Goal: Task Accomplishment & Management: Use online tool/utility

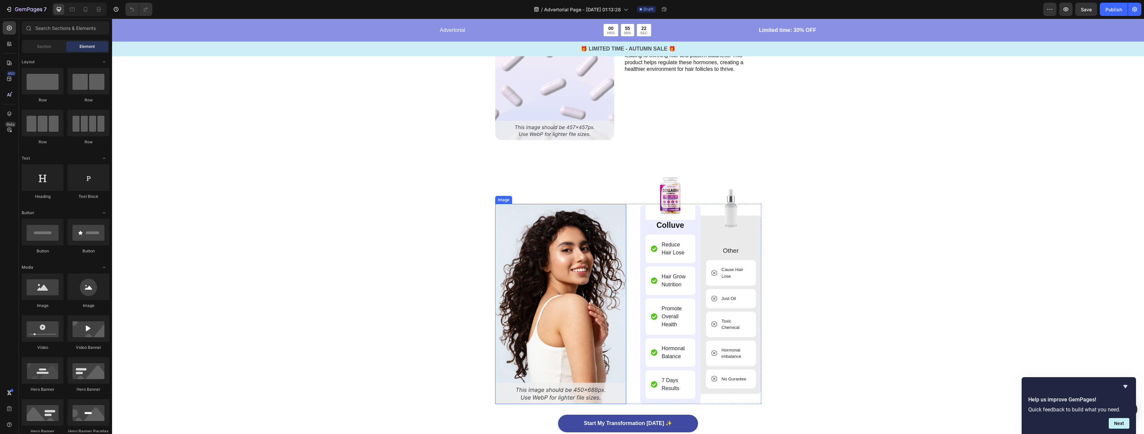
scroll to position [1929, 0]
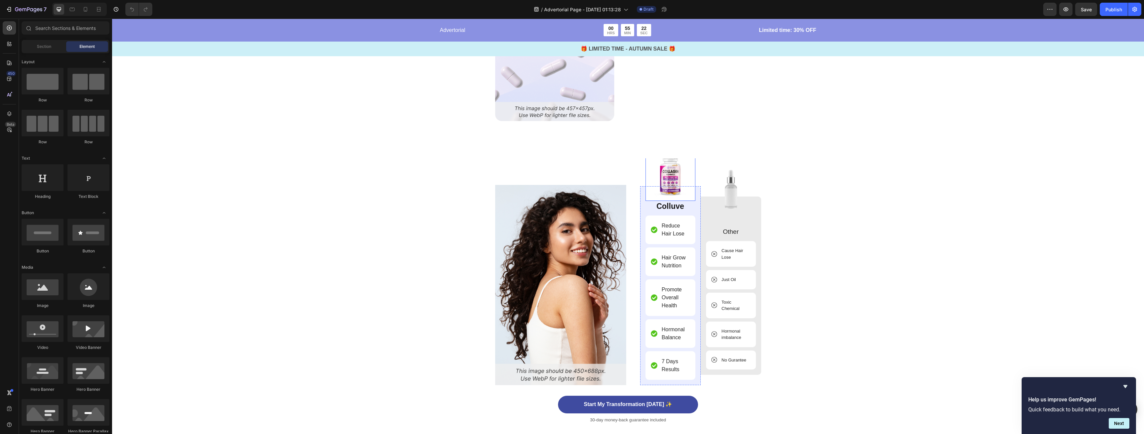
click at [663, 175] on img at bounding box center [671, 176] width 50 height 50
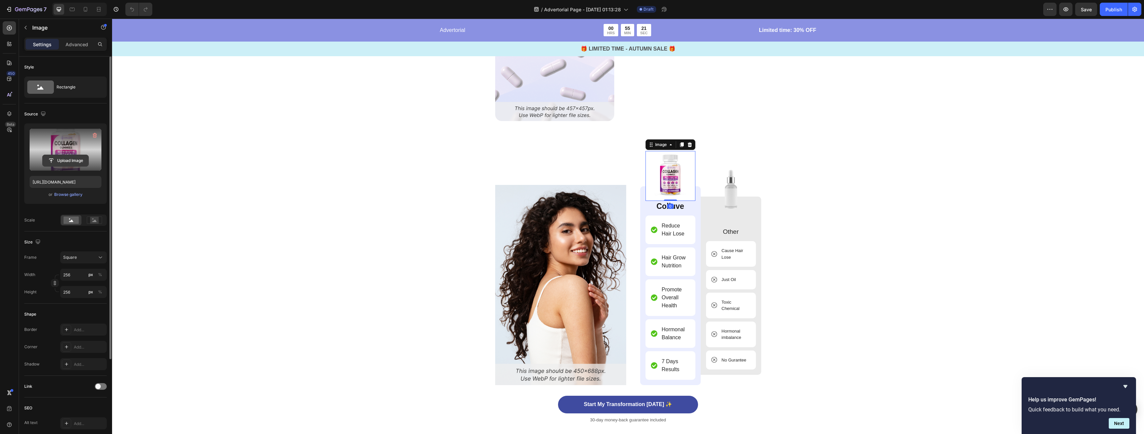
click at [66, 156] on input "file" at bounding box center [66, 160] width 46 height 11
type input "[URL][DOMAIN_NAME]"
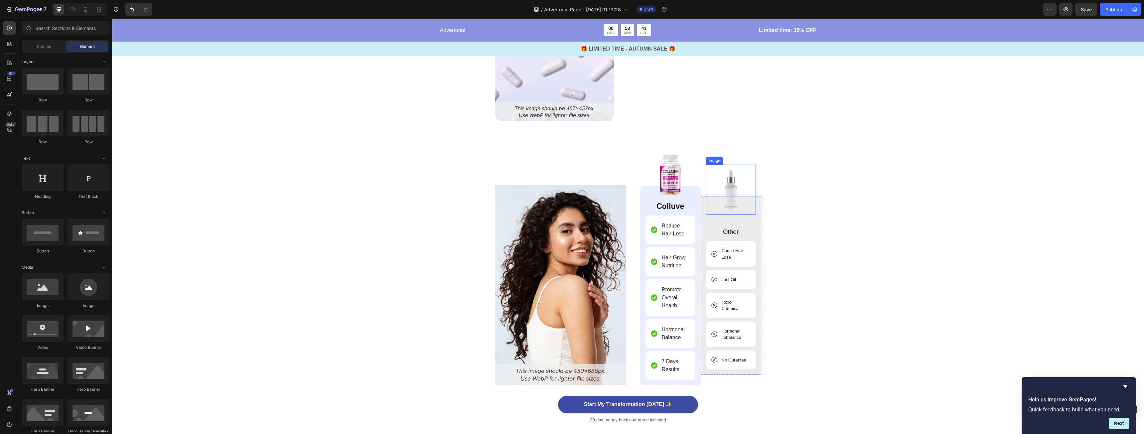
click at [735, 183] on img at bounding box center [731, 190] width 50 height 50
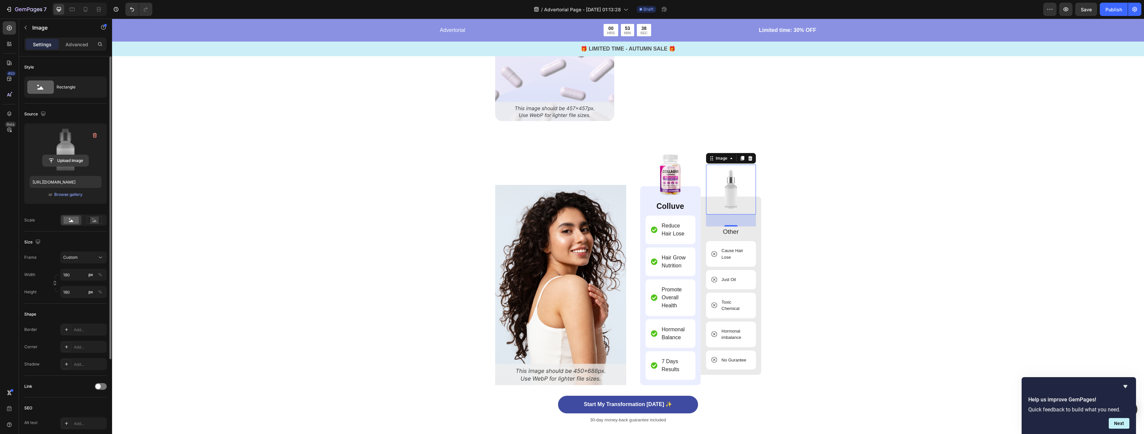
click at [76, 159] on input "file" at bounding box center [66, 160] width 46 height 11
type input "[URL][DOMAIN_NAME]"
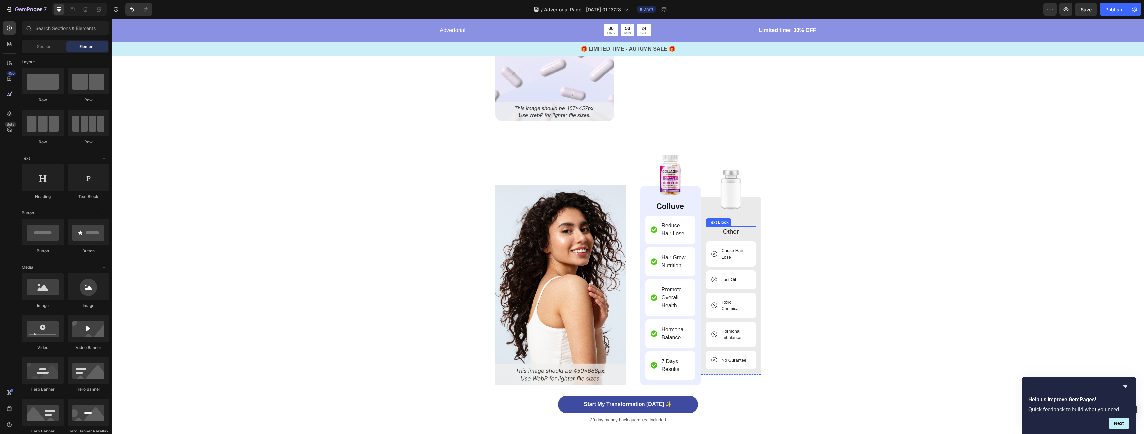
click at [729, 231] on p "Other" at bounding box center [731, 232] width 49 height 10
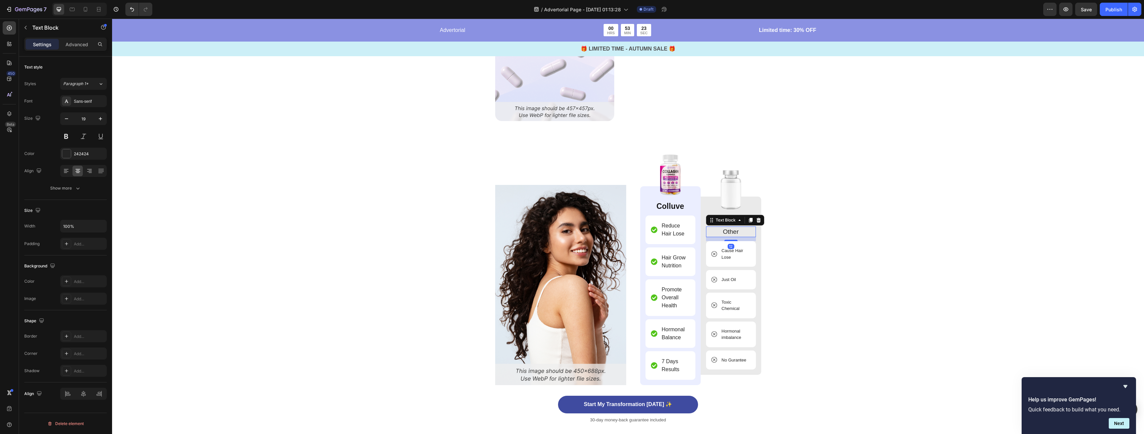
click at [736, 233] on p "Other" at bounding box center [731, 232] width 49 height 10
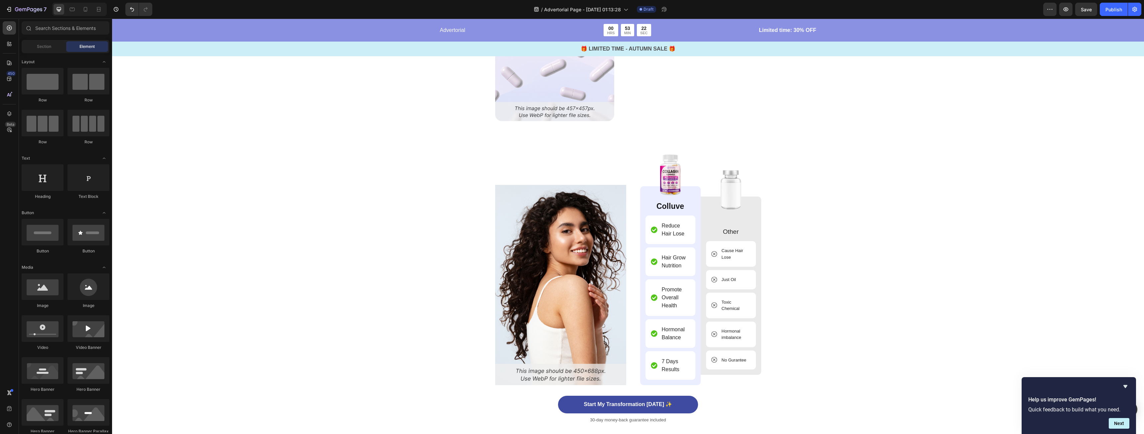
click at [737, 235] on p "Other" at bounding box center [731, 232] width 49 height 10
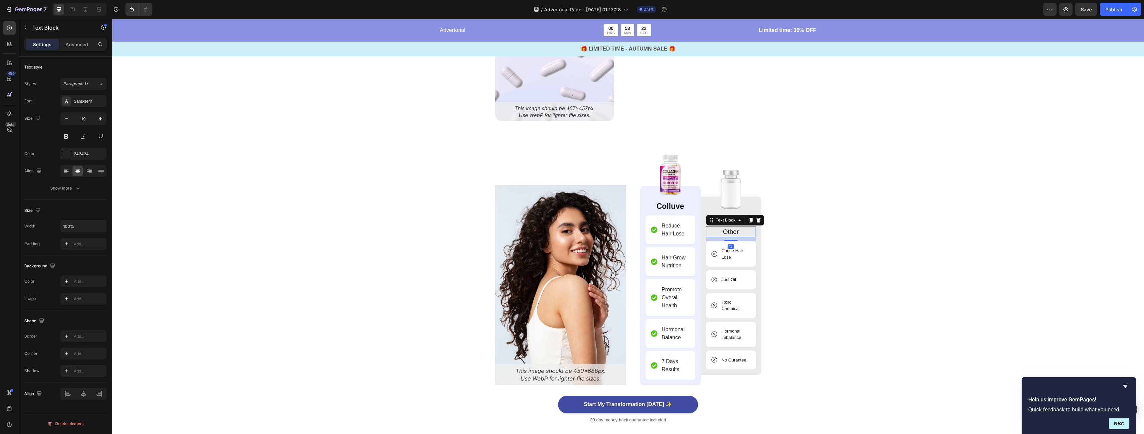
click at [739, 233] on p "Other" at bounding box center [731, 232] width 49 height 10
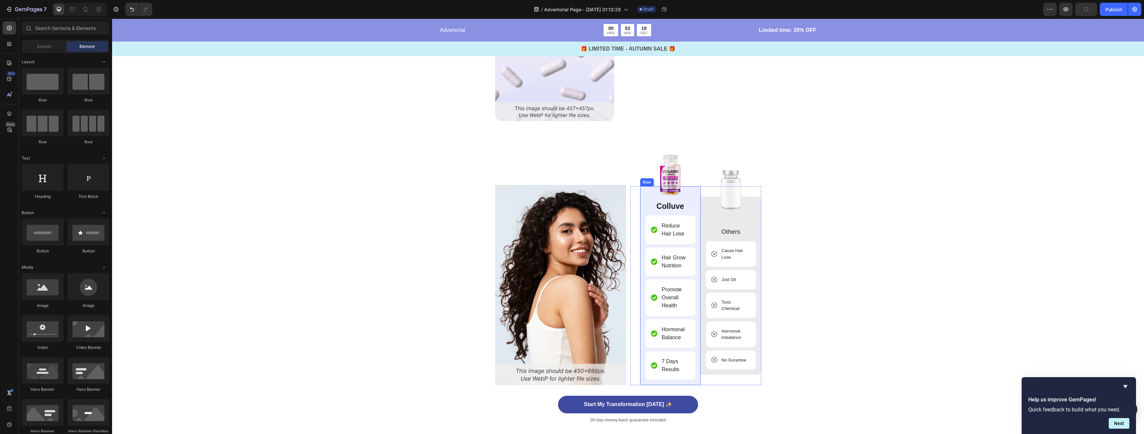
click at [672, 208] on p "Colluve" at bounding box center [670, 207] width 49 height 10
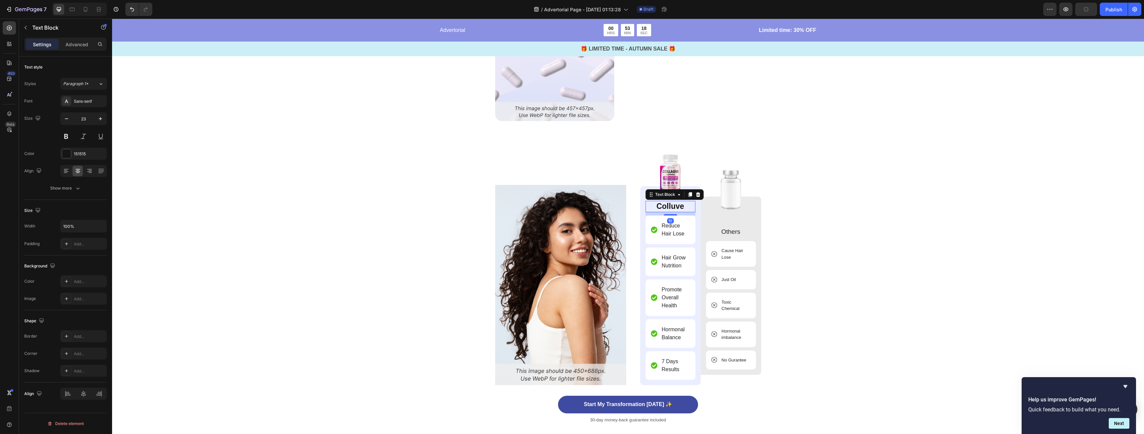
click at [674, 207] on p "Colluve" at bounding box center [670, 207] width 49 height 10
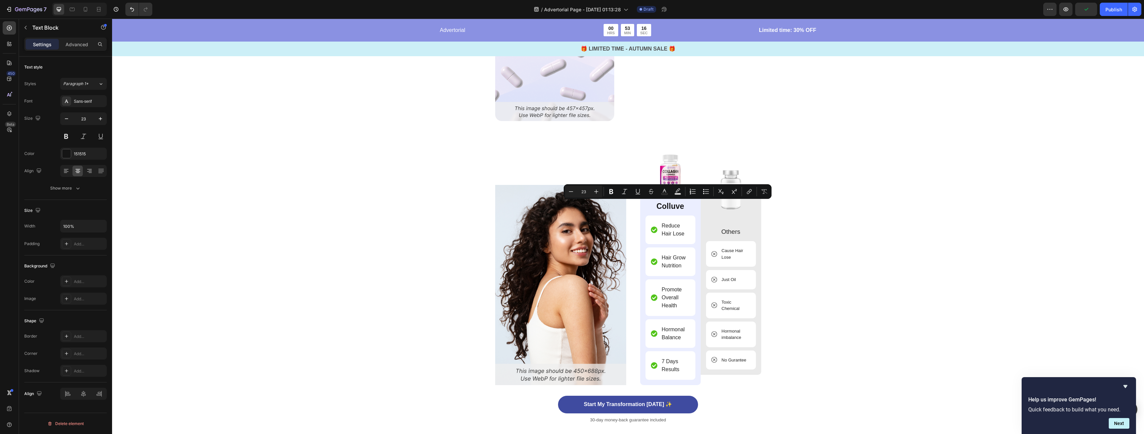
click at [670, 209] on p "Colluve" at bounding box center [670, 207] width 49 height 10
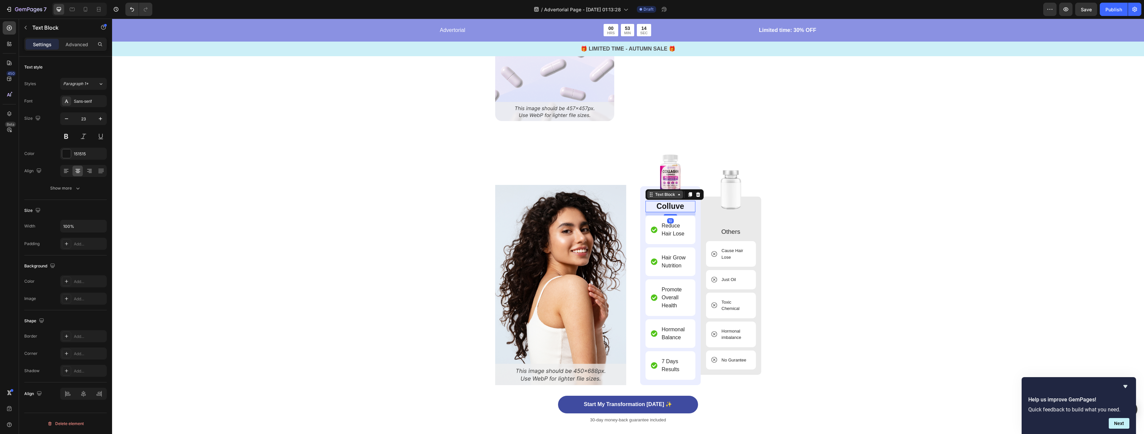
click at [666, 196] on div "Text Block" at bounding box center [665, 195] width 23 height 6
click at [697, 198] on div at bounding box center [698, 195] width 8 height 8
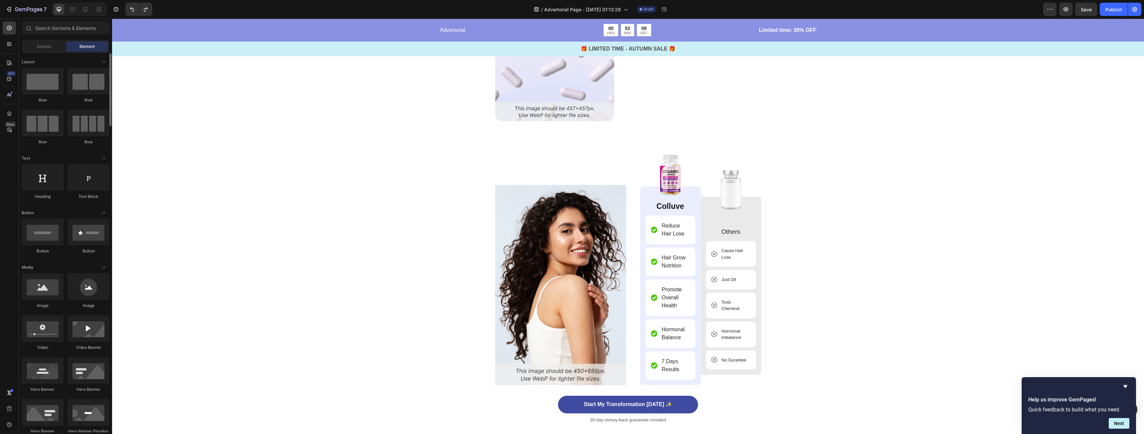
click at [45, 51] on div "Section" at bounding box center [44, 46] width 42 height 11
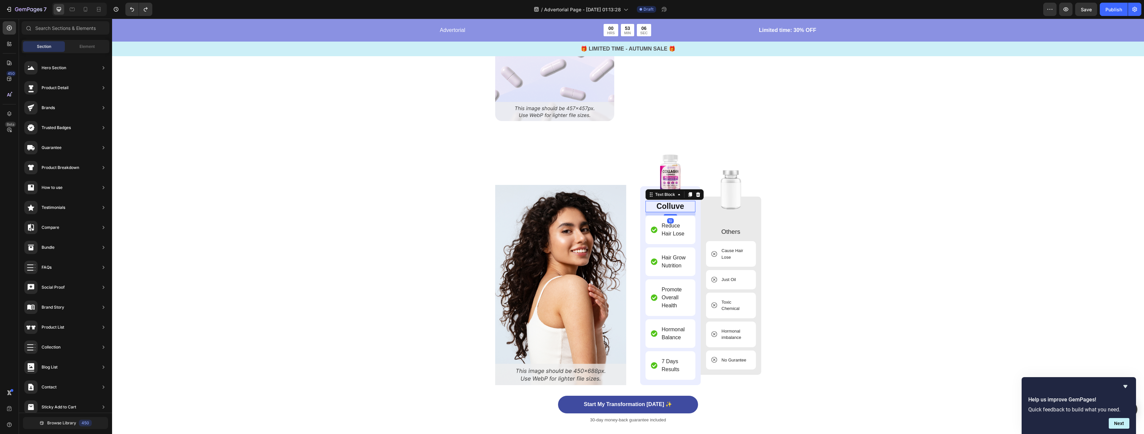
click at [690, 212] on div "Colluve" at bounding box center [671, 206] width 50 height 11
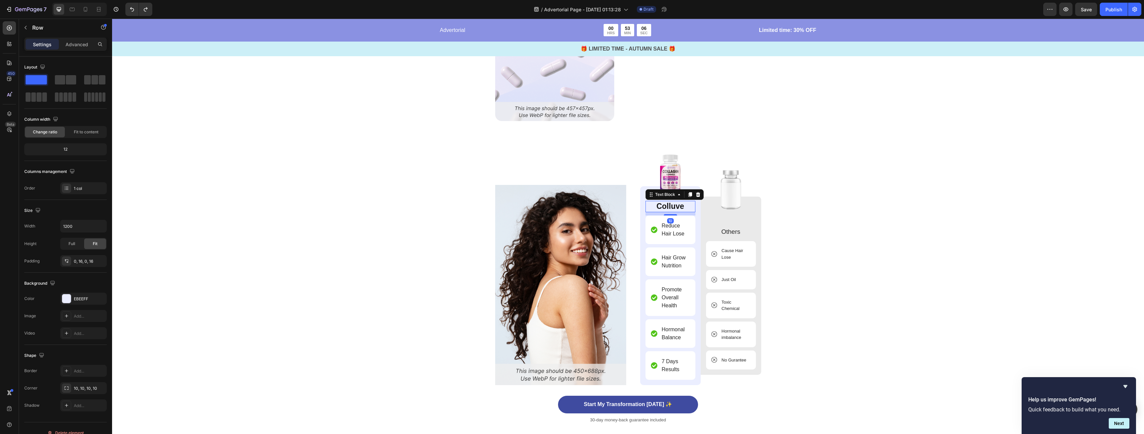
click at [694, 215] on div "Image Colluve Text Block 10 Reduce Hair Lose Item List Hair Grow Nutrition Item…" at bounding box center [670, 285] width 61 height 199
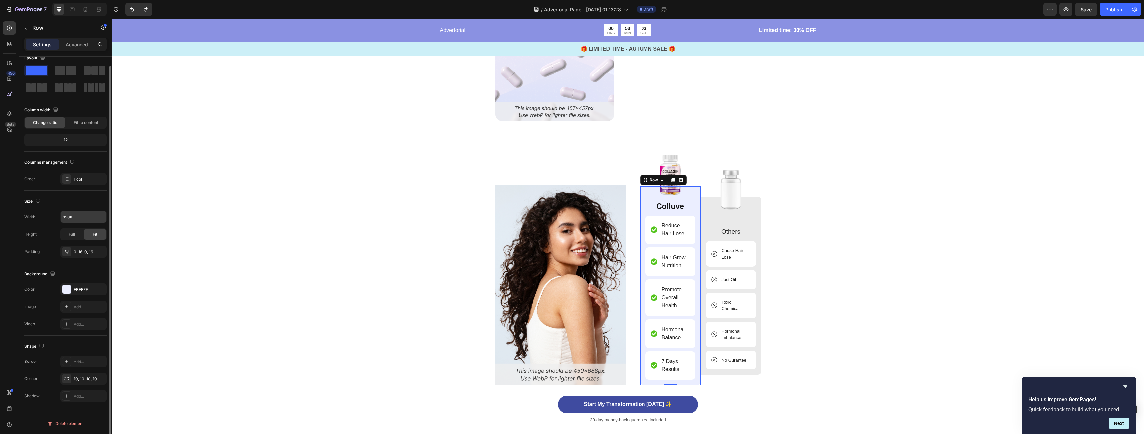
scroll to position [0, 0]
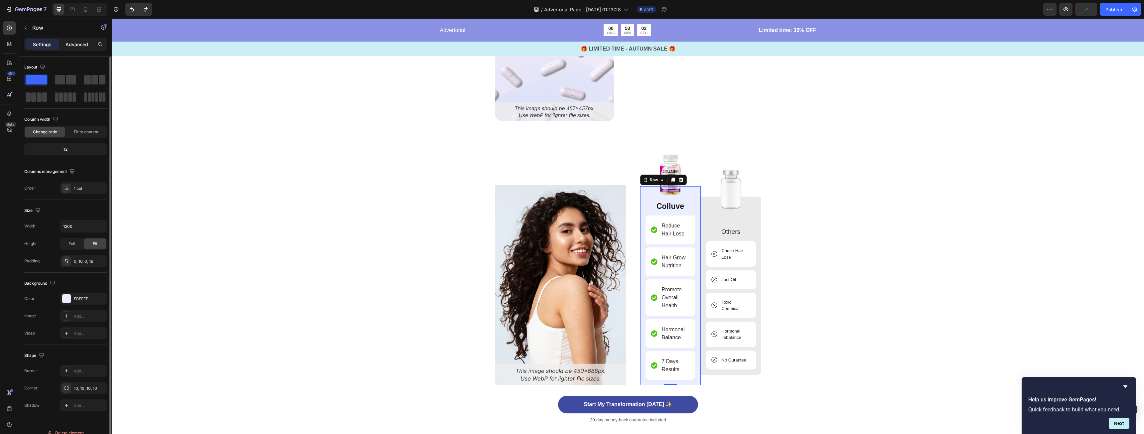
click at [79, 45] on p "Advanced" at bounding box center [77, 44] width 23 height 7
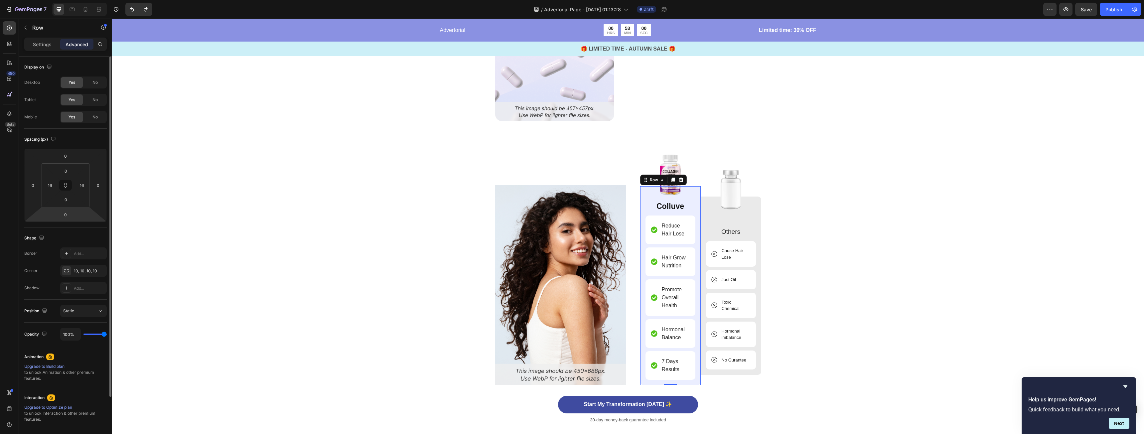
scroll to position [65, 0]
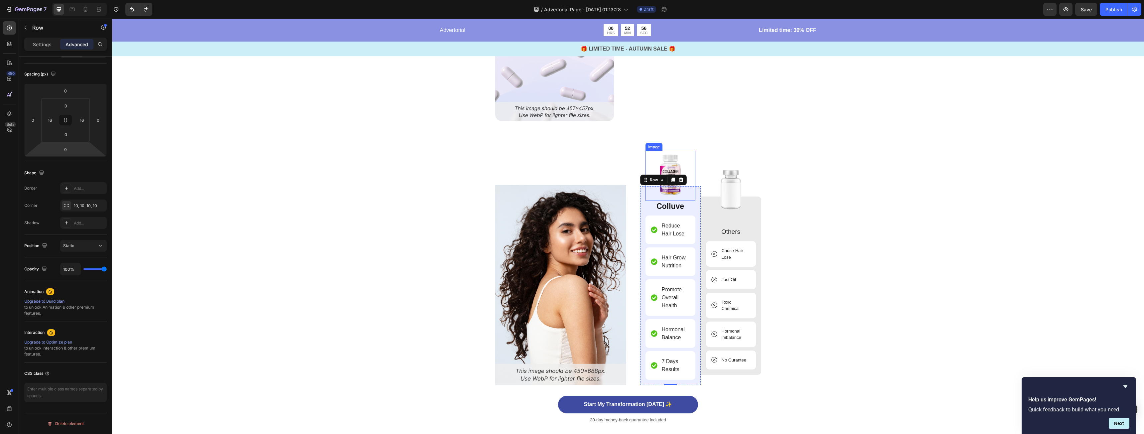
click at [671, 160] on img at bounding box center [671, 176] width 50 height 50
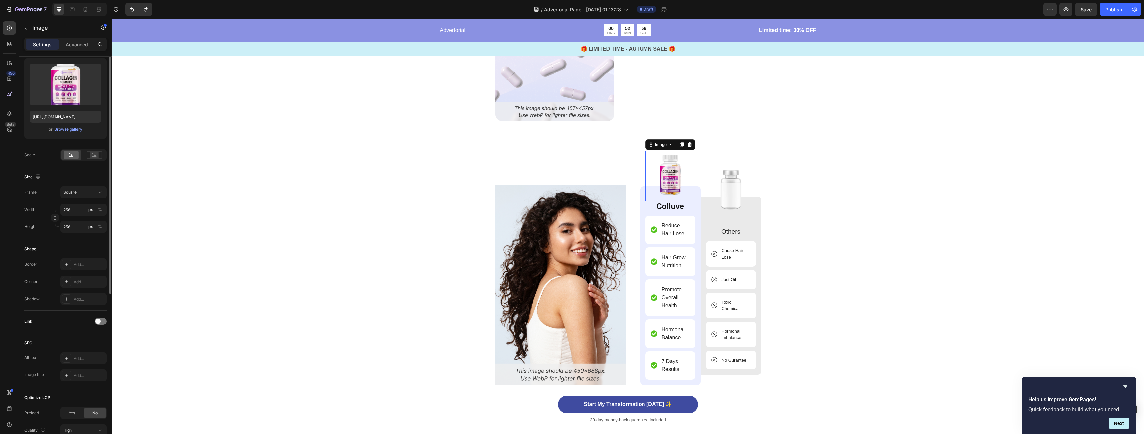
scroll to position [0, 0]
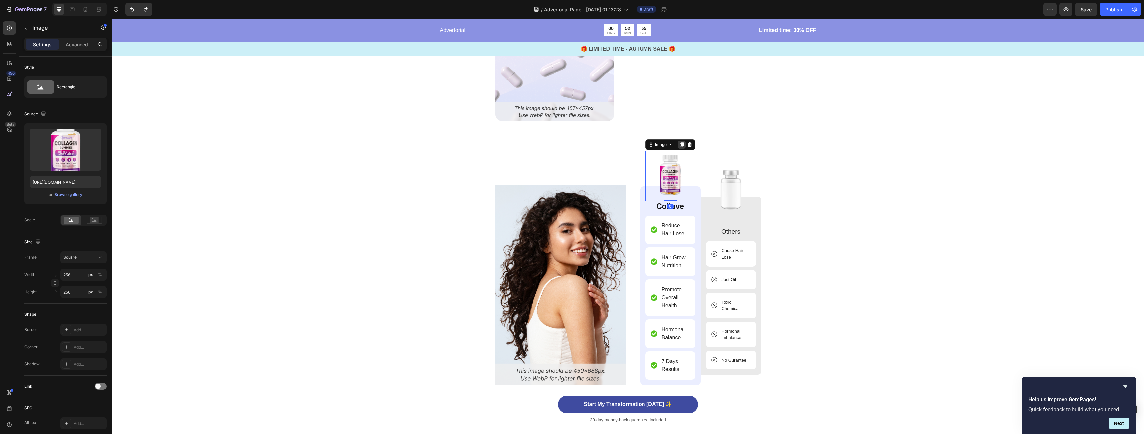
click at [679, 146] on icon at bounding box center [681, 144] width 5 height 5
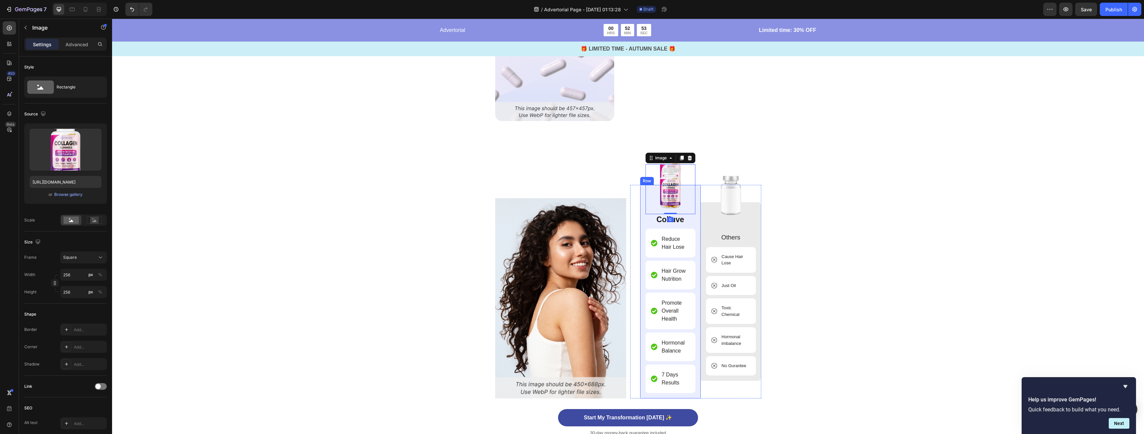
click at [701, 197] on div "Image Others Text Block Cause Hair Lose Item List Just Oil Item List Toxic Chem…" at bounding box center [731, 292] width 61 height 214
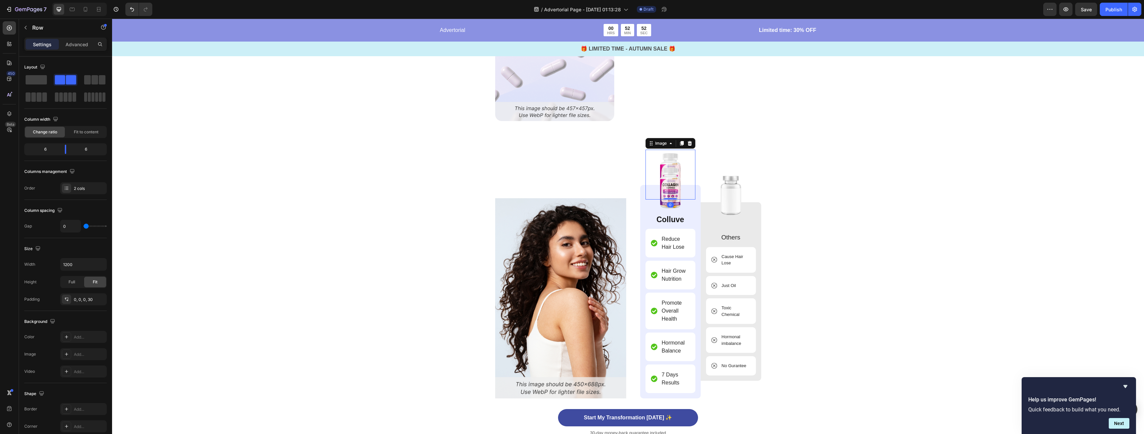
click at [672, 157] on img at bounding box center [671, 175] width 50 height 50
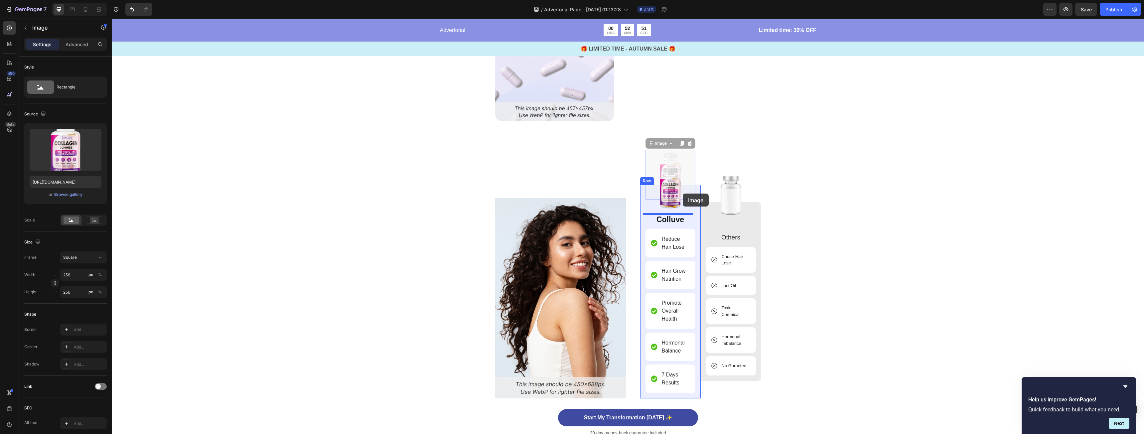
drag, startPoint x: 675, startPoint y: 160, endPoint x: 683, endPoint y: 194, distance: 34.6
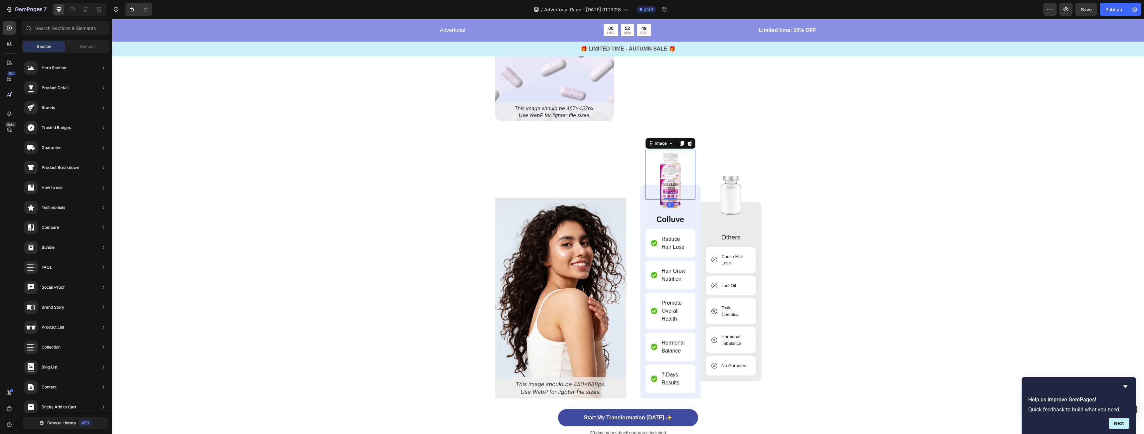
click at [672, 154] on img at bounding box center [671, 175] width 50 height 50
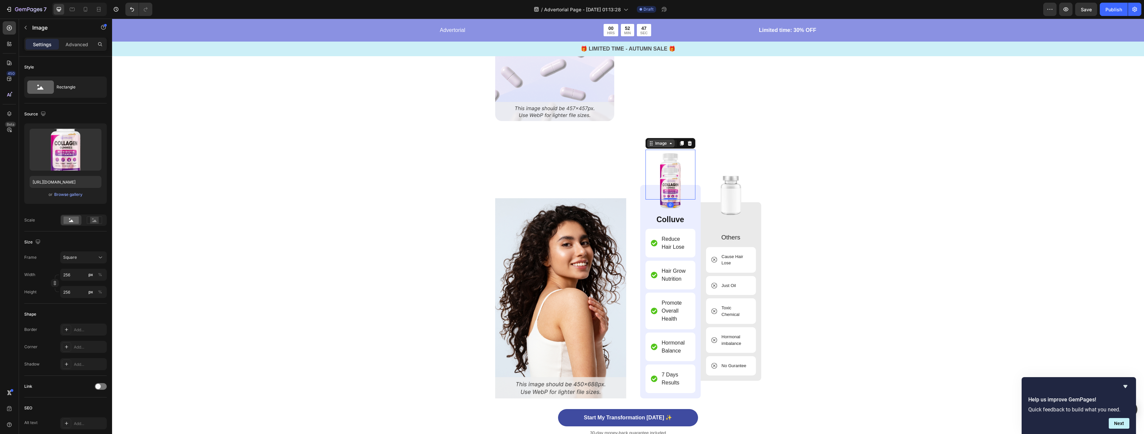
click at [668, 144] on icon at bounding box center [670, 143] width 5 height 5
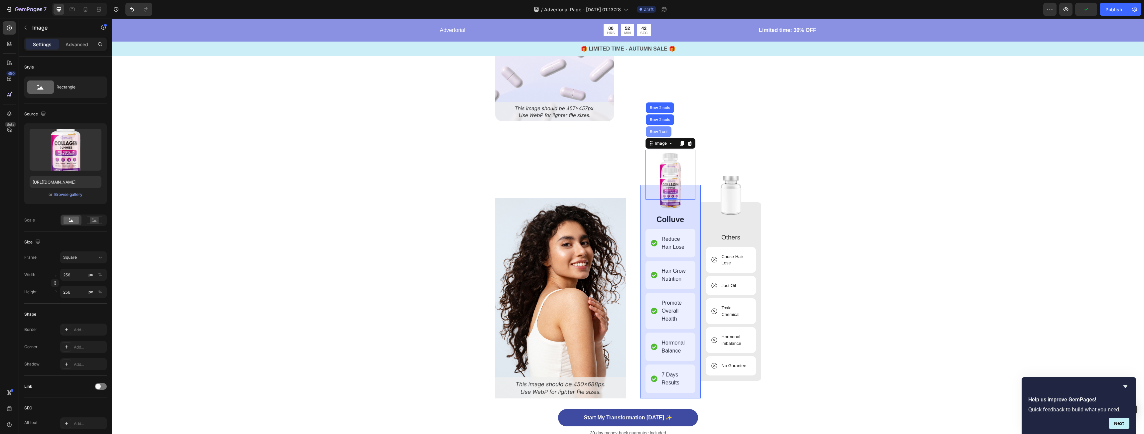
click at [660, 134] on div "Row 1 col" at bounding box center [659, 131] width 26 height 11
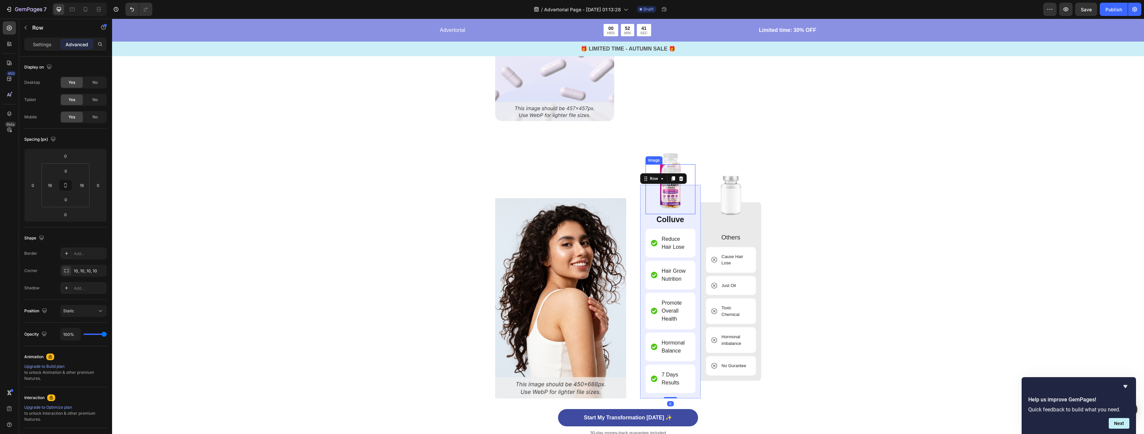
click at [674, 165] on img at bounding box center [671, 189] width 50 height 50
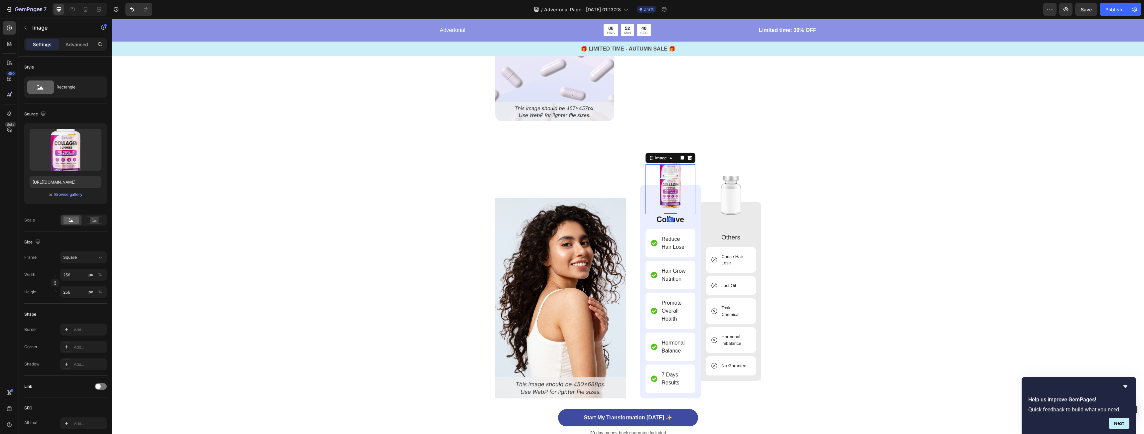
click at [673, 152] on img at bounding box center [671, 175] width 50 height 50
click at [687, 143] on icon at bounding box center [689, 143] width 5 height 5
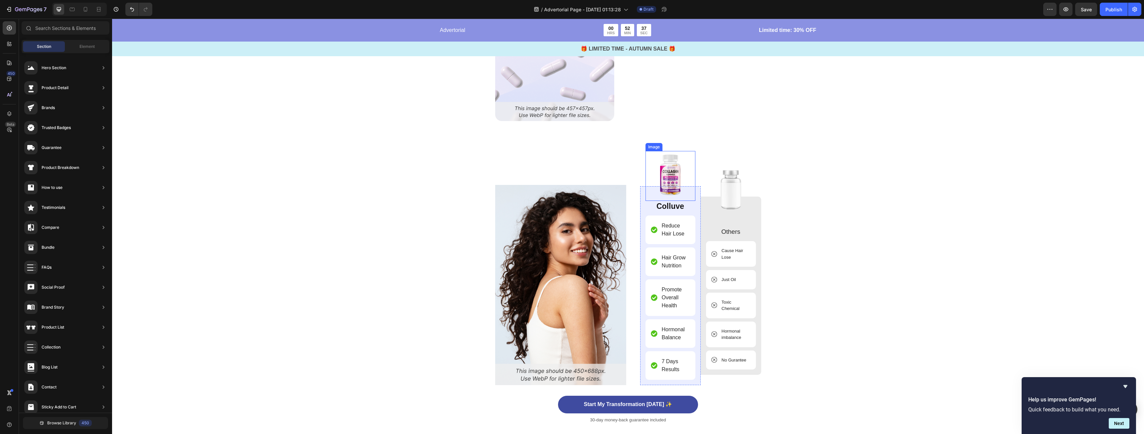
click at [677, 178] on img at bounding box center [671, 176] width 50 height 50
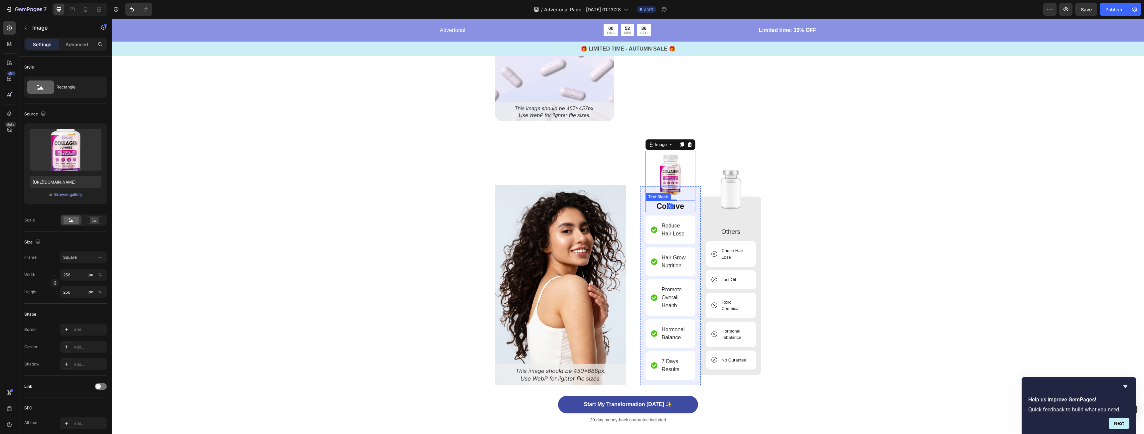
click at [686, 210] on p "Colluve" at bounding box center [670, 207] width 49 height 10
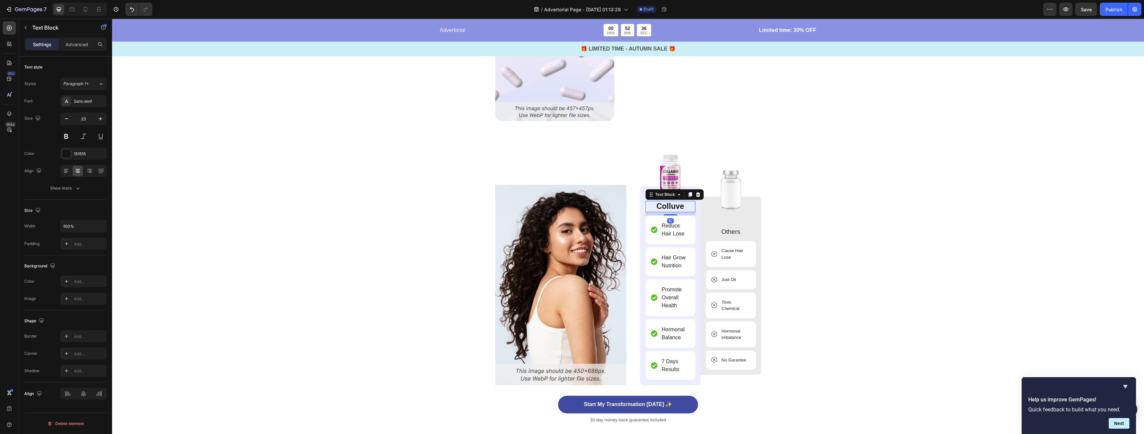
click at [680, 207] on p "Colluve" at bounding box center [670, 207] width 49 height 10
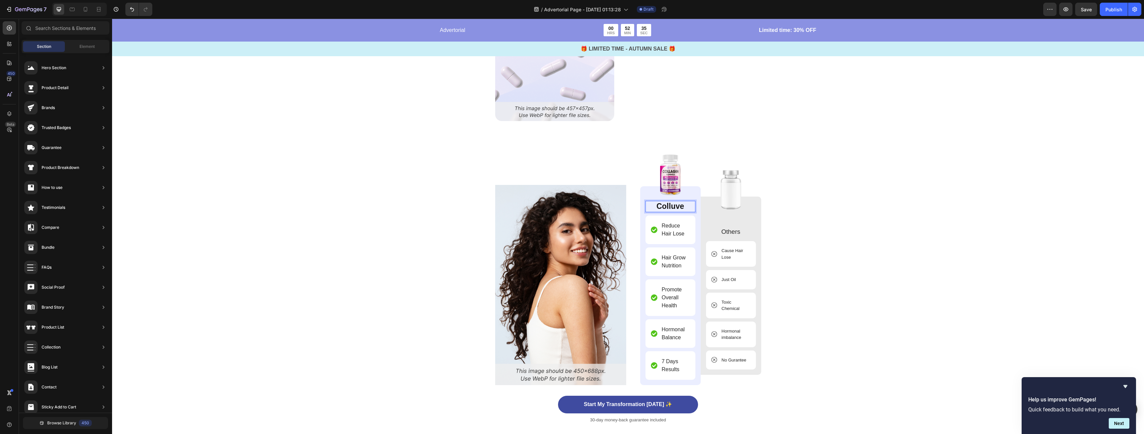
click at [680, 208] on p "Colluve" at bounding box center [670, 207] width 49 height 10
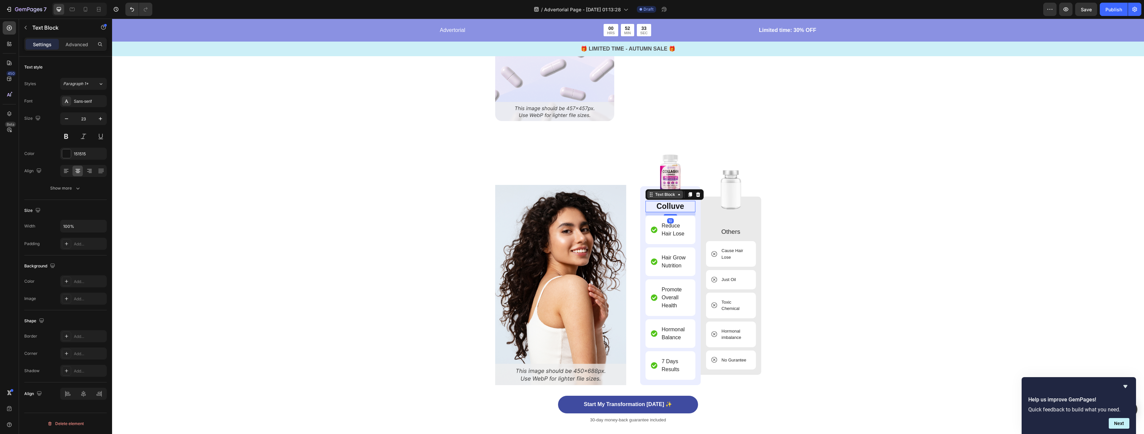
click at [677, 193] on icon at bounding box center [679, 194] width 5 height 5
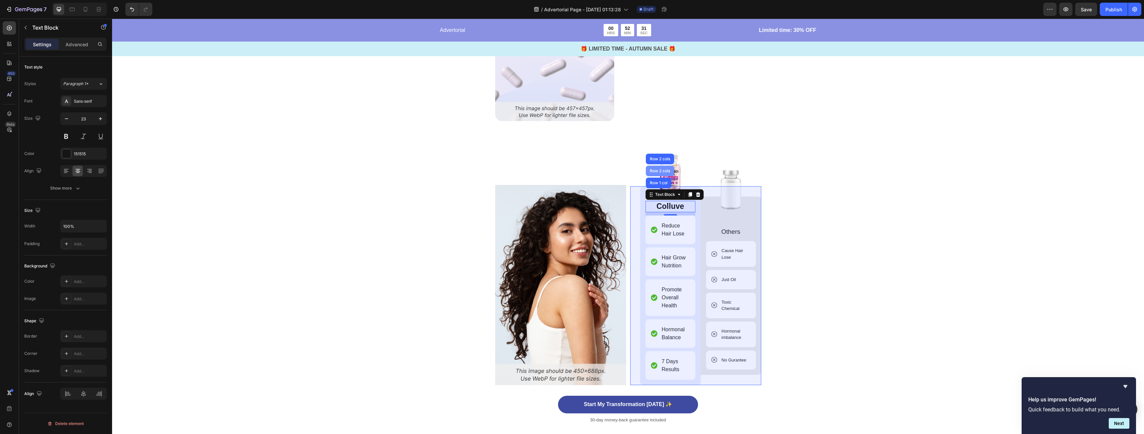
click at [659, 166] on div "Row 2 cols" at bounding box center [660, 171] width 28 height 11
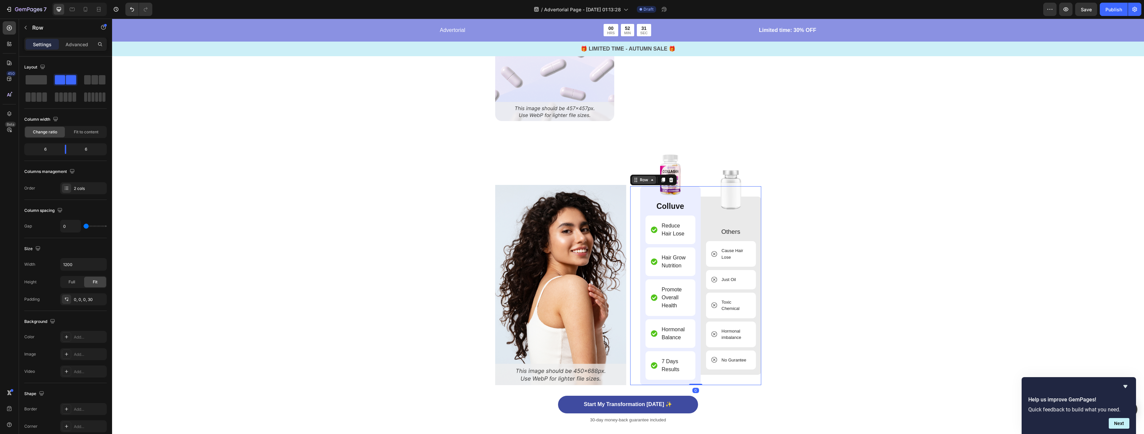
click at [650, 179] on icon at bounding box center [652, 179] width 5 height 5
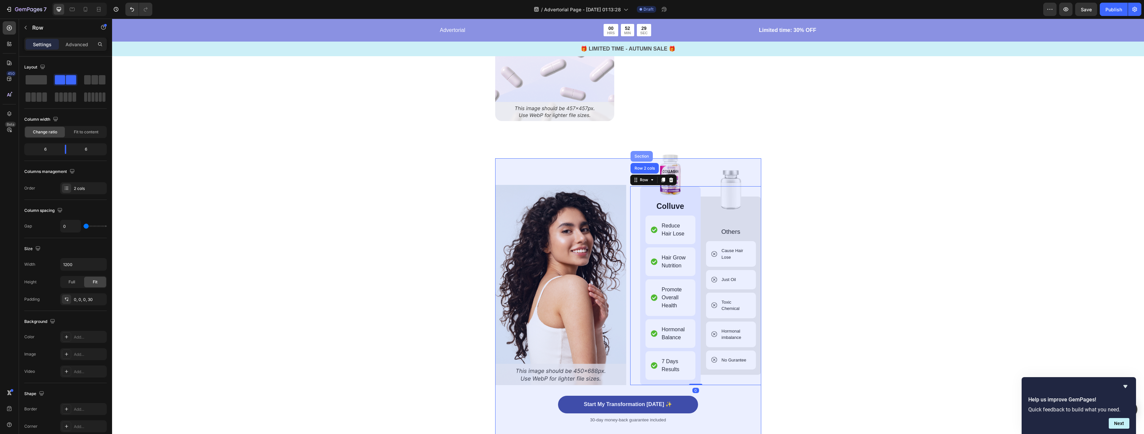
click at [643, 158] on div "Section" at bounding box center [641, 156] width 17 height 4
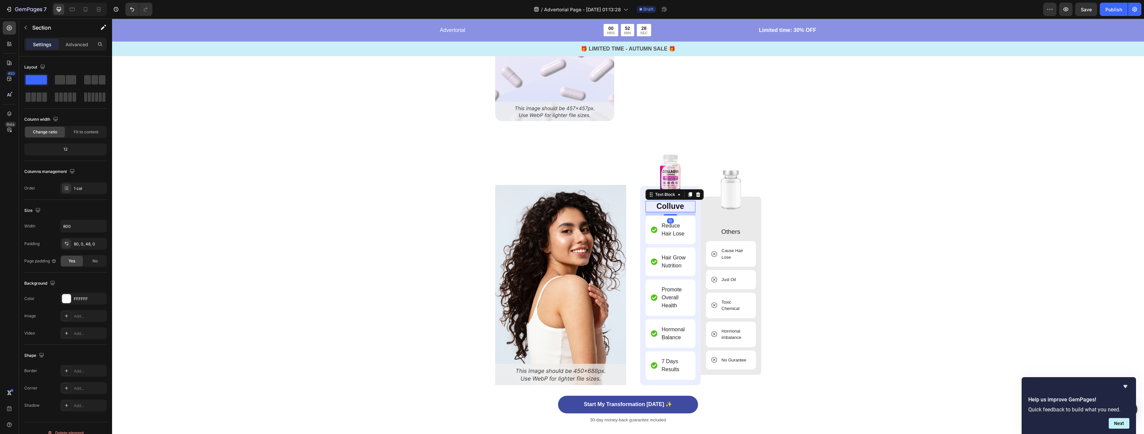
click at [664, 206] on p "Colluve" at bounding box center [670, 207] width 49 height 10
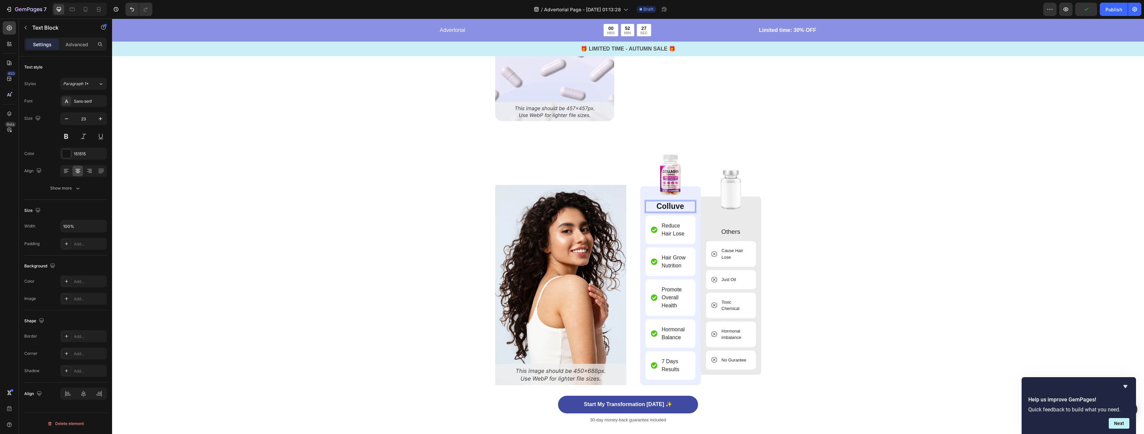
click at [669, 206] on p "Colluve" at bounding box center [670, 207] width 49 height 10
click at [675, 206] on p "Colluve" at bounding box center [670, 207] width 49 height 10
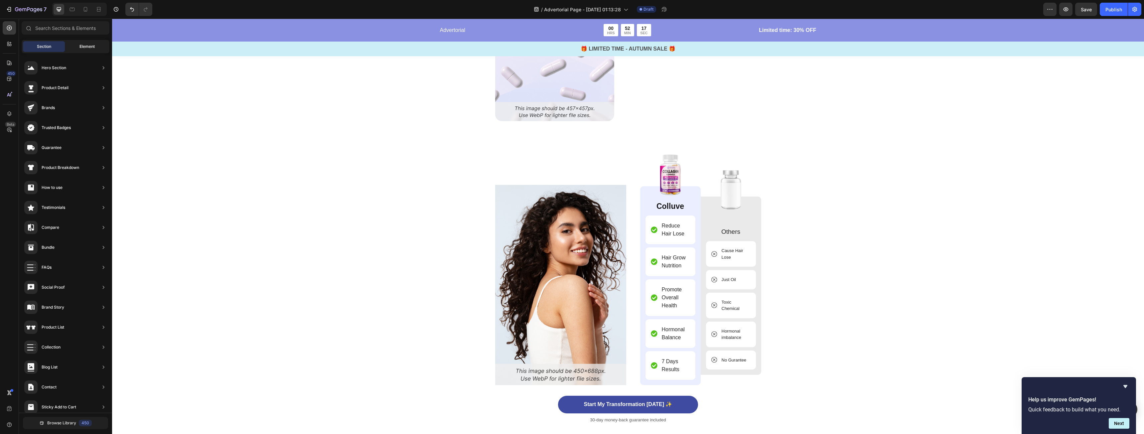
click at [82, 44] on span "Element" at bounding box center [86, 47] width 15 height 6
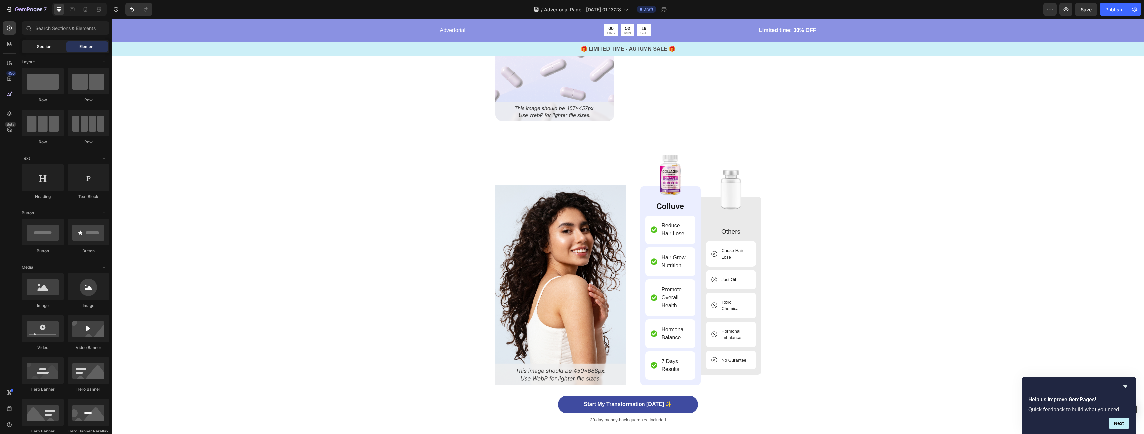
click at [52, 43] on div "Section" at bounding box center [44, 46] width 42 height 11
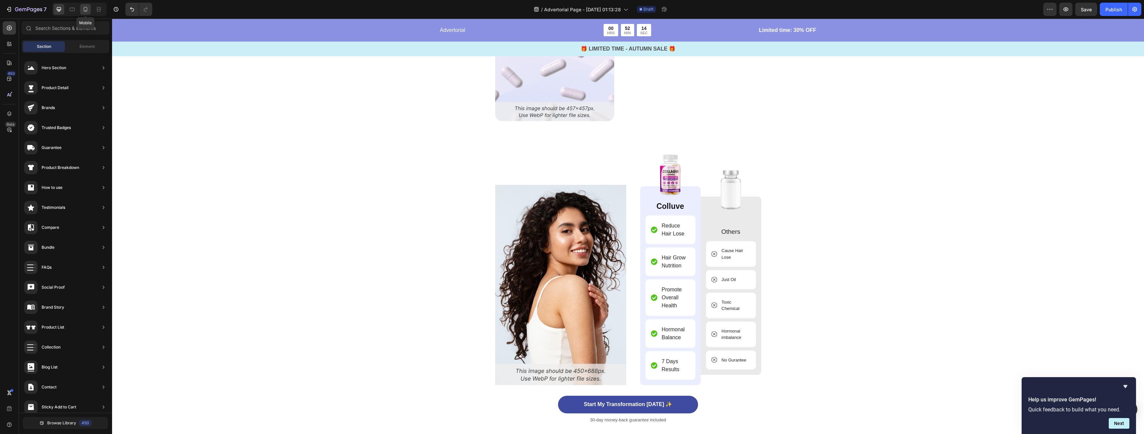
click at [86, 7] on icon at bounding box center [86, 9] width 4 height 5
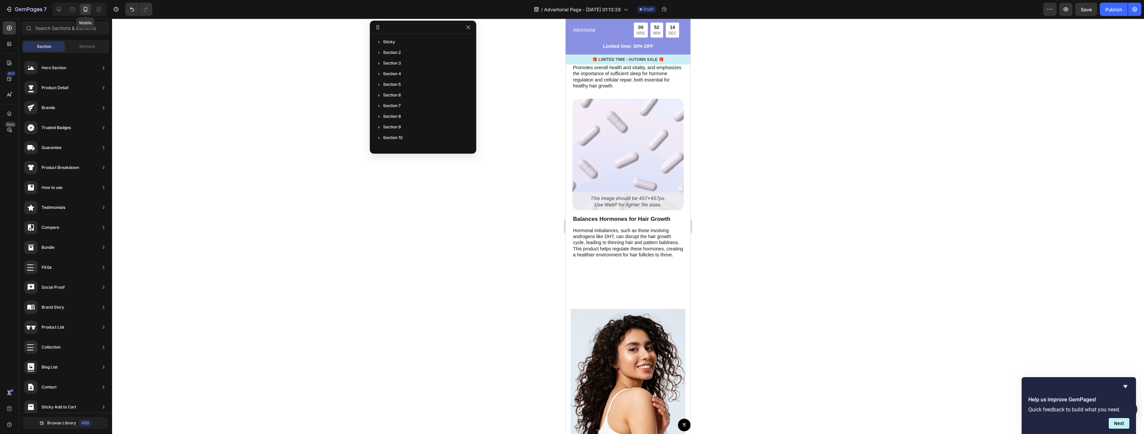
scroll to position [1919, 0]
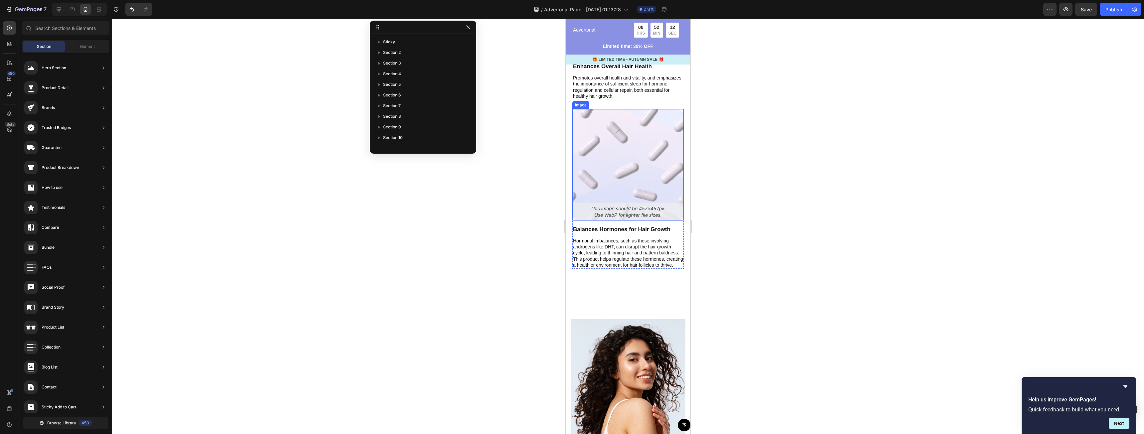
click at [737, 208] on div at bounding box center [628, 226] width 1032 height 415
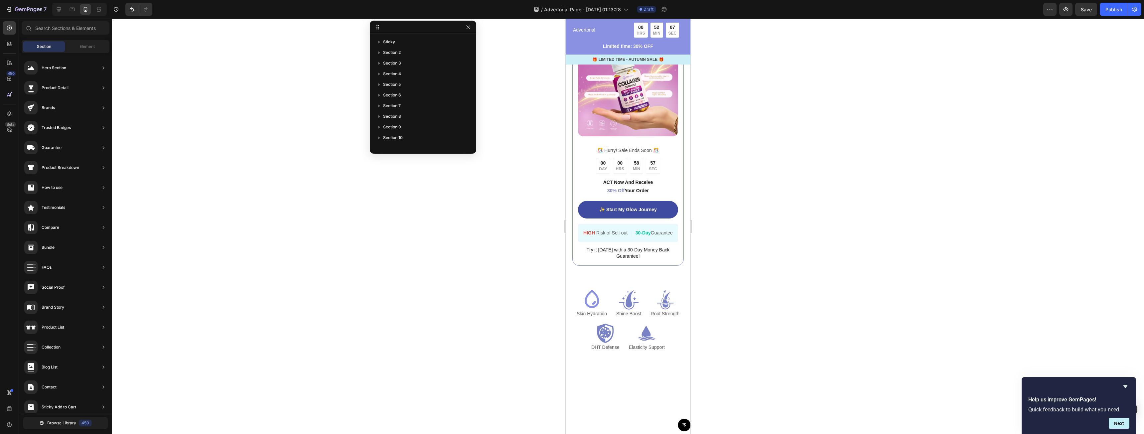
scroll to position [1337, 0]
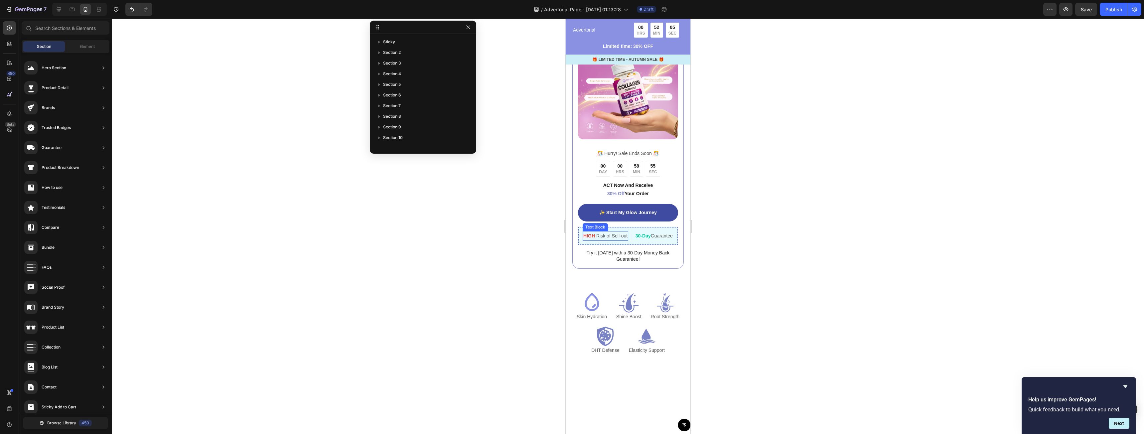
click at [604, 240] on p "HIGH Risk of Sell-out" at bounding box center [605, 236] width 44 height 8
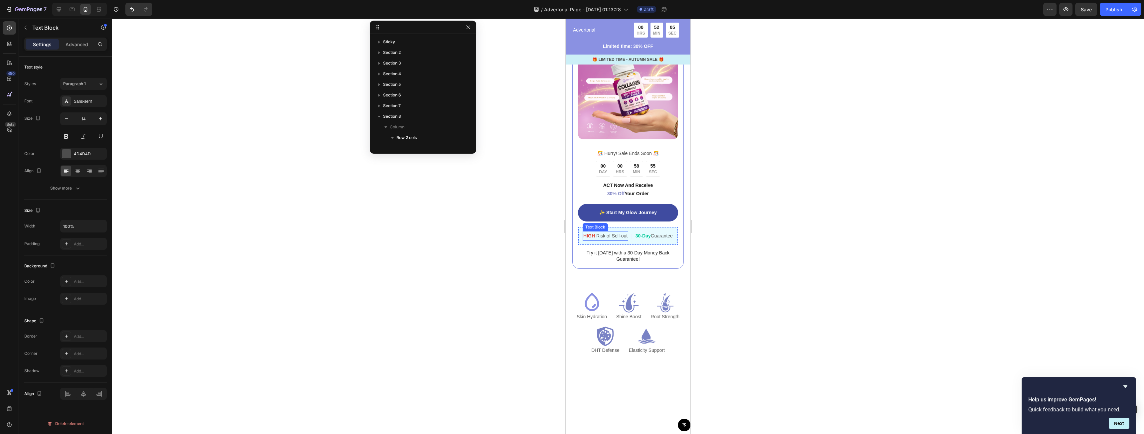
scroll to position [158, 0]
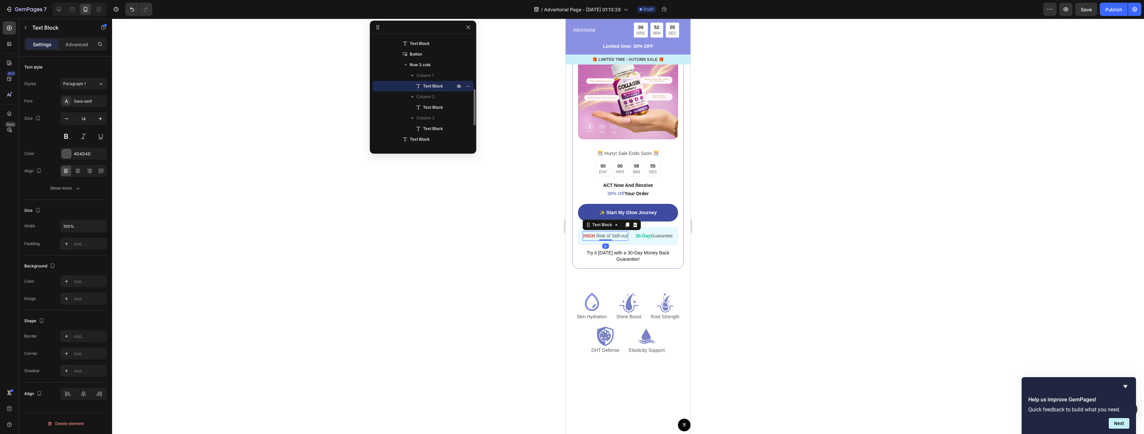
click at [600, 240] on p "HIGH Risk of Sell-out" at bounding box center [605, 236] width 44 height 8
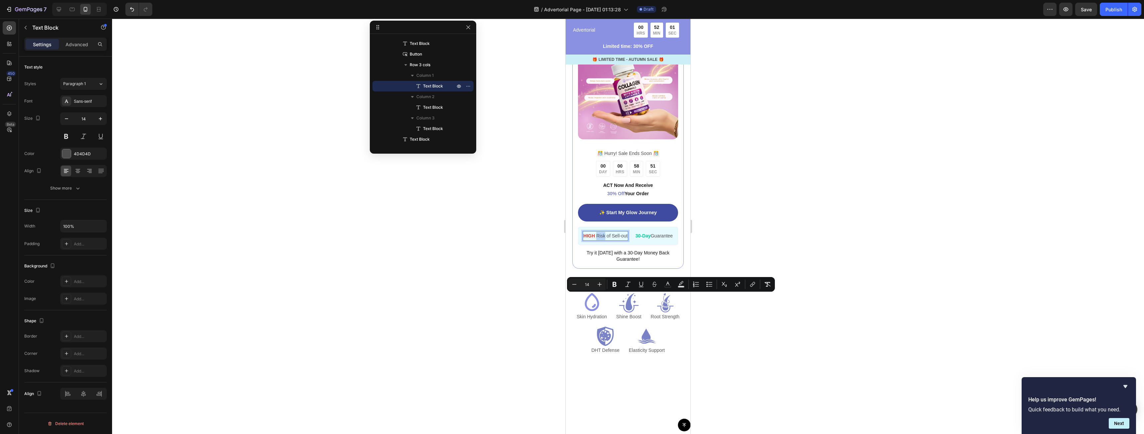
drag, startPoint x: 596, startPoint y: 298, endPoint x: 604, endPoint y: 298, distance: 7.7
click at [604, 238] on span "Risk of Sell-out" at bounding box center [611, 235] width 31 height 5
copy span "Risk"
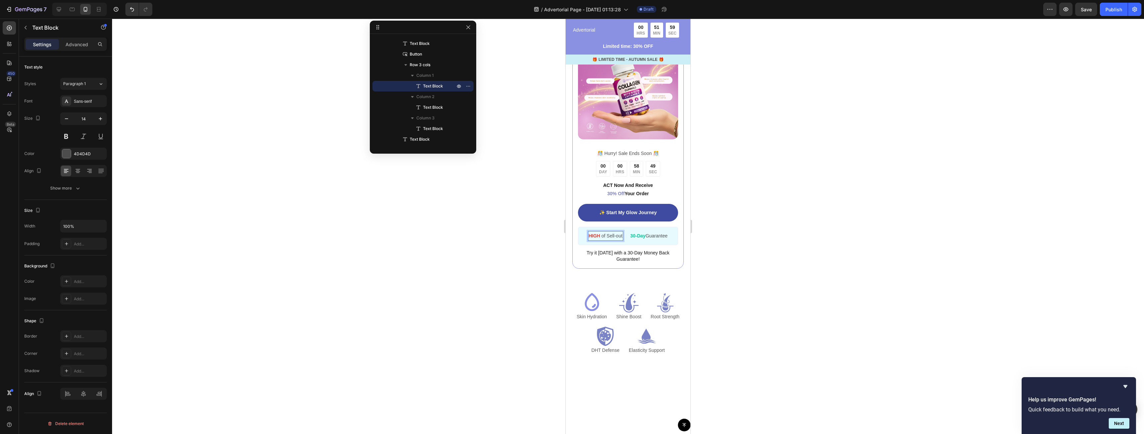
click at [604, 238] on span "of Sell-out" at bounding box center [612, 235] width 21 height 5
click at [603, 238] on span "of Sell-out" at bounding box center [612, 235] width 21 height 5
click at [604, 238] on span "Sell-out" at bounding box center [612, 235] width 16 height 5
click at [617, 238] on span "Sell-out" at bounding box center [612, 235] width 16 height 5
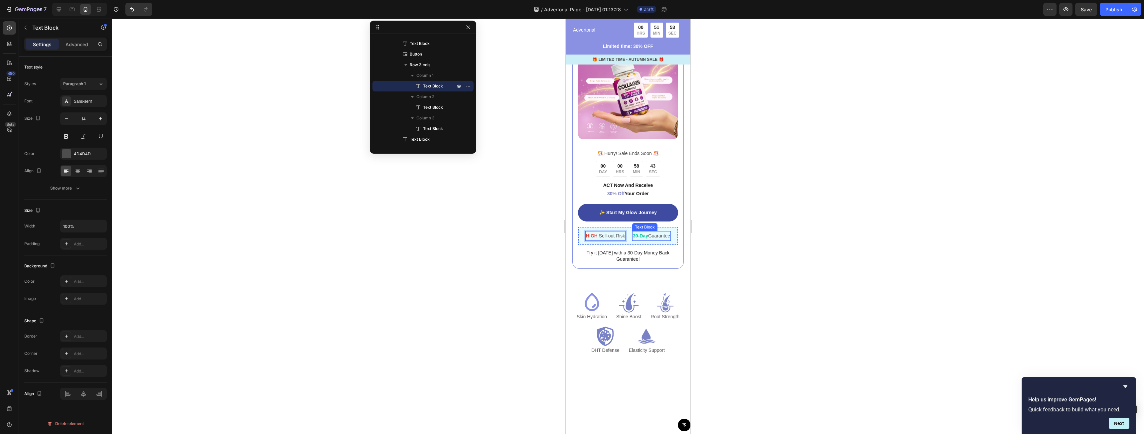
click at [658, 240] on p "30-Day Guarantee" at bounding box center [651, 236] width 37 height 8
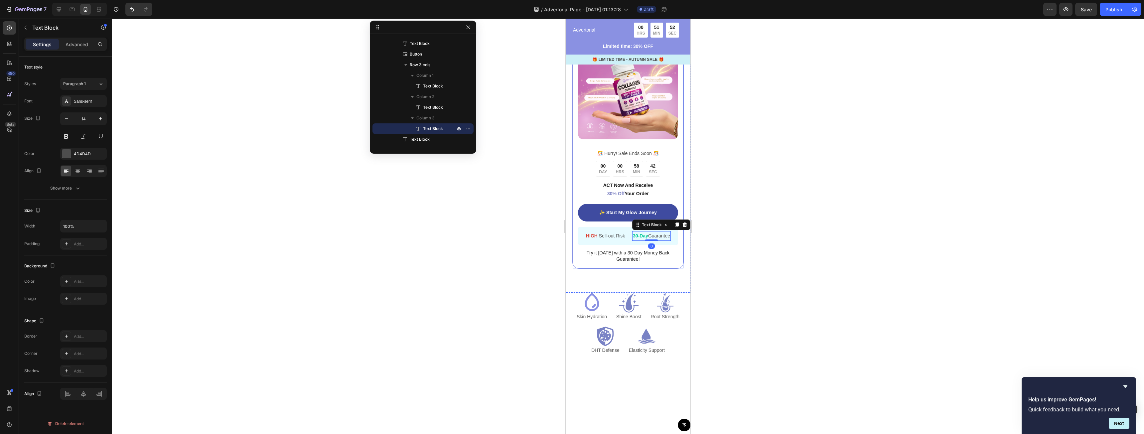
click at [775, 286] on div at bounding box center [628, 226] width 1032 height 415
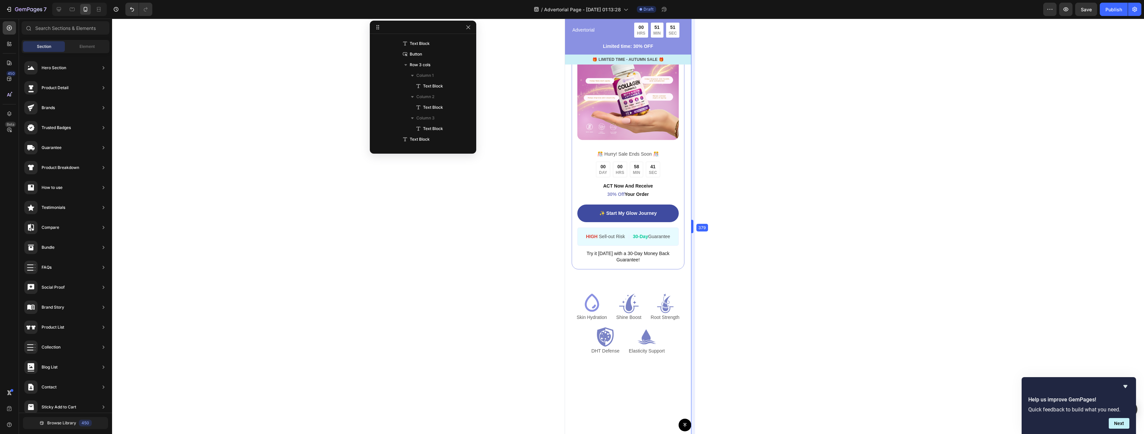
scroll to position [1333, 0]
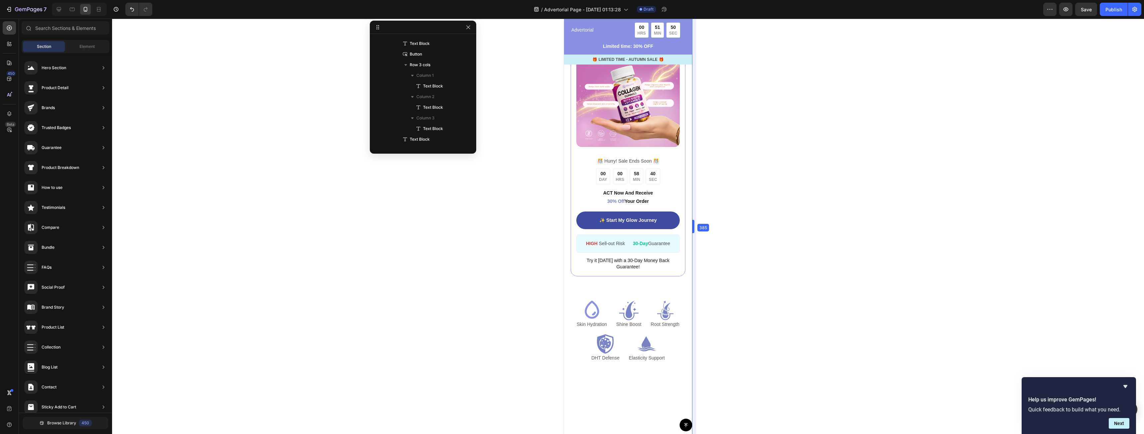
drag, startPoint x: 694, startPoint y: 220, endPoint x: 697, endPoint y: 221, distance: 3.9
click at [735, 226] on div at bounding box center [628, 226] width 1032 height 415
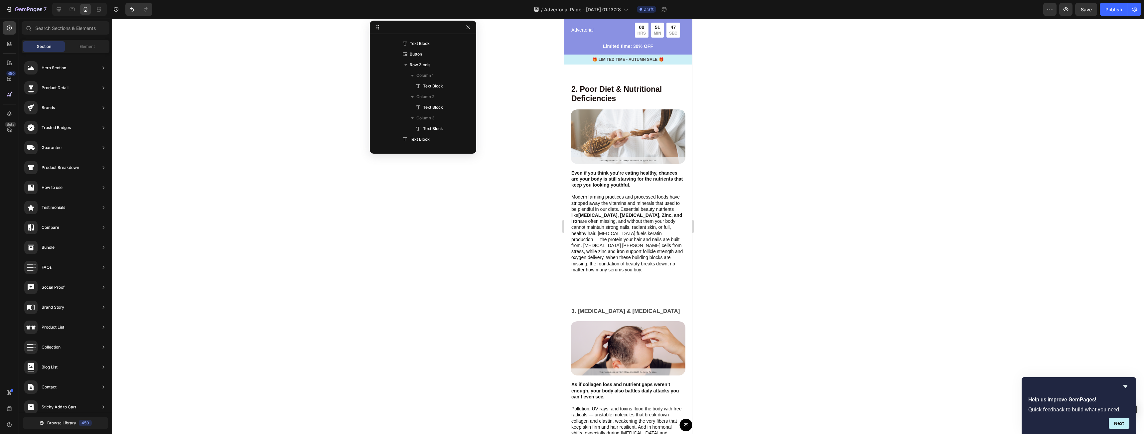
scroll to position [768, 0]
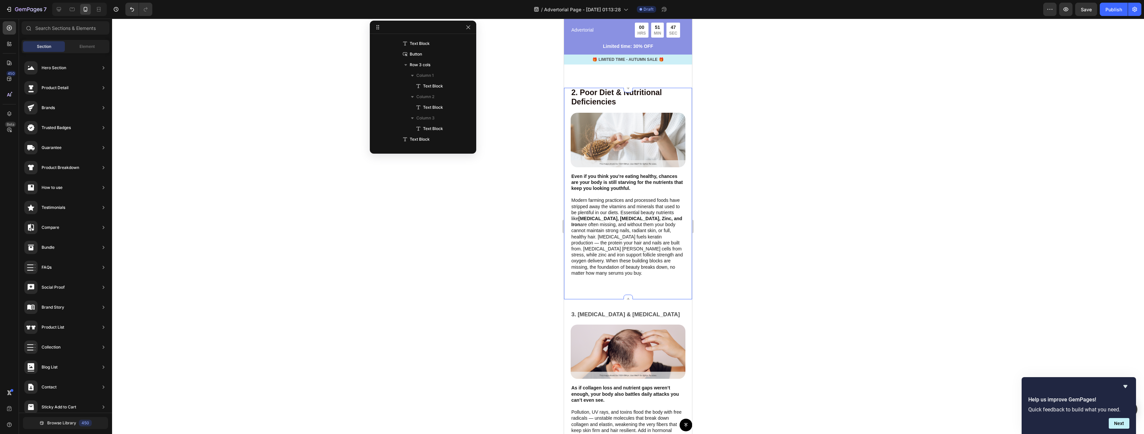
click at [635, 244] on div "2. Poor Diet & Nutritional Deficiencies Text Block Image Even if you think you’…" at bounding box center [628, 193] width 115 height 211
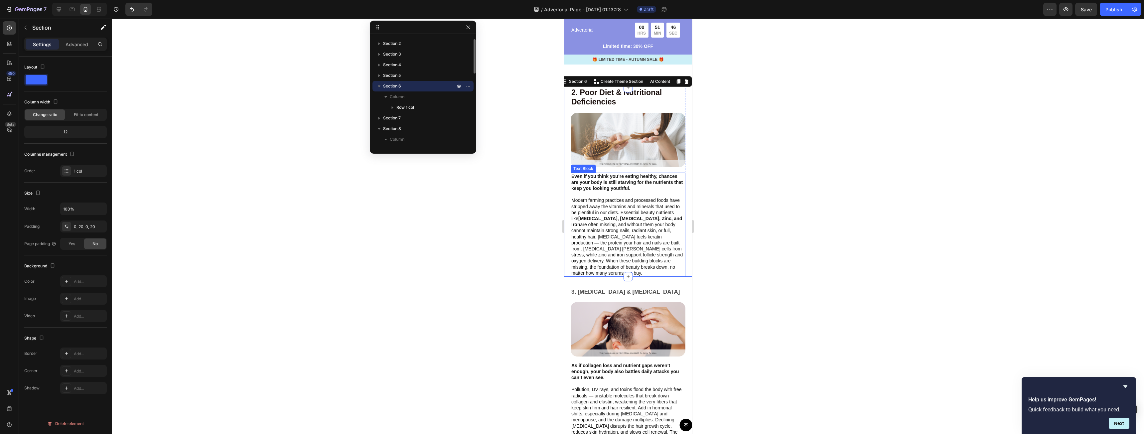
click at [764, 251] on div at bounding box center [628, 226] width 1032 height 415
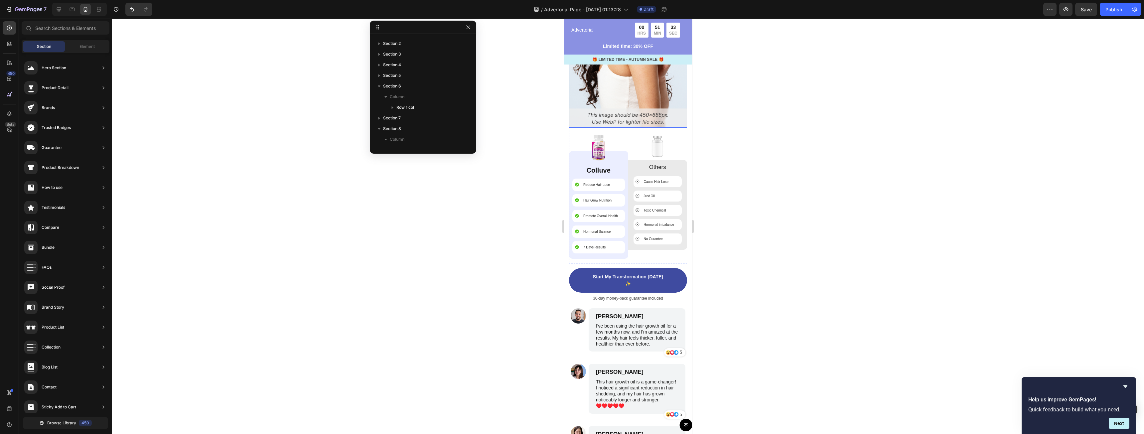
scroll to position [2428, 0]
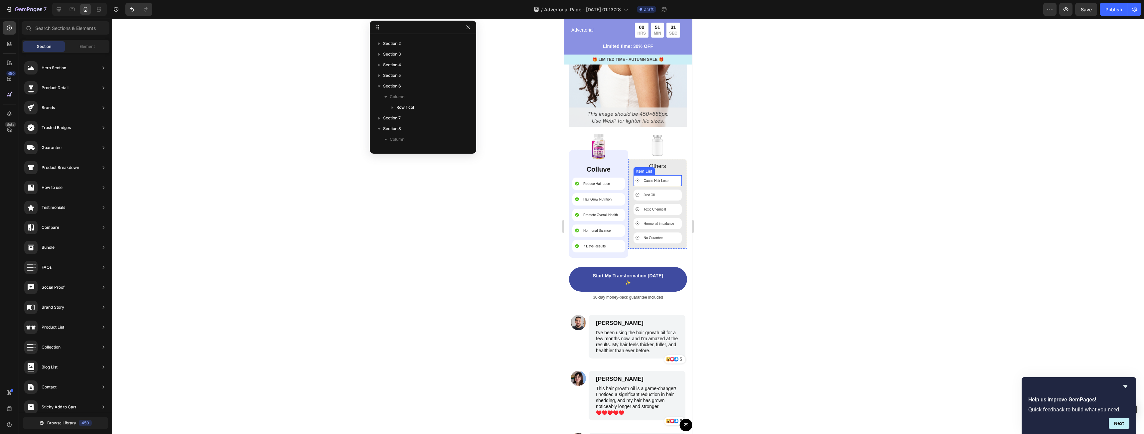
click at [662, 178] on p "Cause Hair Lose" at bounding box center [656, 180] width 25 height 5
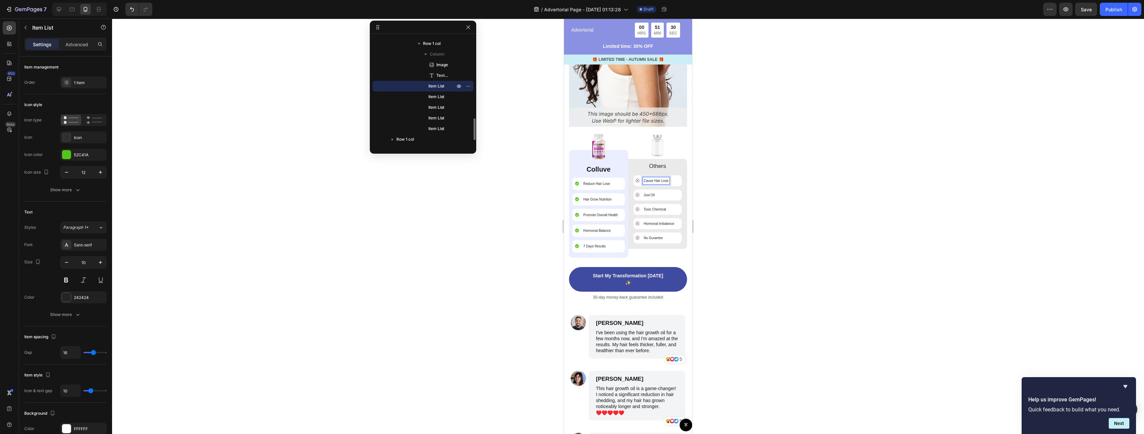
click at [657, 178] on p "Cause Hair Lose" at bounding box center [656, 180] width 25 height 5
click at [742, 194] on div at bounding box center [628, 226] width 1032 height 415
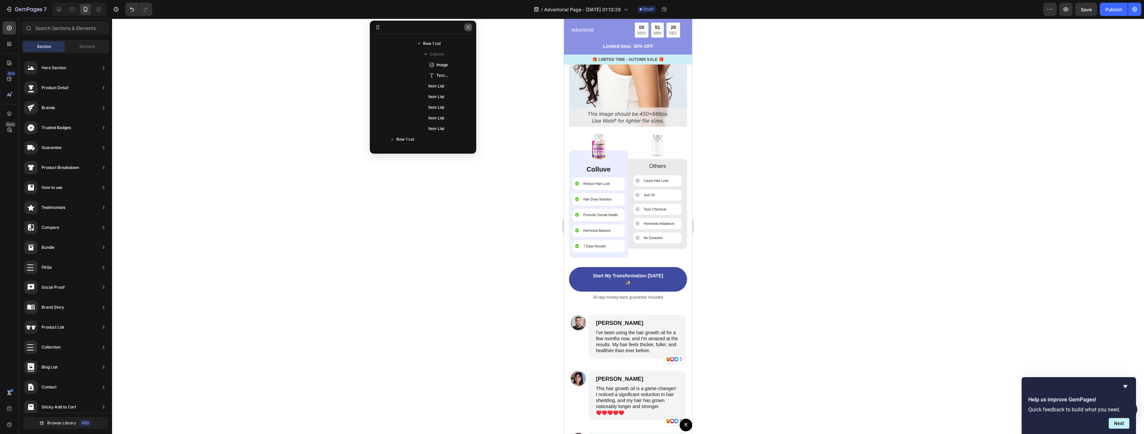
click at [468, 26] on icon "button" at bounding box center [468, 27] width 5 height 5
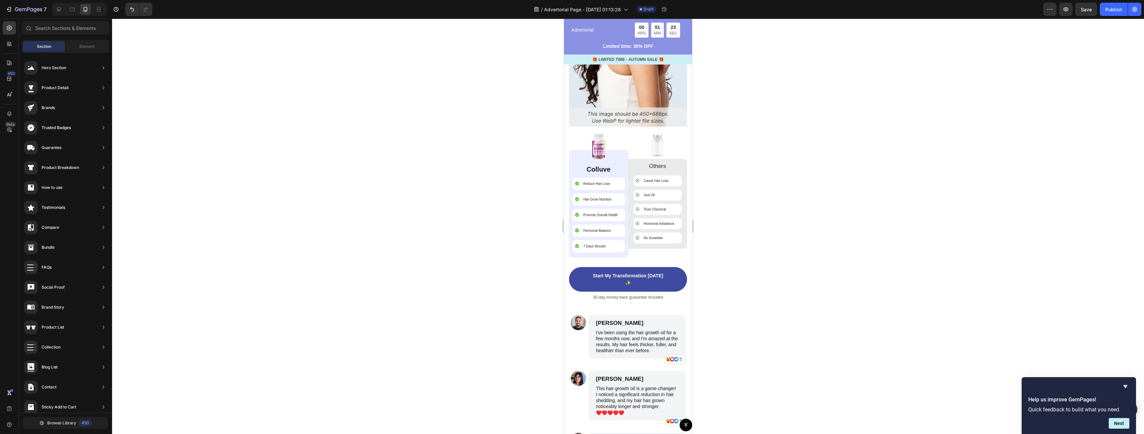
click at [462, 302] on div at bounding box center [628, 226] width 1032 height 415
click at [598, 181] on p "Reduce Hair Lose" at bounding box center [596, 183] width 27 height 5
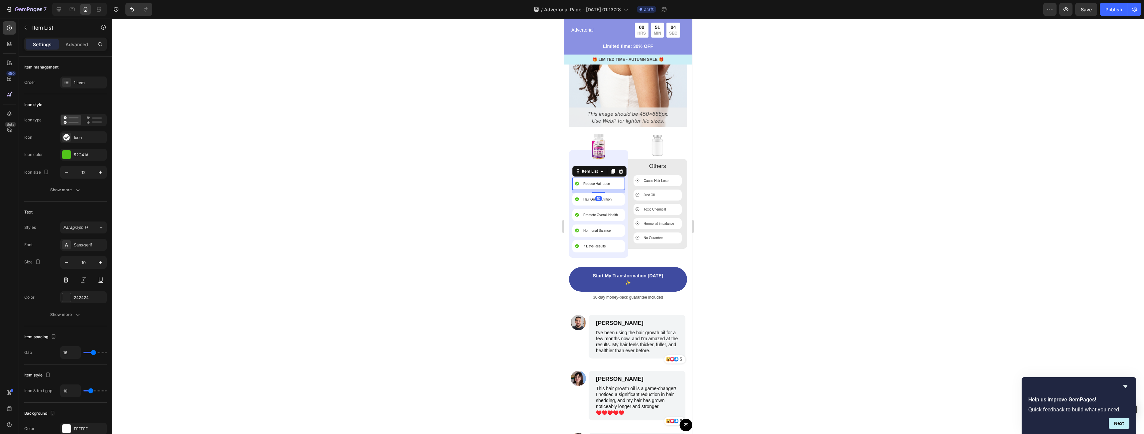
click at [598, 181] on p "Reduce Hair Lose" at bounding box center [596, 183] width 27 height 5
click at [600, 181] on p "Reduce Hair Lose" at bounding box center [596, 183] width 27 height 5
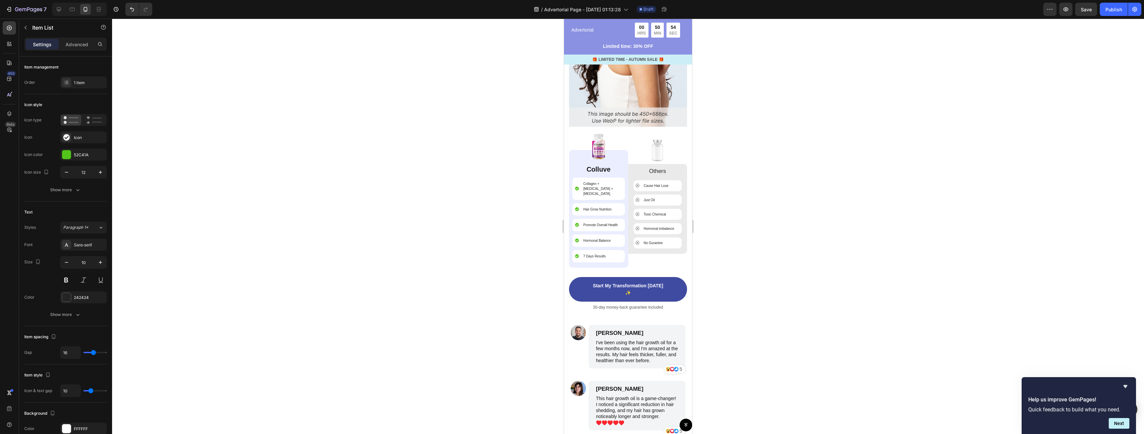
click at [721, 189] on div at bounding box center [628, 226] width 1032 height 415
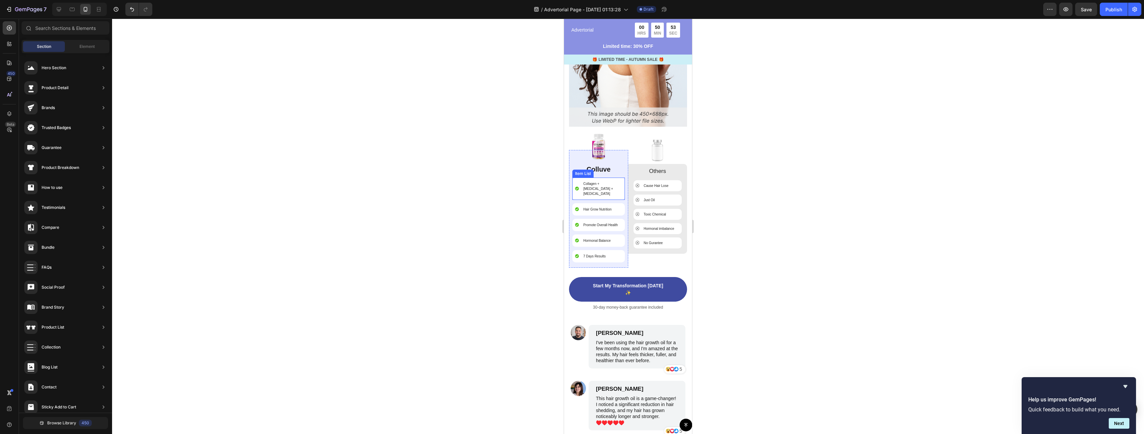
click at [601, 181] on p "Collagen + [MEDICAL_DATA] + [MEDICAL_DATA]" at bounding box center [602, 188] width 38 height 15
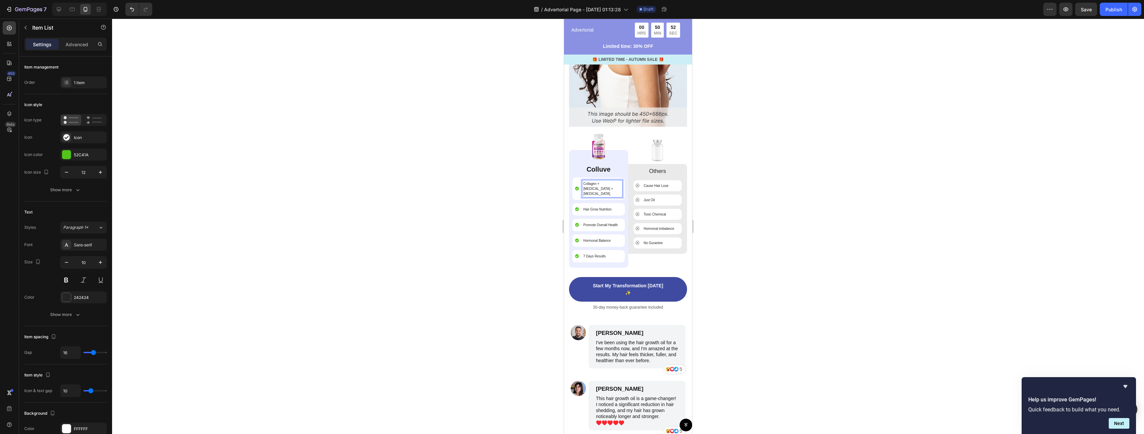
click at [602, 181] on p "Collagen + [MEDICAL_DATA] + [MEDICAL_DATA]" at bounding box center [602, 188] width 38 height 15
click at [601, 181] on p "Collagen + [MEDICAL_DATA] + [MEDICAL_DATA]" at bounding box center [602, 188] width 38 height 15
click at [612, 181] on p "Collagen, [MEDICAL_DATA] + [MEDICAL_DATA]" at bounding box center [602, 188] width 38 height 15
drag, startPoint x: 602, startPoint y: 183, endPoint x: 579, endPoint y: 175, distance: 24.6
click at [579, 180] on div "Collagen, [MEDICAL_DATA], & [MEDICAL_DATA]" at bounding box center [598, 188] width 47 height 17
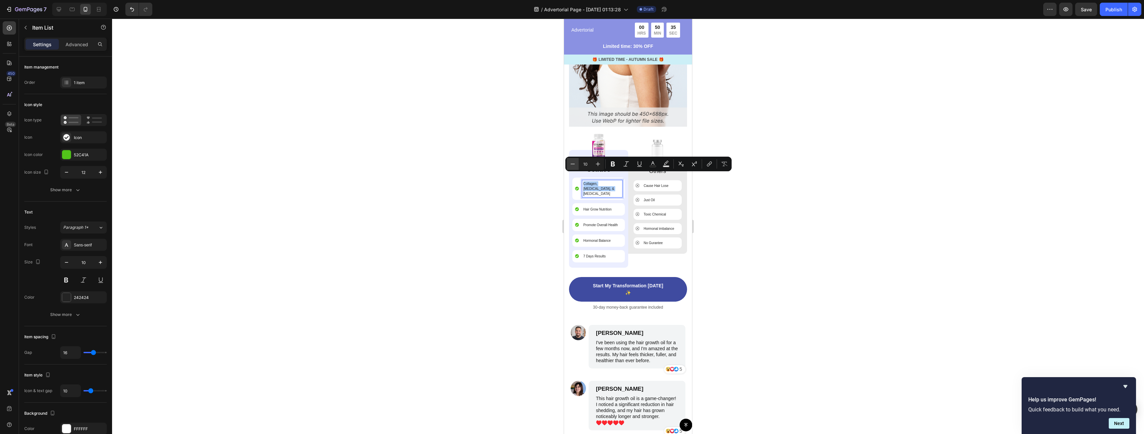
click at [574, 162] on icon "Editor contextual toolbar" at bounding box center [572, 164] width 7 height 7
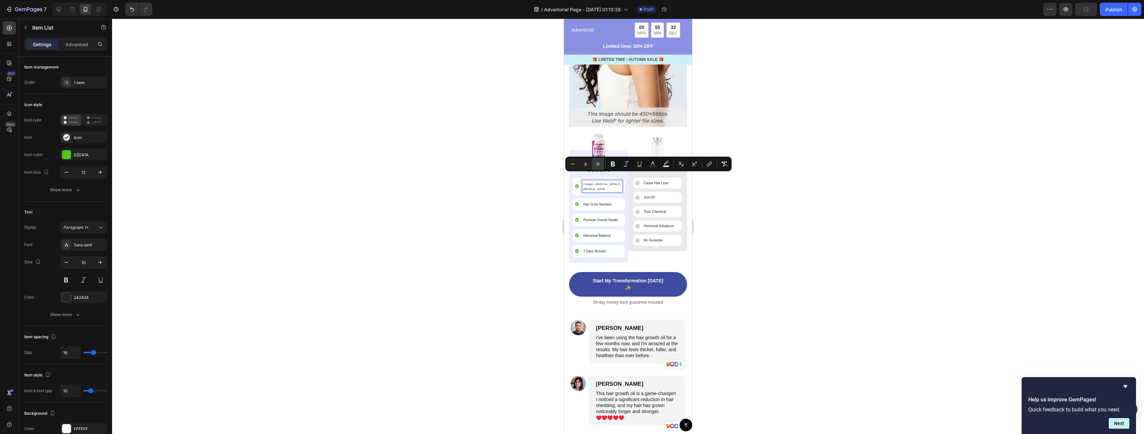
click at [596, 163] on icon "Editor contextual toolbar" at bounding box center [598, 164] width 7 height 7
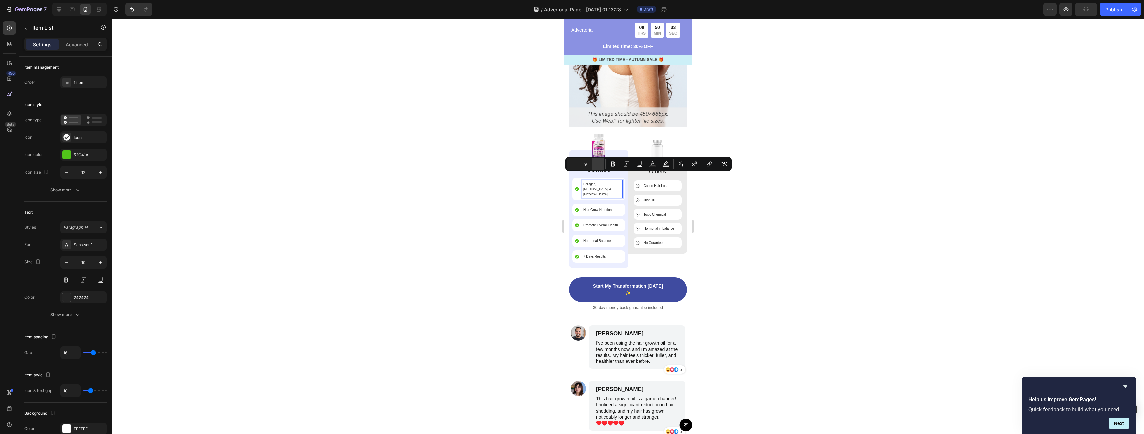
click at [596, 163] on icon "Editor contextual toolbar" at bounding box center [598, 164] width 7 height 7
click at [599, 164] on icon "Editor contextual toolbar" at bounding box center [598, 164] width 4 height 4
click at [570, 162] on icon "Editor contextual toolbar" at bounding box center [572, 164] width 7 height 7
type input "10"
click at [707, 185] on div at bounding box center [628, 226] width 1032 height 415
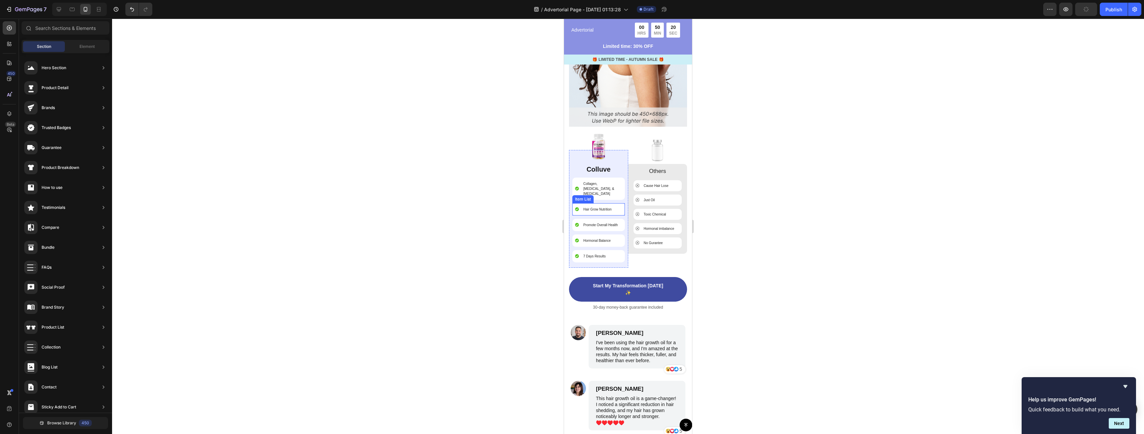
click at [596, 207] on p "Hair Grow Nutrition" at bounding box center [597, 209] width 28 height 5
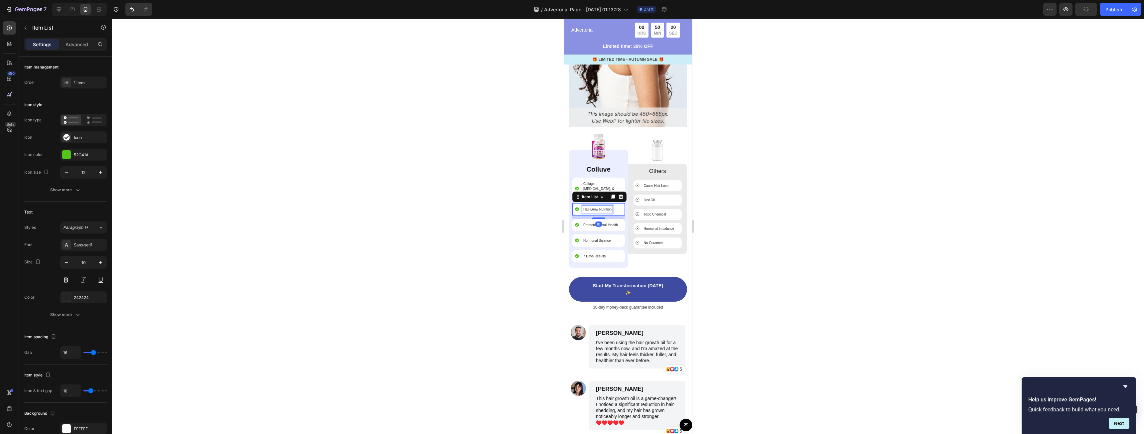
click at [596, 207] on p "Hair Grow Nutrition" at bounding box center [597, 209] width 28 height 5
click at [727, 219] on div at bounding box center [628, 226] width 1032 height 415
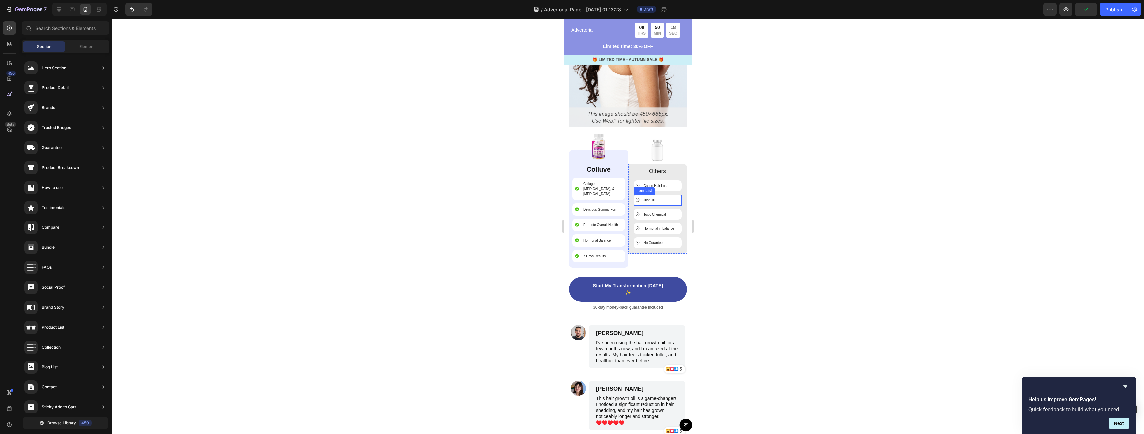
click at [648, 198] on p "Just Oil" at bounding box center [649, 200] width 11 height 5
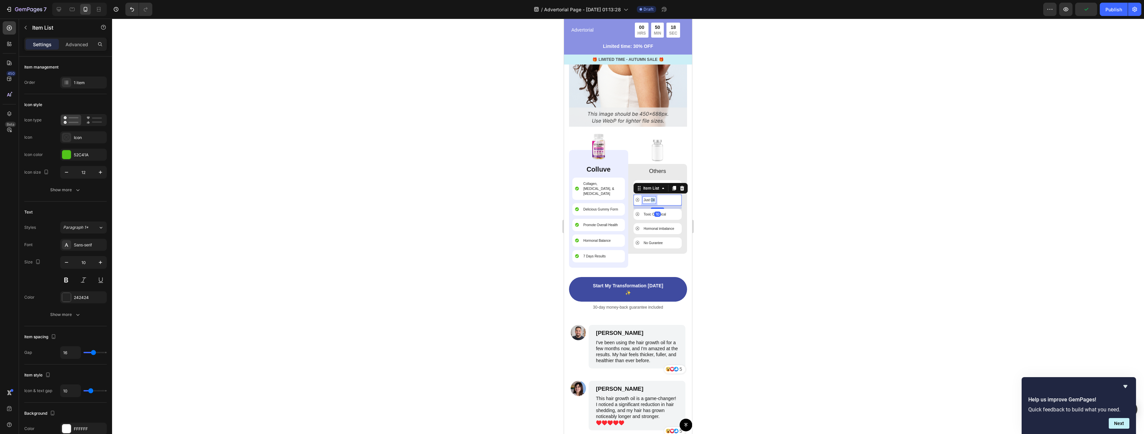
click at [648, 198] on p "Just Oil" at bounding box center [649, 200] width 11 height 5
click at [739, 191] on div at bounding box center [628, 226] width 1032 height 415
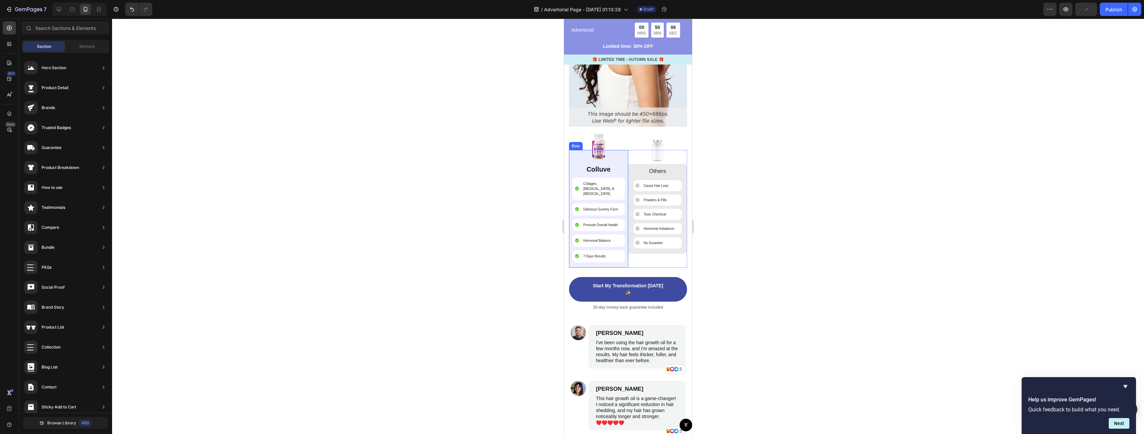
click at [590, 223] on p "Promote Overall Health" at bounding box center [600, 225] width 35 height 5
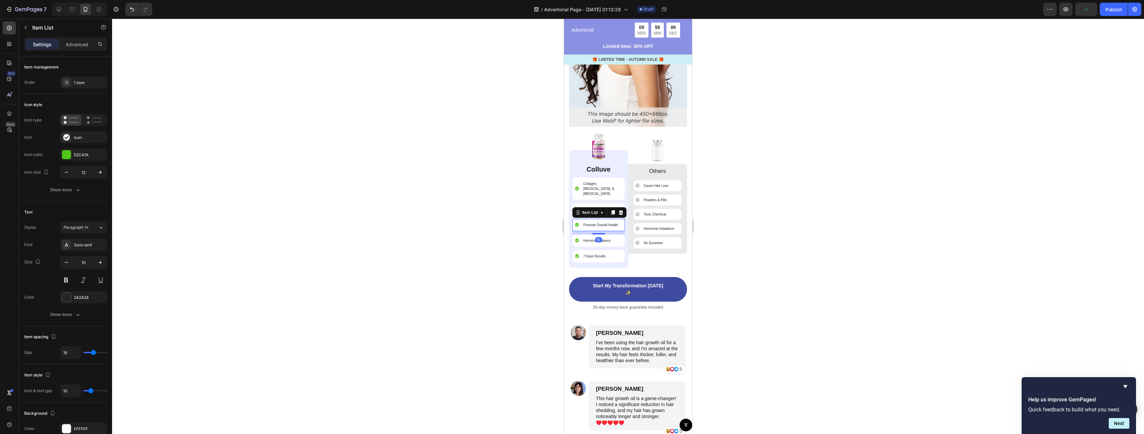
click at [590, 223] on p "Promote Overall Health" at bounding box center [600, 225] width 35 height 5
click at [600, 238] on p "Hormonal Balance" at bounding box center [596, 240] width 27 height 5
click at [781, 216] on div at bounding box center [628, 226] width 1032 height 415
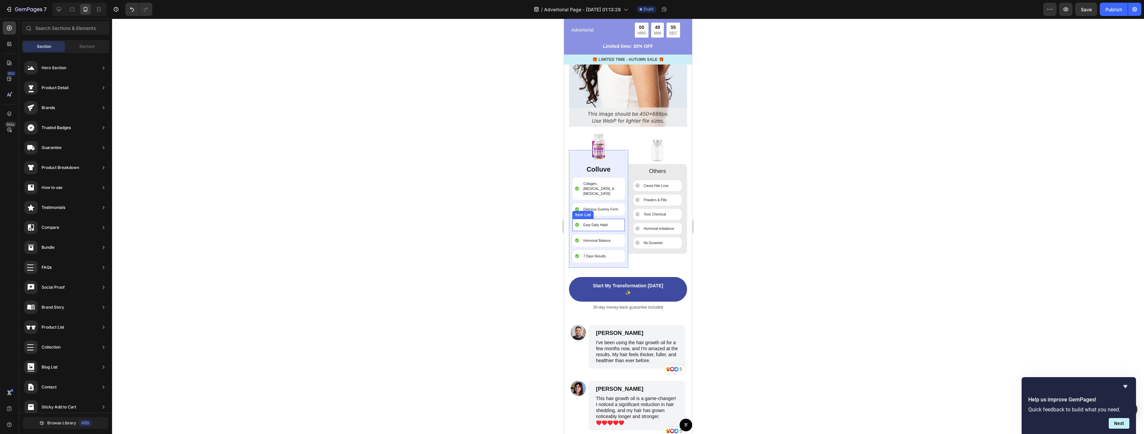
click at [595, 223] on p "Easy Daily Habit" at bounding box center [595, 225] width 24 height 5
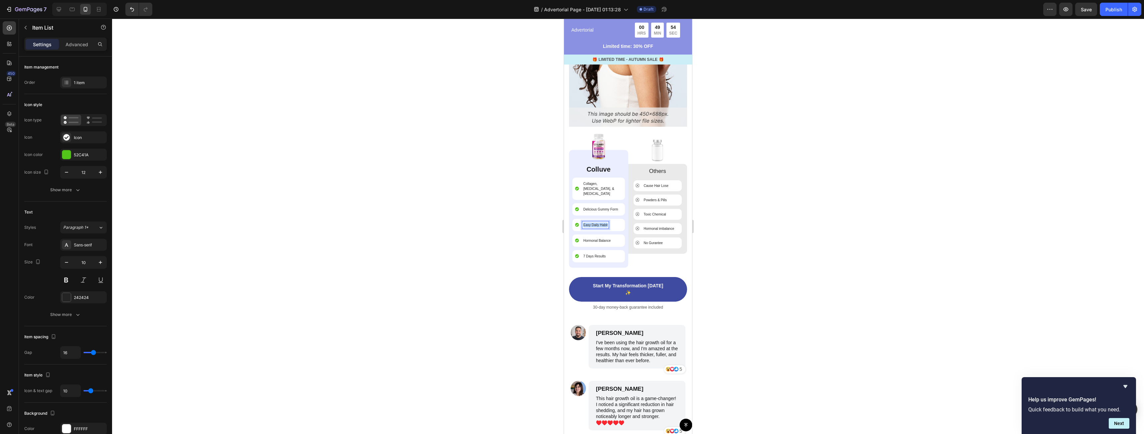
click at [595, 223] on p "Easy Daily Habit" at bounding box center [595, 225] width 24 height 5
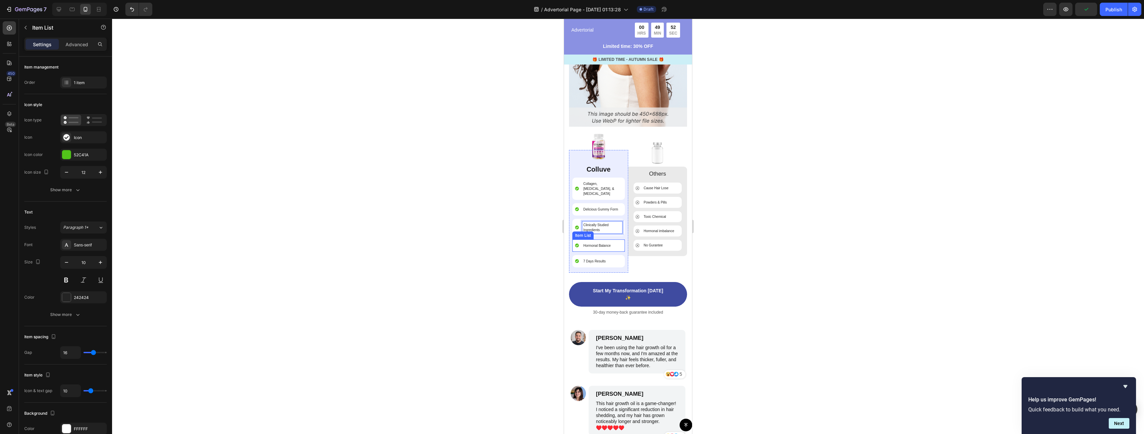
click at [603, 243] on p "Hormonal Balance" at bounding box center [596, 245] width 27 height 5
click at [606, 242] on div "Hormonal Balance" at bounding box center [596, 245] width 29 height 7
click at [760, 254] on div at bounding box center [628, 226] width 1032 height 415
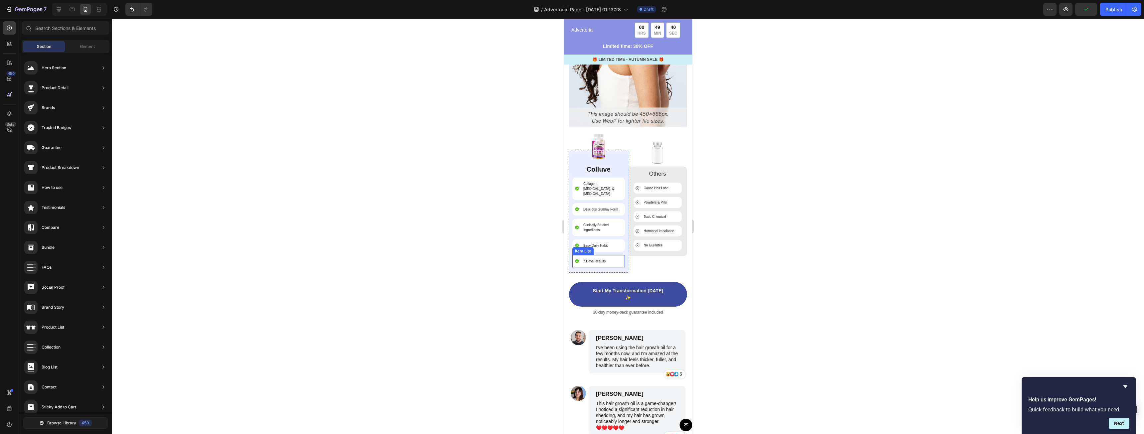
click at [595, 259] on p "7 Days Results" at bounding box center [594, 261] width 22 height 5
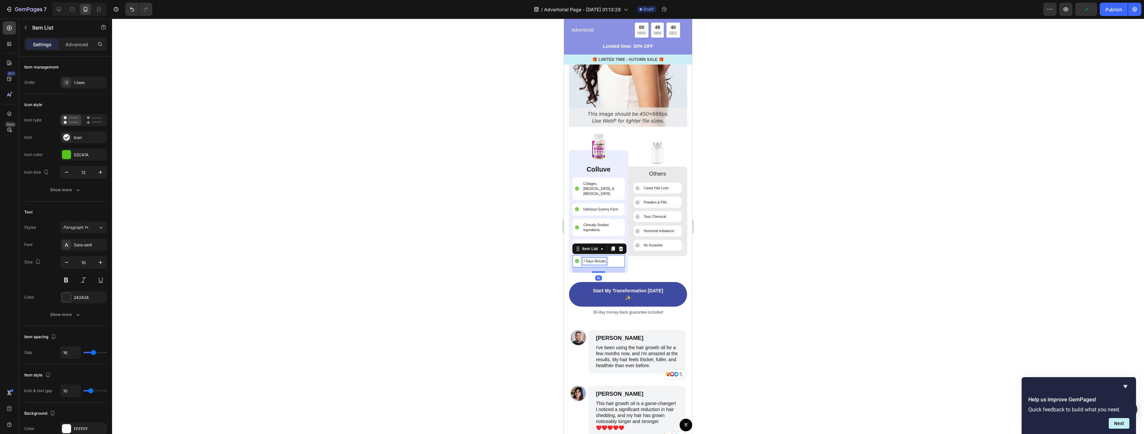
click at [597, 259] on p "7 Days Results" at bounding box center [594, 261] width 22 height 5
click at [708, 242] on div at bounding box center [628, 226] width 1032 height 415
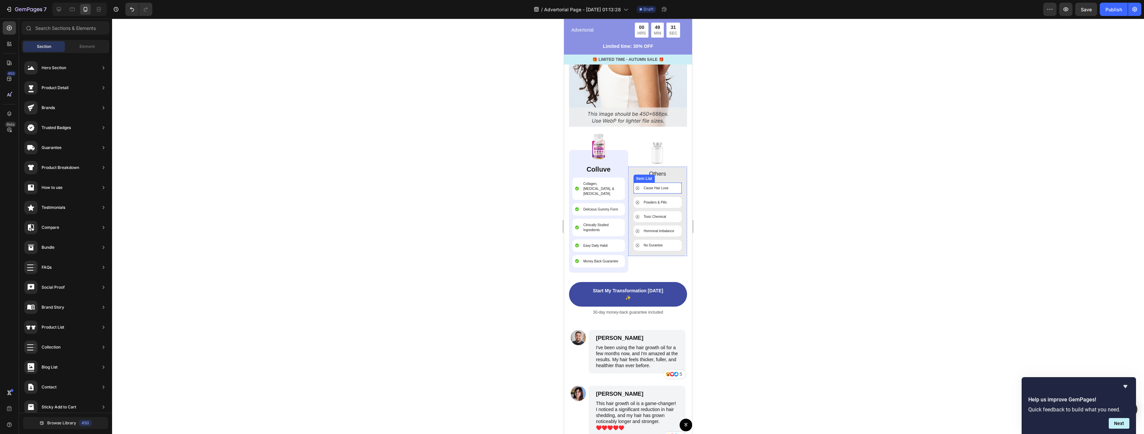
click at [661, 186] on p "Cause Hair Lose" at bounding box center [656, 188] width 25 height 5
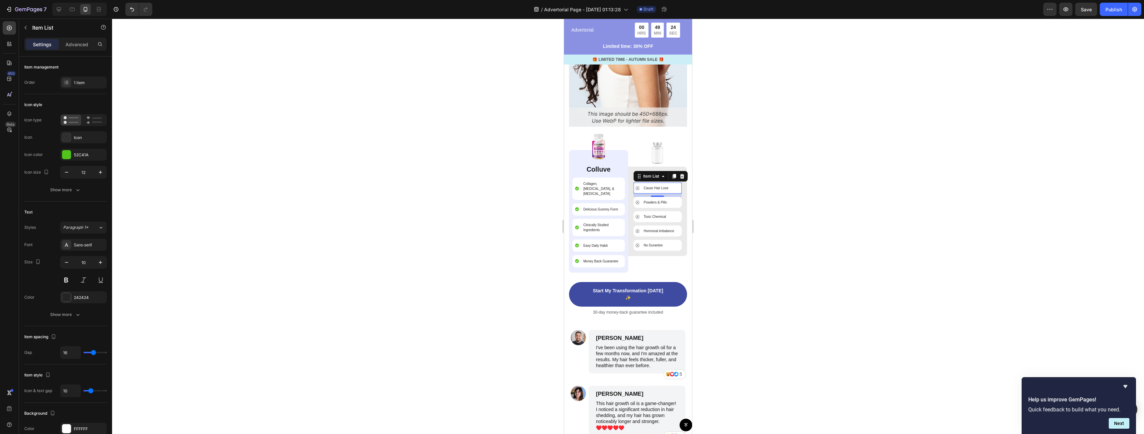
click at [782, 209] on div at bounding box center [628, 226] width 1032 height 415
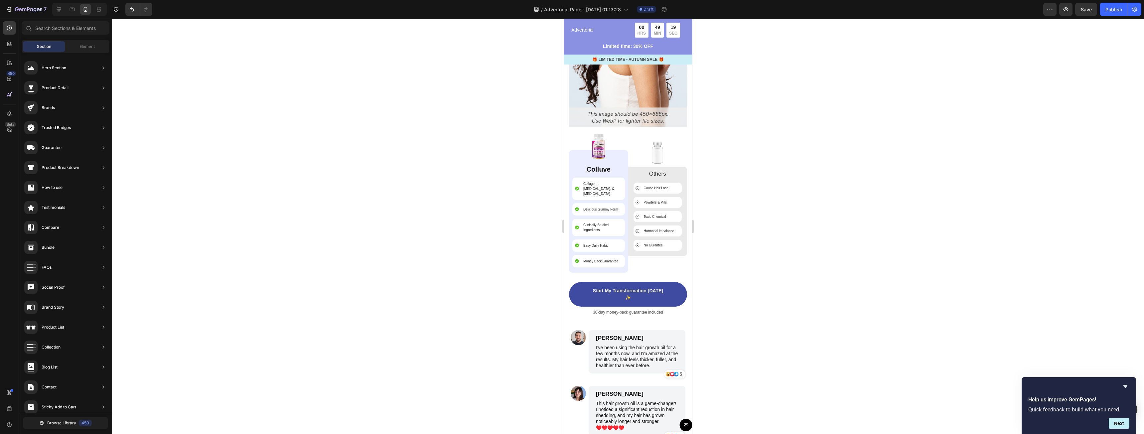
click at [760, 262] on div at bounding box center [628, 226] width 1032 height 415
click at [653, 243] on p "No Gurantee" at bounding box center [653, 245] width 19 height 5
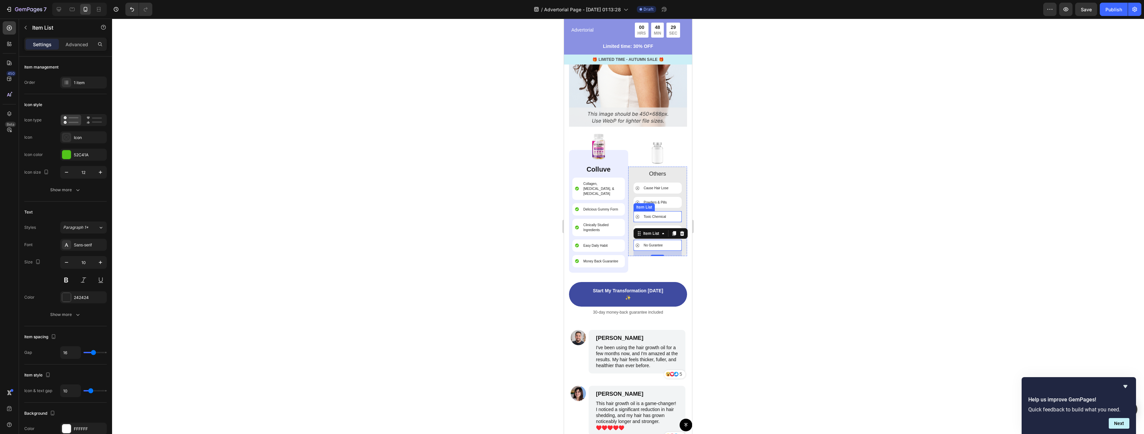
click at [645, 203] on div "Item List" at bounding box center [644, 207] width 21 height 8
click at [655, 186] on p "Cause Hair Lose" at bounding box center [656, 188] width 25 height 5
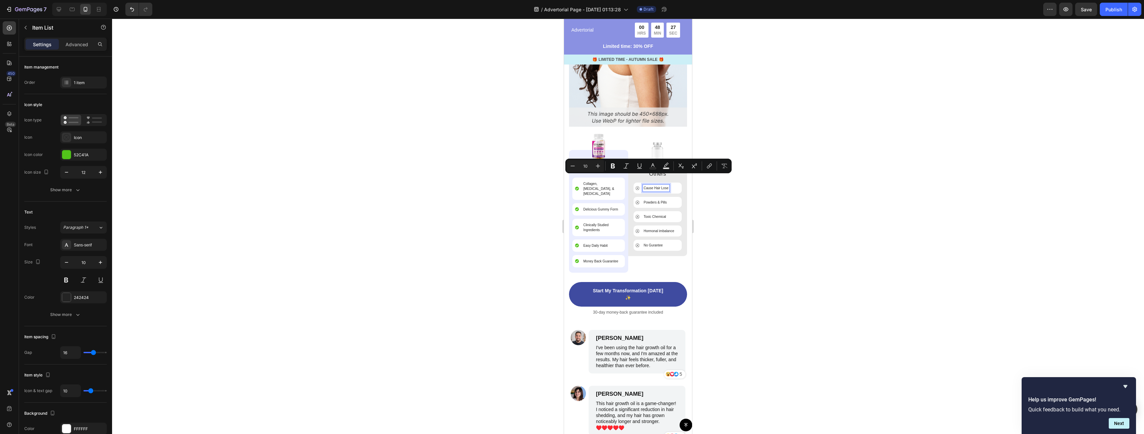
scroll to position [2425, 0]
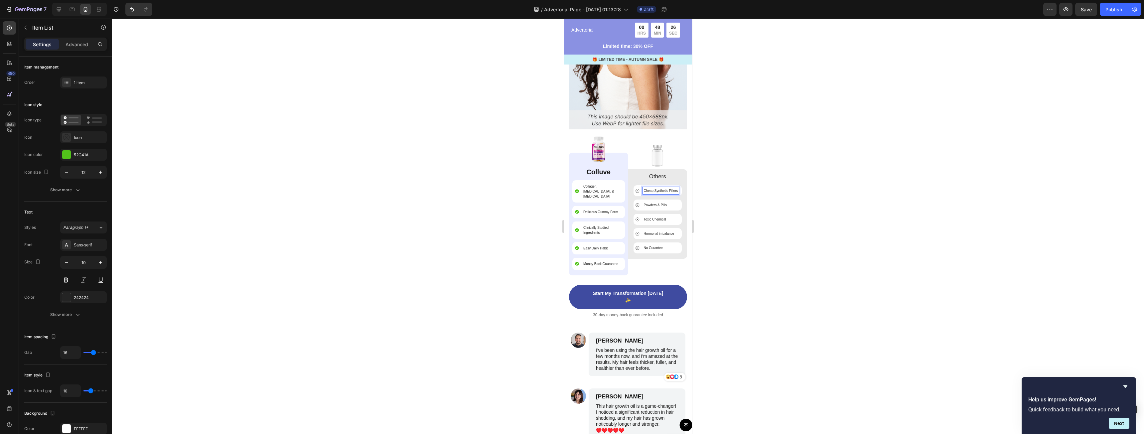
drag, startPoint x: 663, startPoint y: 181, endPoint x: 1260, endPoint y: 206, distance: 597.2
click at [663, 188] on p "Cheap Synthetic Fillers" at bounding box center [661, 190] width 34 height 5
click at [710, 189] on div at bounding box center [628, 226] width 1032 height 415
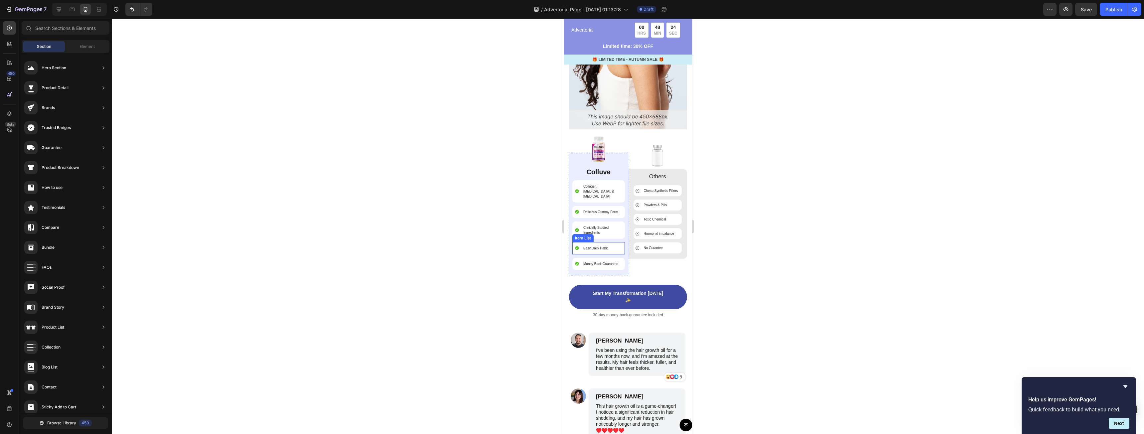
click at [601, 246] on p "Easy Daily Habit" at bounding box center [595, 248] width 24 height 5
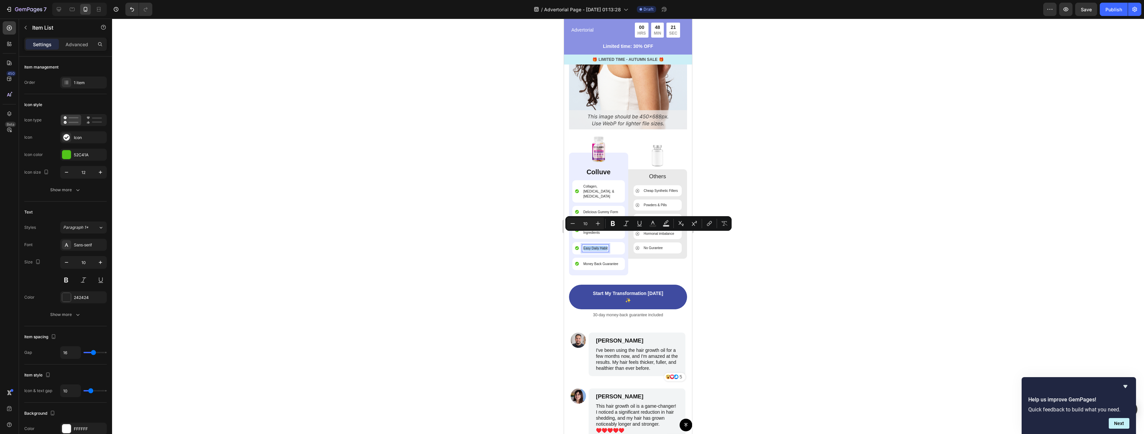
click at [787, 253] on div at bounding box center [628, 226] width 1032 height 415
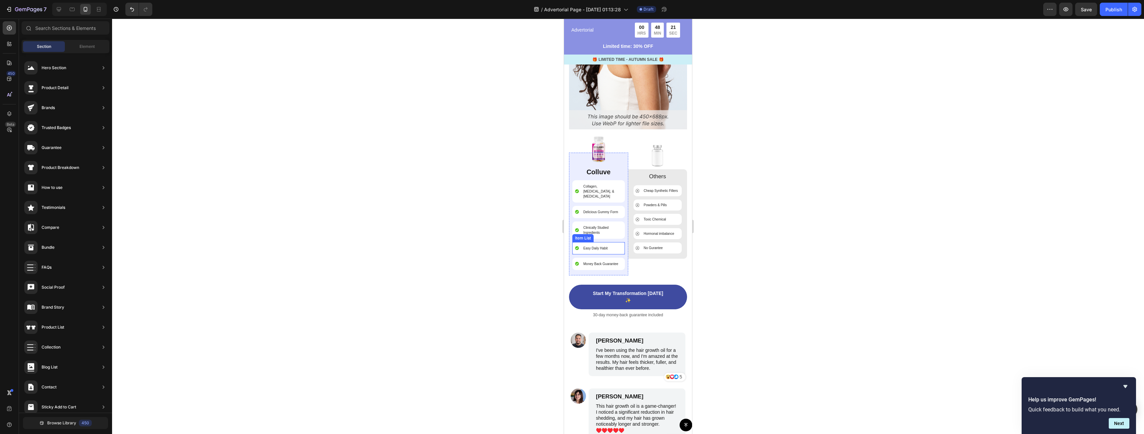
click at [600, 246] on p "Easy Daily Habit" at bounding box center [595, 248] width 24 height 5
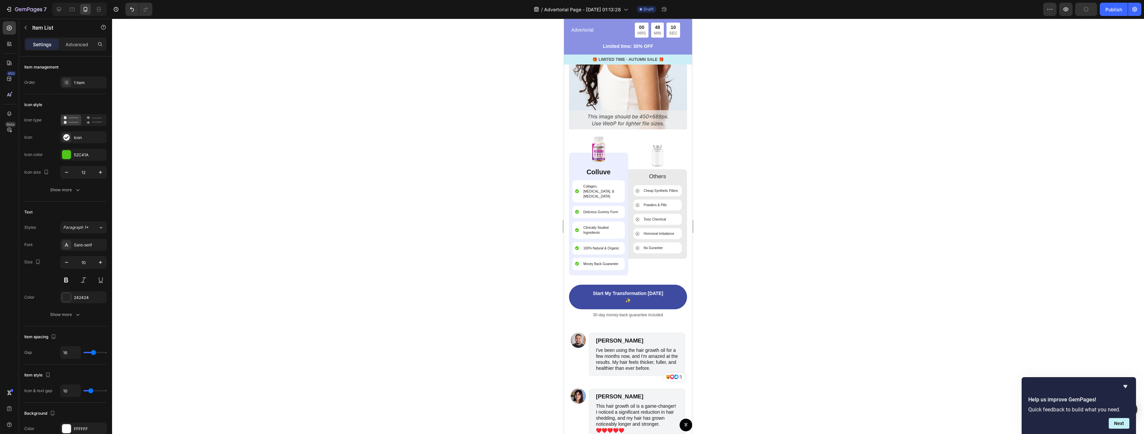
click at [783, 223] on div at bounding box center [628, 226] width 1032 height 415
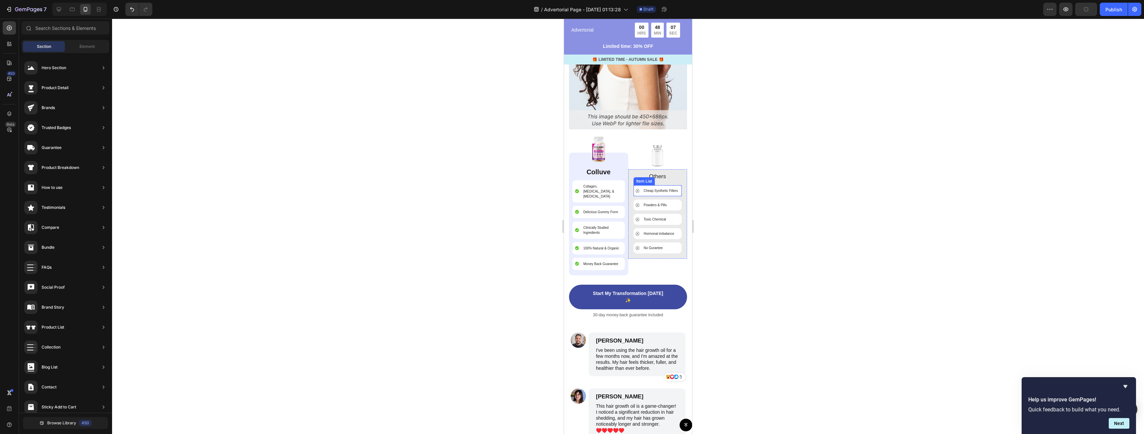
click at [658, 188] on p "Cheap Synthetic Fillers" at bounding box center [661, 190] width 34 height 5
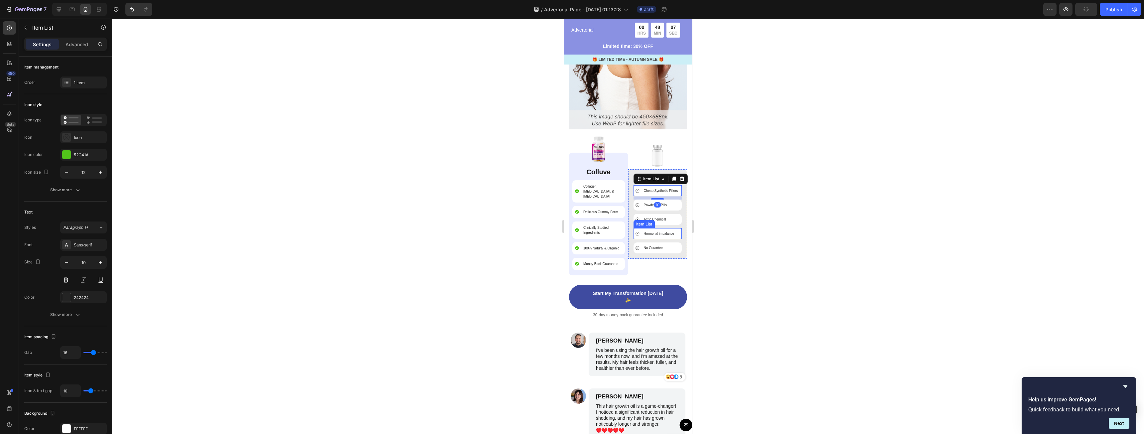
click at [659, 231] on p "Hormonal imbalance" at bounding box center [659, 233] width 31 height 5
click at [661, 188] on p "Cheap Synthetic Fillers" at bounding box center [661, 190] width 34 height 5
click at [661, 231] on p "Hormonal imbalance" at bounding box center [659, 233] width 31 height 5
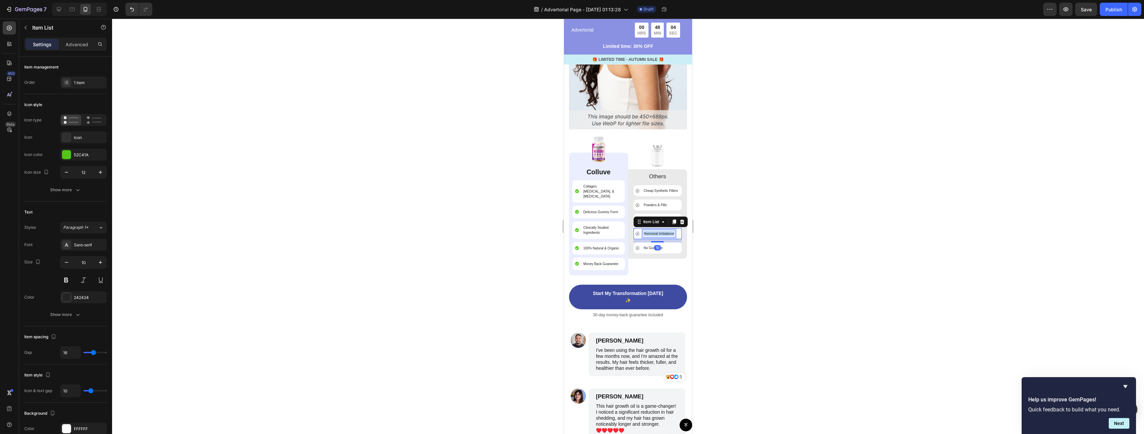
click at [661, 231] on p "Hormonal imbalance" at bounding box center [659, 233] width 31 height 5
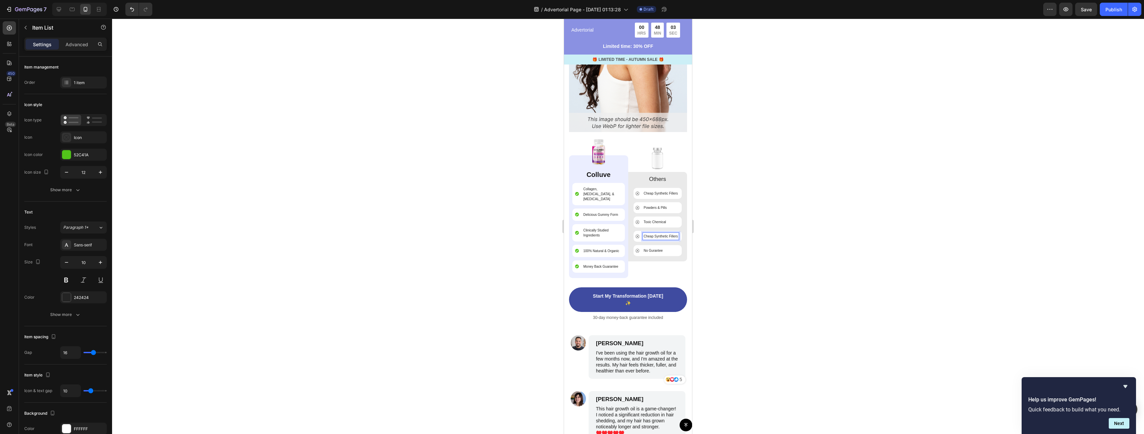
click at [716, 243] on div at bounding box center [628, 226] width 1032 height 415
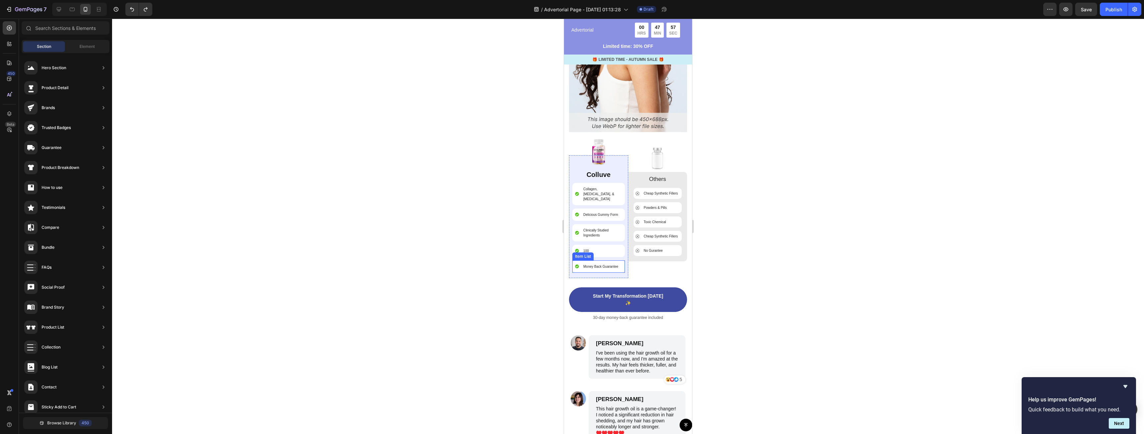
click at [599, 245] on div "100" at bounding box center [598, 251] width 53 height 12
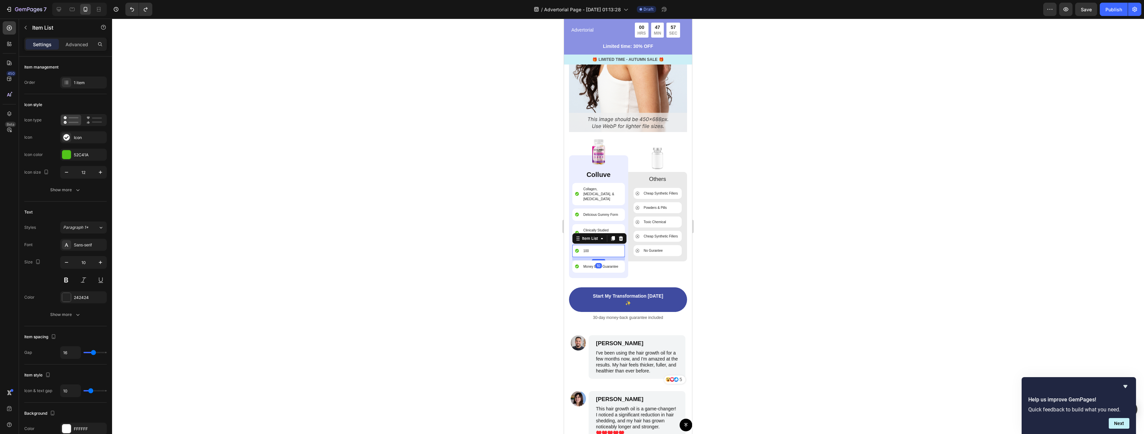
click at [599, 245] on div "100" at bounding box center [598, 251] width 53 height 12
click at [596, 245] on div "100" at bounding box center [598, 251] width 53 height 12
click at [593, 245] on div "100" at bounding box center [598, 251] width 53 height 12
click at [590, 245] on div "100" at bounding box center [598, 251] width 53 height 12
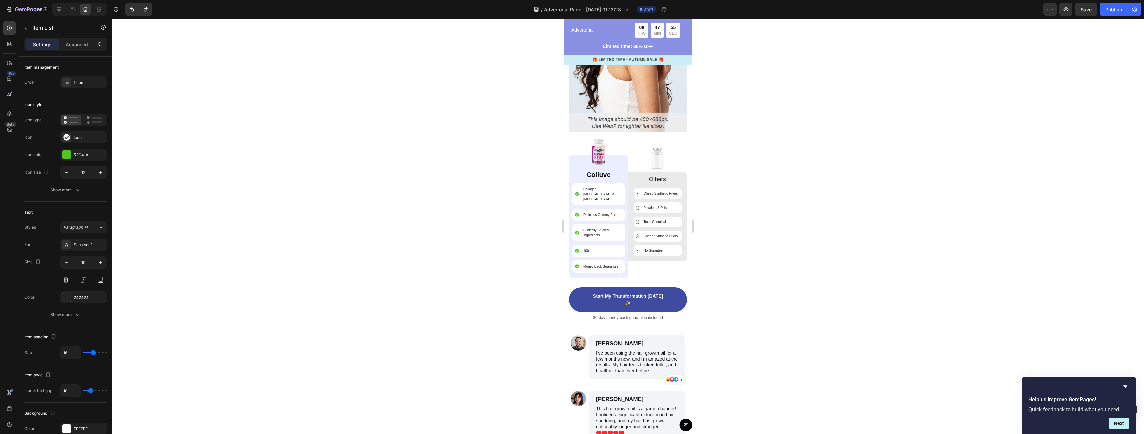
click at [596, 245] on div "100" at bounding box center [598, 251] width 53 height 12
click at [147, 12] on icon "Undo/Redo" at bounding box center [145, 9] width 7 height 7
click at [342, 133] on div at bounding box center [628, 226] width 1032 height 415
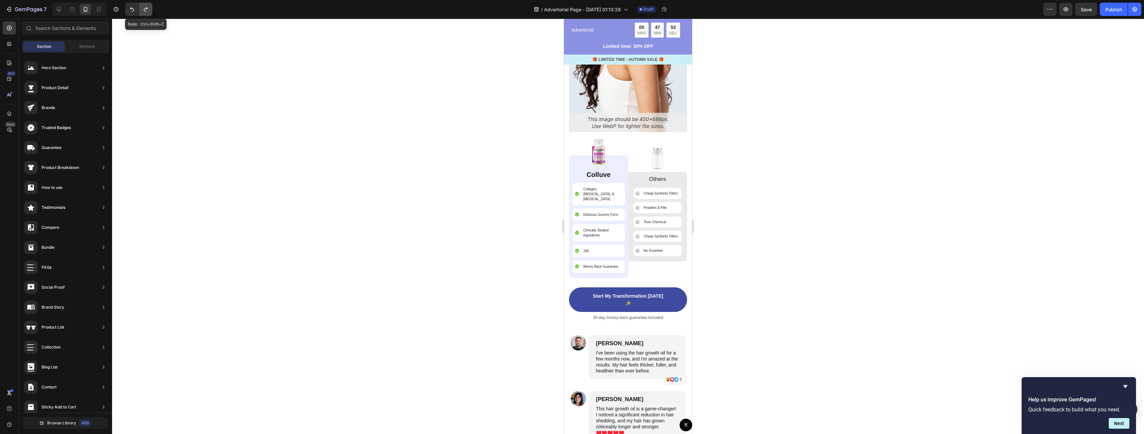
click at [147, 10] on icon "Undo/Redo" at bounding box center [145, 9] width 7 height 7
click at [657, 205] on p "Powders & Pills" at bounding box center [655, 207] width 23 height 5
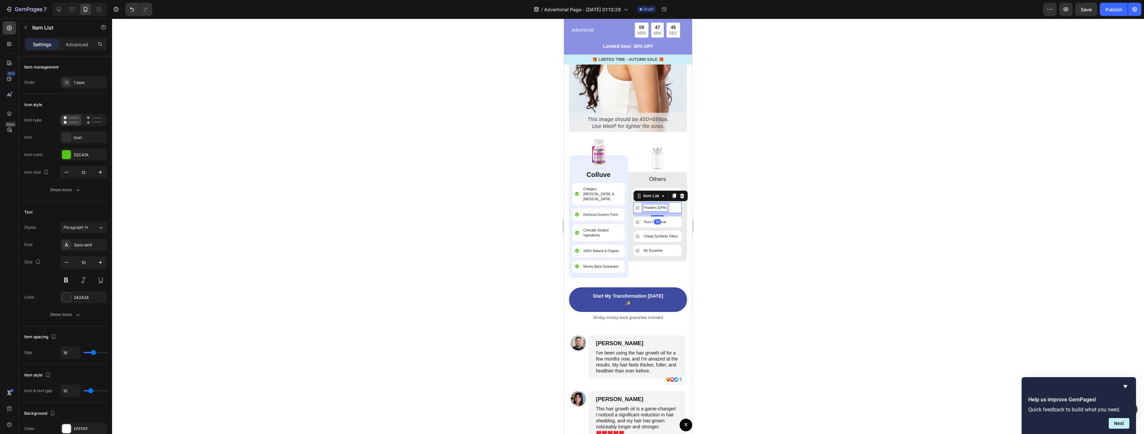
click at [657, 205] on p "Powders & Pills" at bounding box center [655, 207] width 23 height 5
click at [658, 220] on p "Toxic Chemical" at bounding box center [655, 222] width 22 height 5
click at [707, 226] on div at bounding box center [628, 226] width 1032 height 415
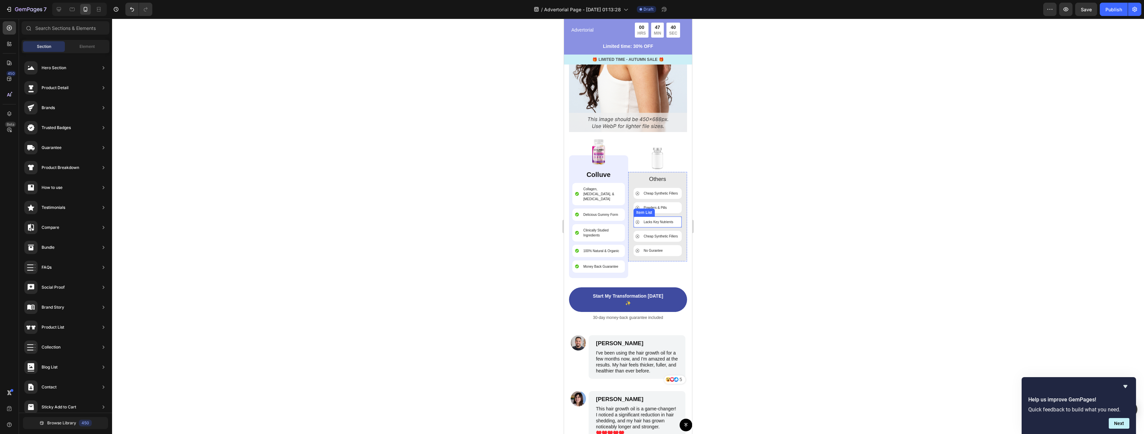
click at [657, 220] on p "Lacks Key Nutrients" at bounding box center [659, 222] width 30 height 5
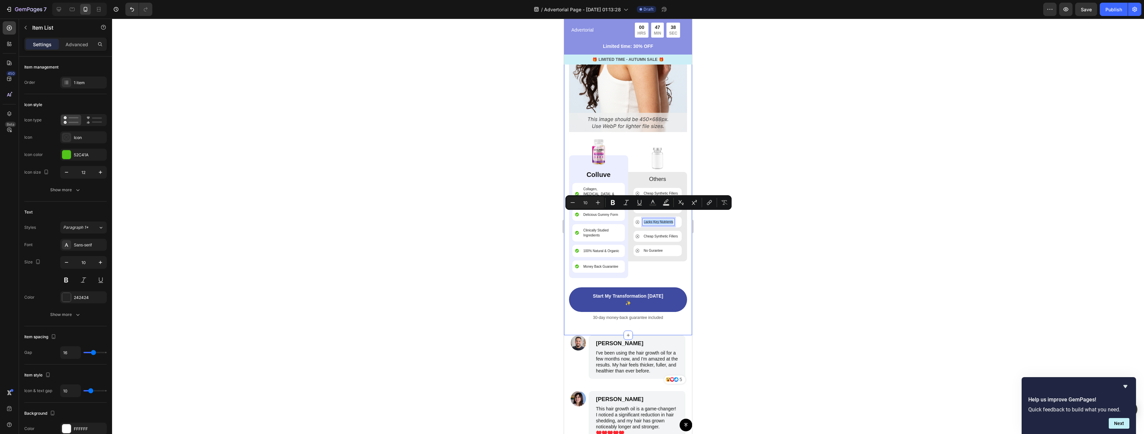
click at [739, 235] on div at bounding box center [628, 226] width 1032 height 415
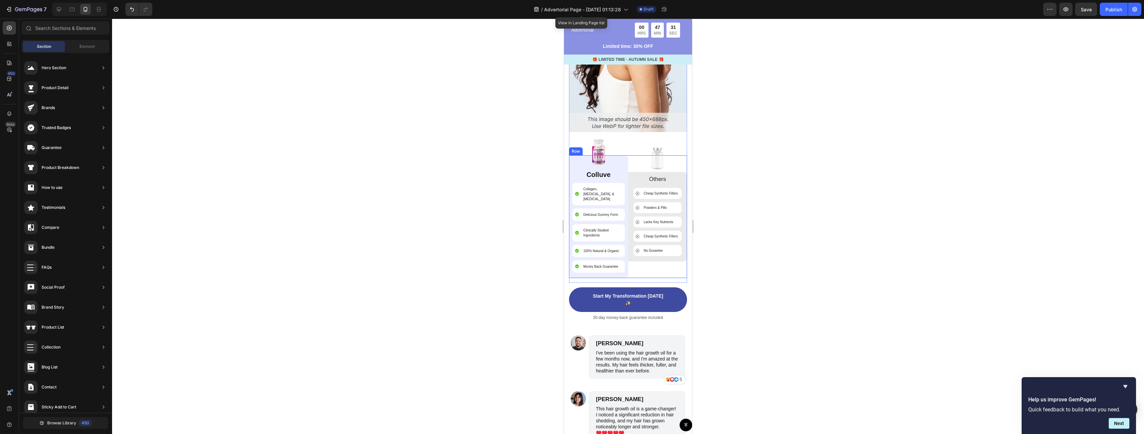
click at [652, 249] on p "No Gurantee" at bounding box center [653, 250] width 19 height 5
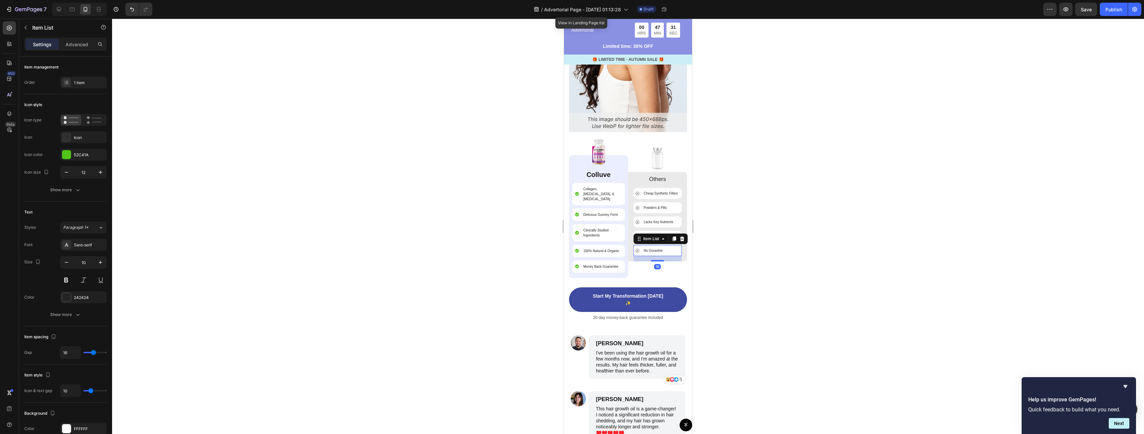
click at [653, 248] on p "No Gurantee" at bounding box center [653, 250] width 19 height 5
click at [706, 255] on div at bounding box center [628, 226] width 1032 height 415
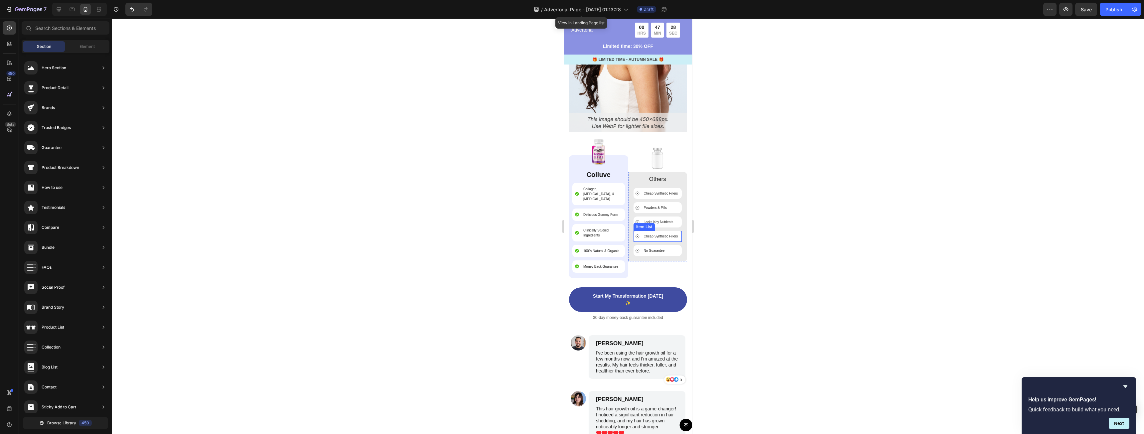
click at [646, 234] on p "Cheap Synthetic Fillers" at bounding box center [661, 236] width 34 height 5
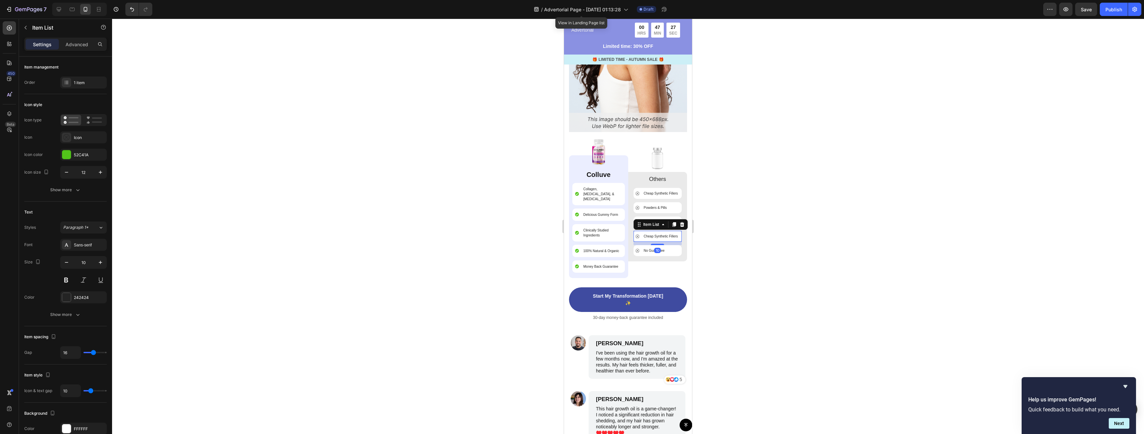
click at [761, 197] on div at bounding box center [628, 226] width 1032 height 415
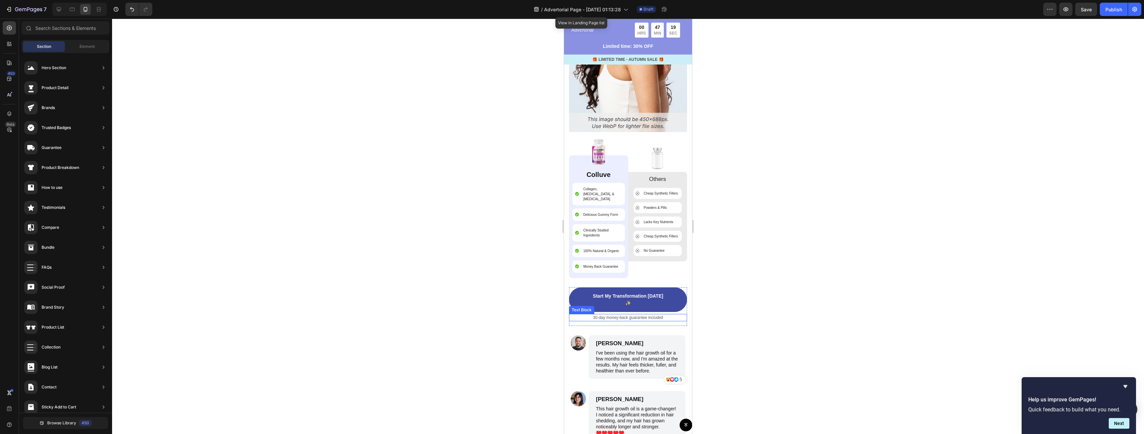
click at [592, 315] on p "30-day money-back guarantee included" at bounding box center [628, 318] width 117 height 6
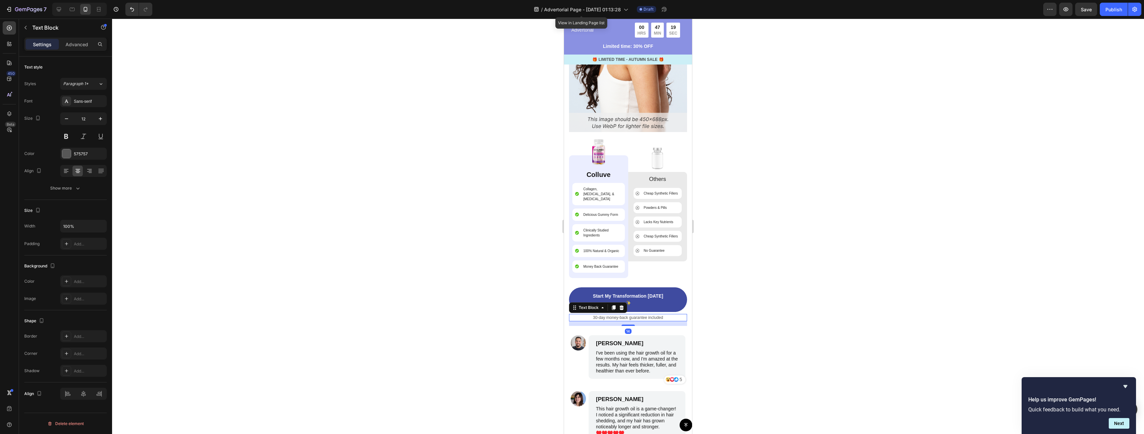
click at [592, 315] on p "30-day money-back guarantee included" at bounding box center [628, 318] width 117 height 6
click at [744, 325] on div at bounding box center [628, 226] width 1032 height 415
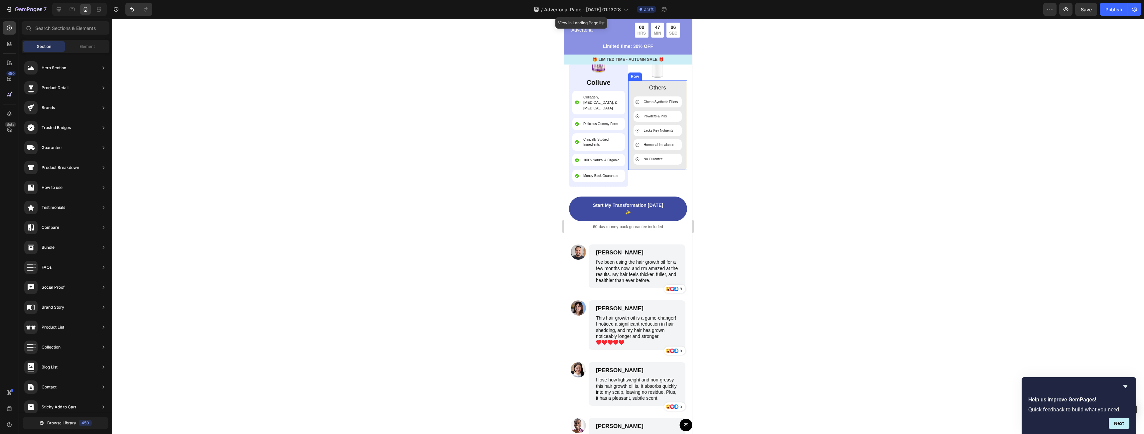
scroll to position [2556, 0]
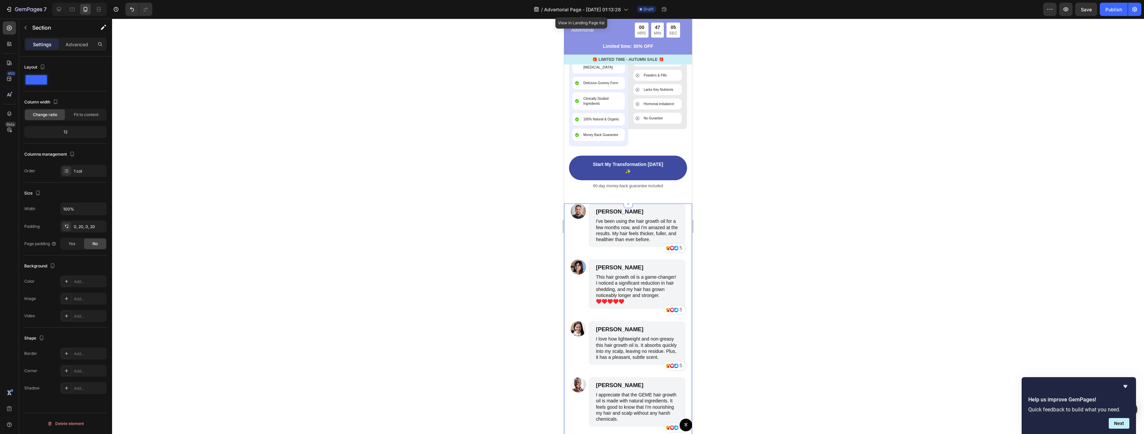
click at [683, 221] on div "Image [PERSON_NAME] Text Block I've been using the hair growth oil for a few mo…" at bounding box center [628, 355] width 128 height 303
click at [658, 193] on button "AI Content" at bounding box center [660, 197] width 24 height 8
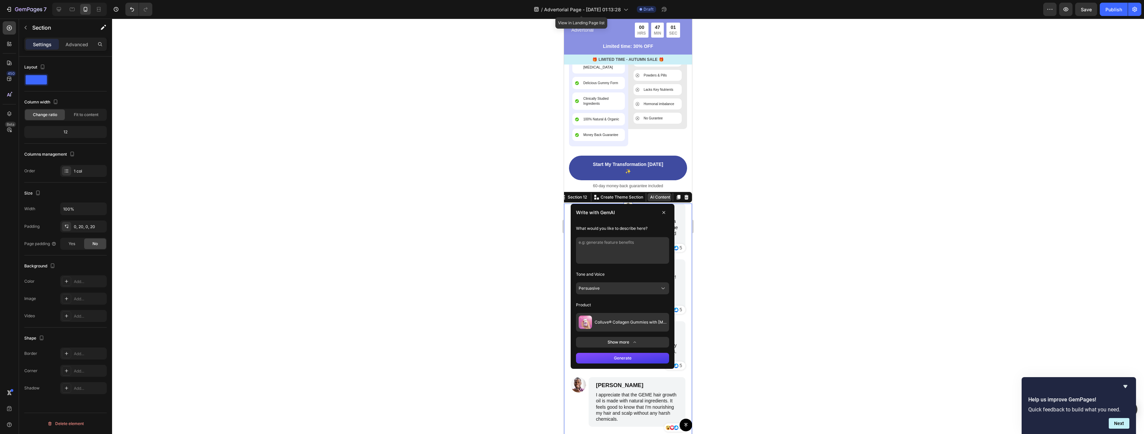
click at [658, 193] on button "AI Content" at bounding box center [660, 197] width 24 height 8
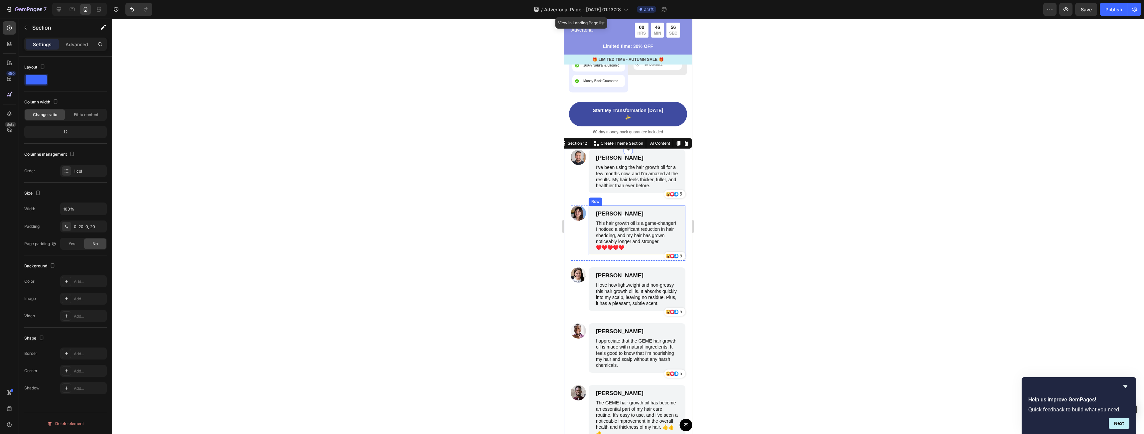
scroll to position [2689, 0]
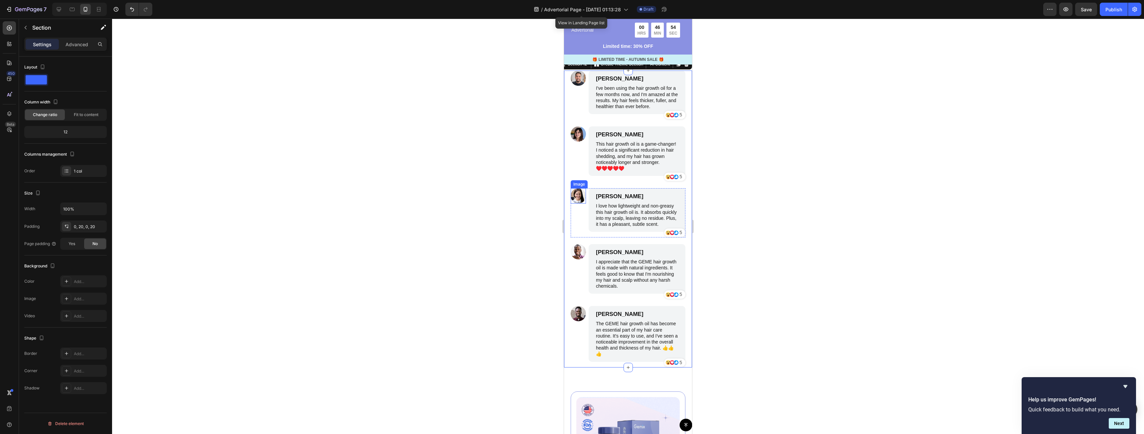
click at [580, 188] on img at bounding box center [578, 195] width 15 height 15
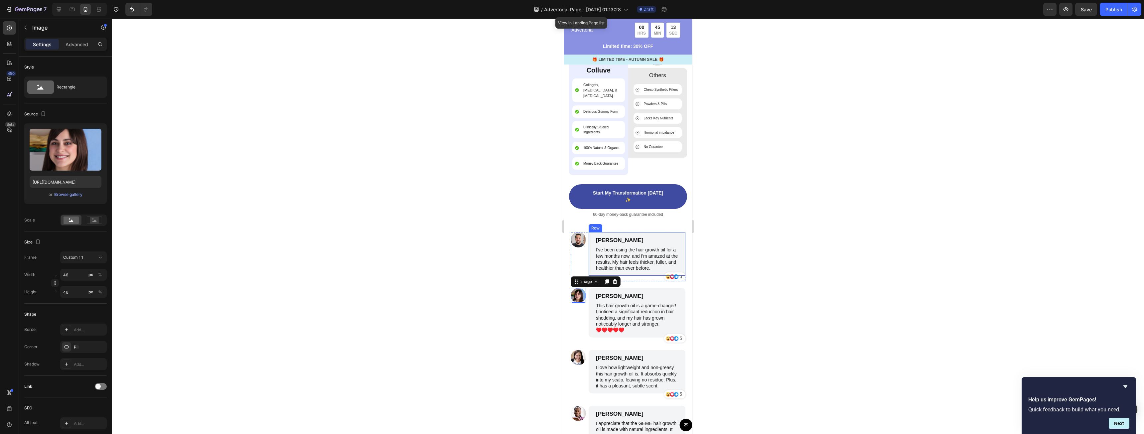
scroll to position [2523, 0]
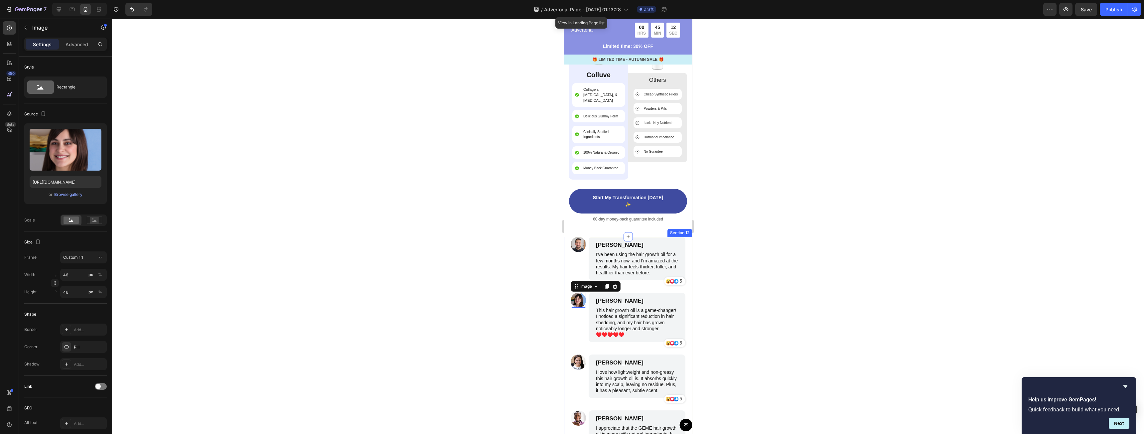
click at [685, 240] on div "Image [PERSON_NAME] Text Block I've been using the hair growth oil for a few mo…" at bounding box center [628, 385] width 128 height 297
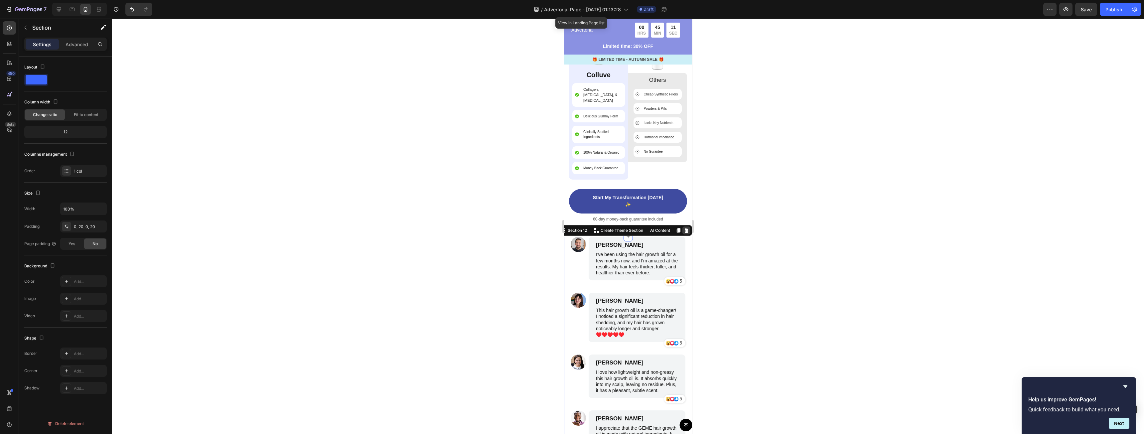
click at [683, 227] on div at bounding box center [687, 231] width 8 height 8
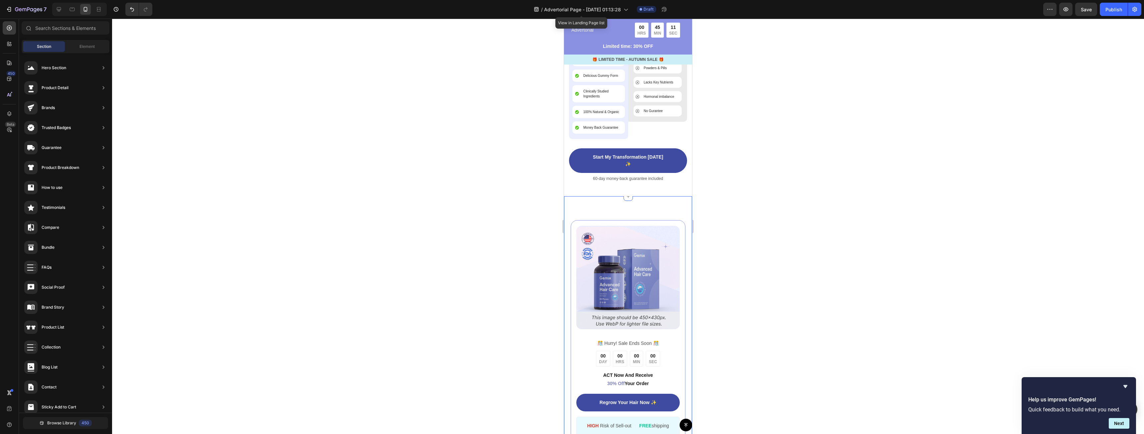
scroll to position [2622, 0]
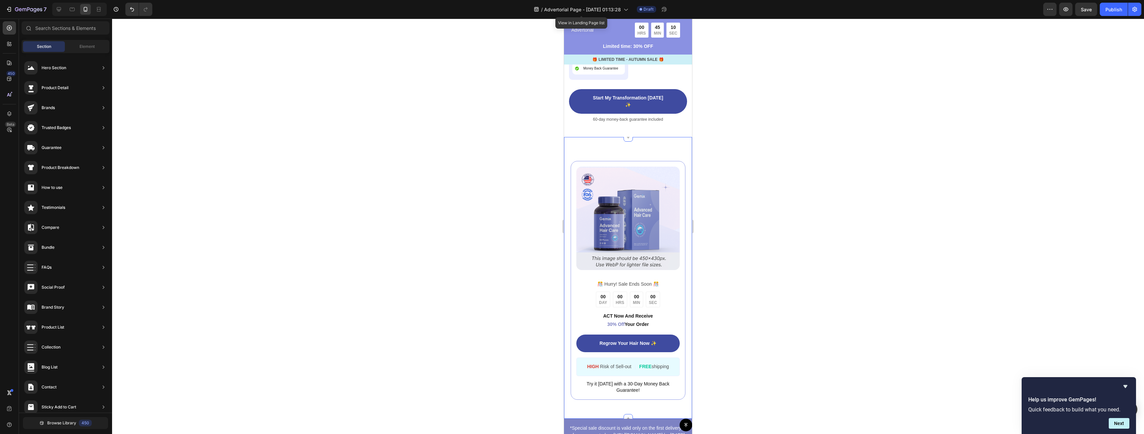
click at [658, 137] on div "Image ️🎊 Hurry! Sale Ends Soon ️🎊 Text Block 00 DAY 00 HRS 00 MIN 00 SEC Countd…" at bounding box center [628, 277] width 128 height 281
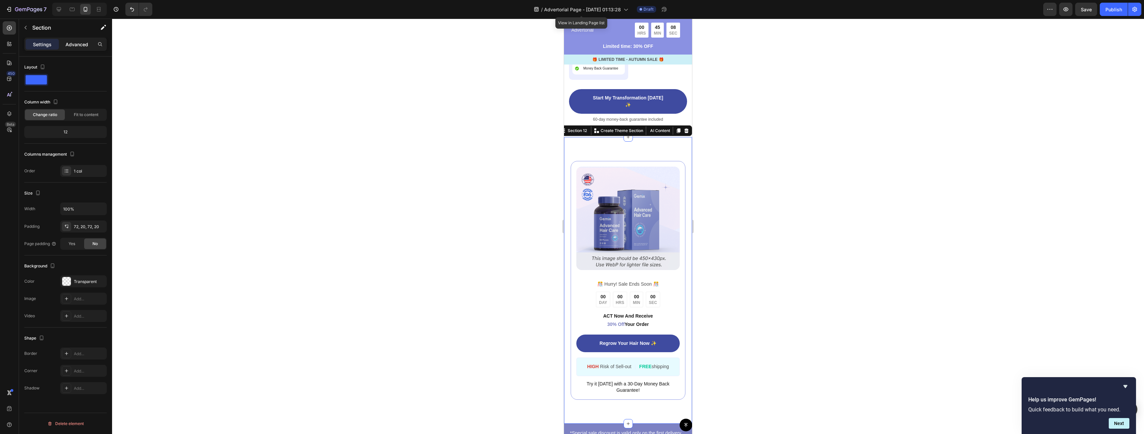
click at [74, 43] on p "Advanced" at bounding box center [77, 44] width 23 height 7
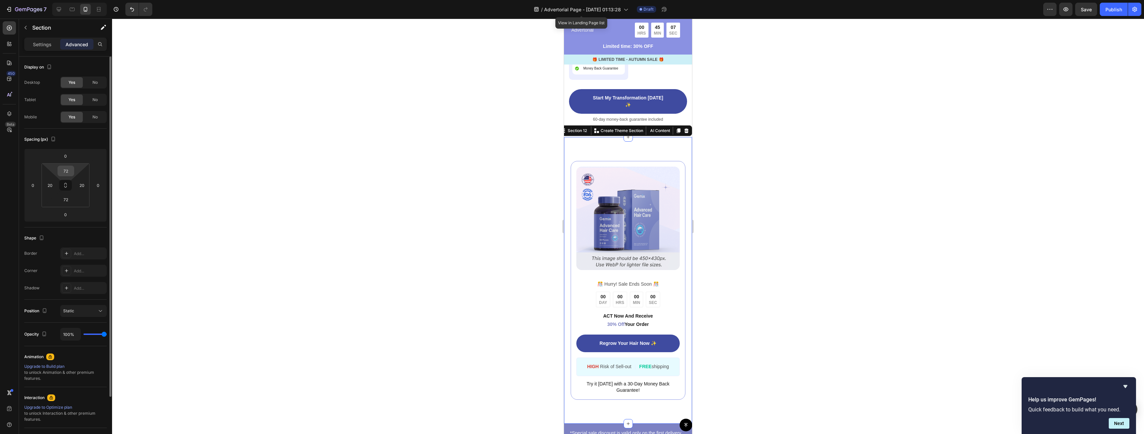
click at [68, 171] on input "72" at bounding box center [65, 171] width 13 height 10
click at [192, 190] on div at bounding box center [628, 226] width 1032 height 415
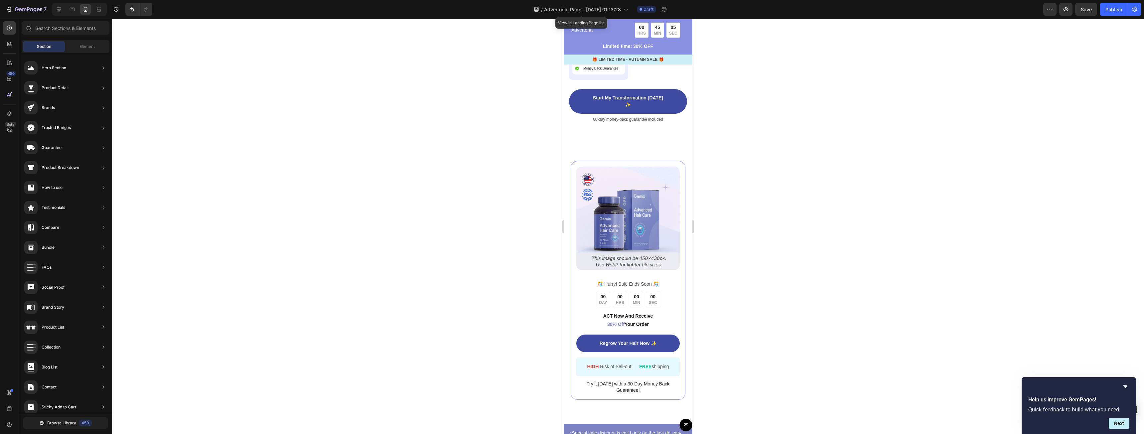
click at [481, 152] on div at bounding box center [628, 226] width 1032 height 415
click at [662, 144] on div "Image ️🎊 Hurry! Sale Ends Soon ️🎊 Text Block 00 DAY 00 HRS 00 MIN 00 SEC Countd…" at bounding box center [628, 280] width 128 height 286
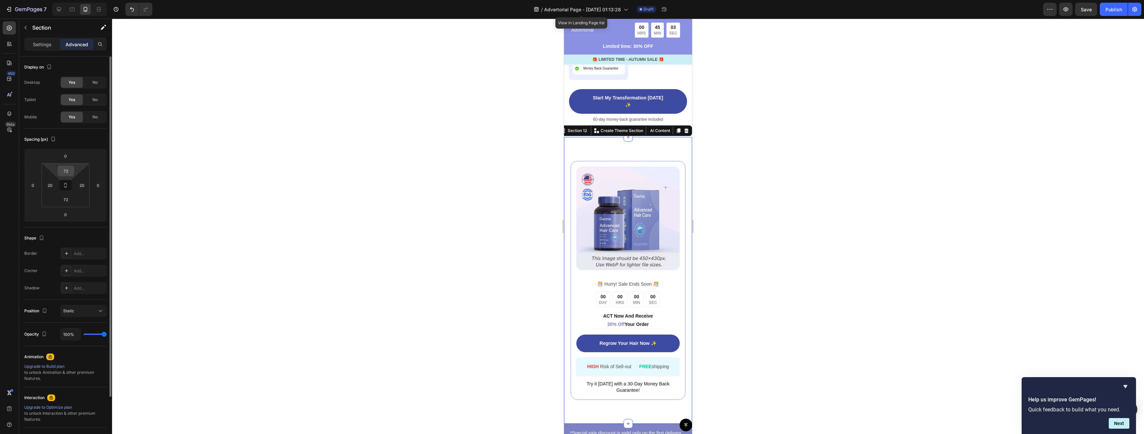
click at [68, 167] on input "72" at bounding box center [65, 171] width 13 height 10
click at [94, 244] on span "24px" at bounding box center [93, 245] width 10 height 5
type input "24"
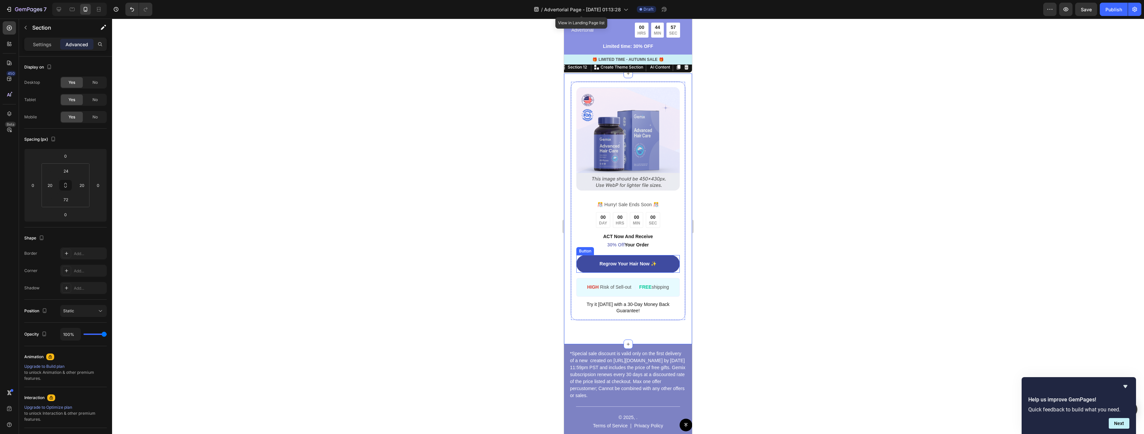
scroll to position [2689, 0]
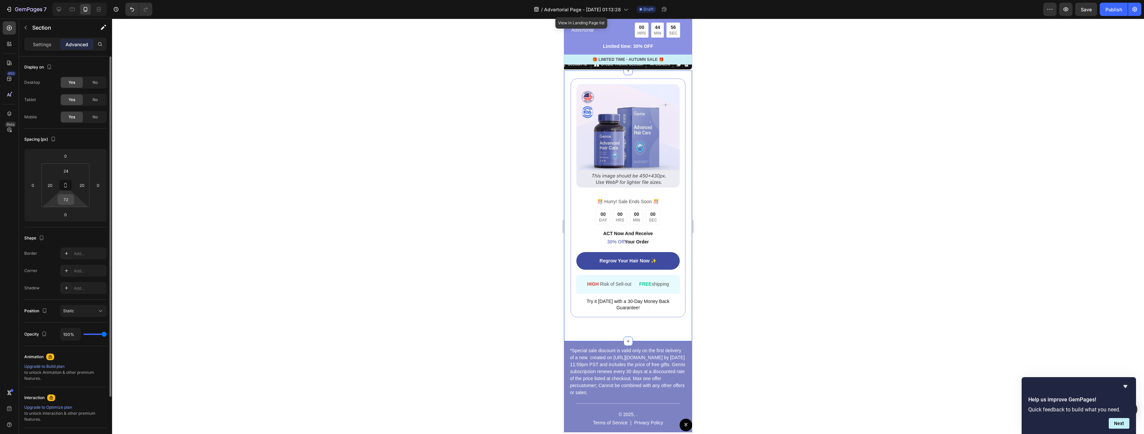
click at [66, 202] on input "72" at bounding box center [65, 200] width 13 height 10
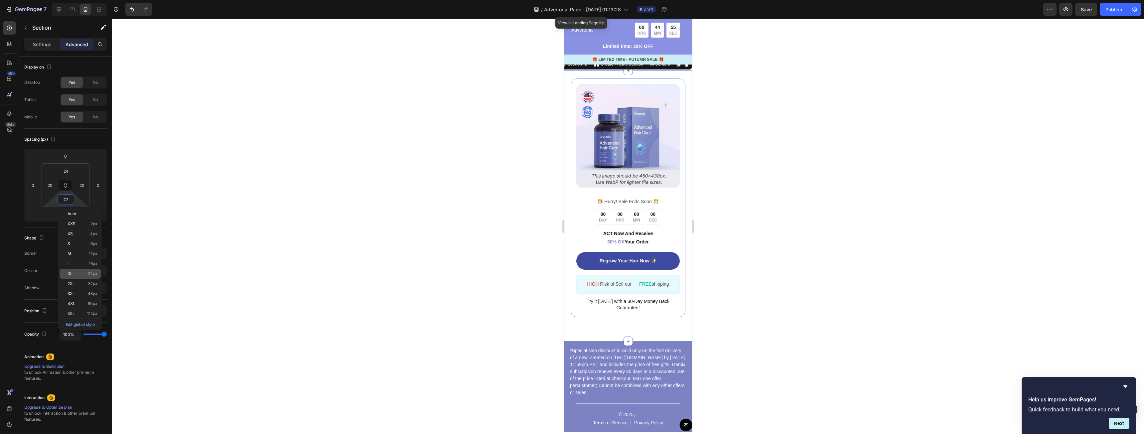
click at [85, 274] on p "XL 24px" at bounding box center [83, 273] width 30 height 5
type input "24"
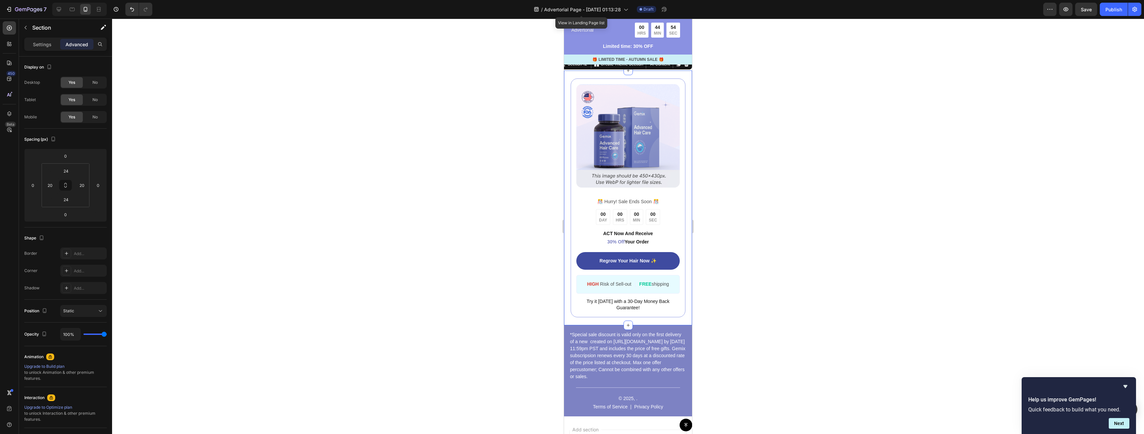
click at [708, 273] on div at bounding box center [628, 226] width 1032 height 415
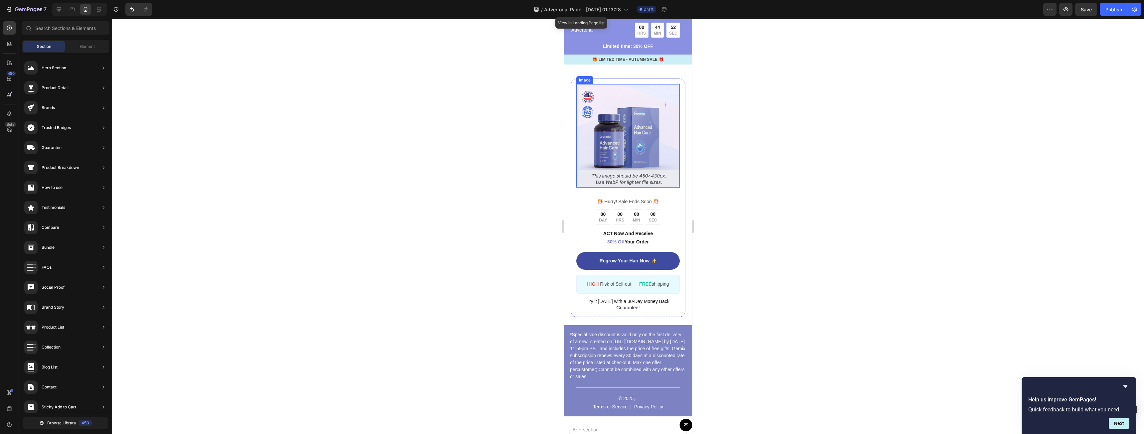
scroll to position [2656, 0]
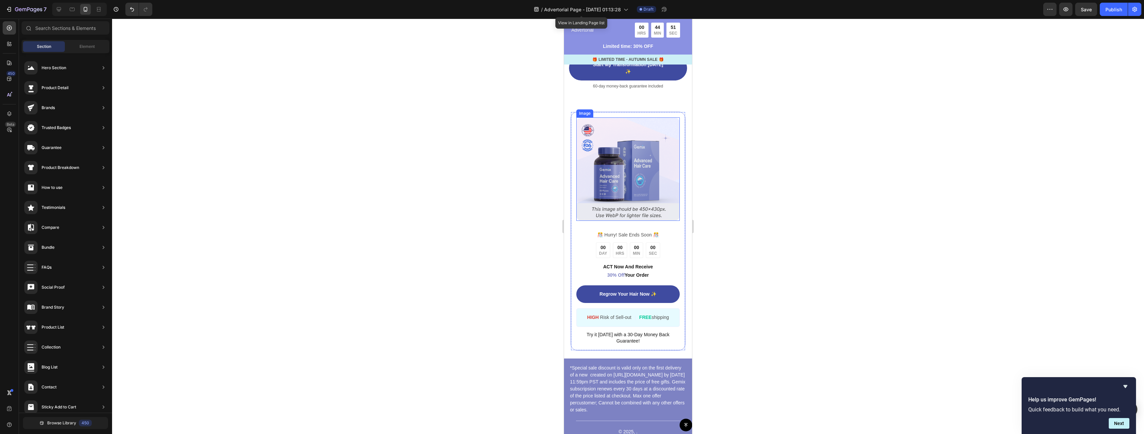
click at [642, 162] on img at bounding box center [627, 168] width 103 height 103
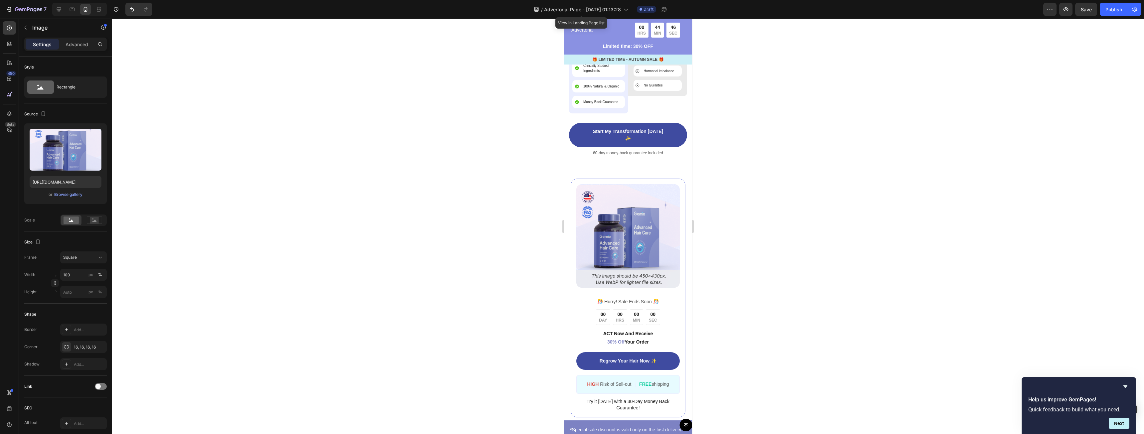
scroll to position [2589, 0]
click at [631, 230] on img at bounding box center [627, 235] width 103 height 103
click at [634, 227] on img at bounding box center [627, 235] width 103 height 103
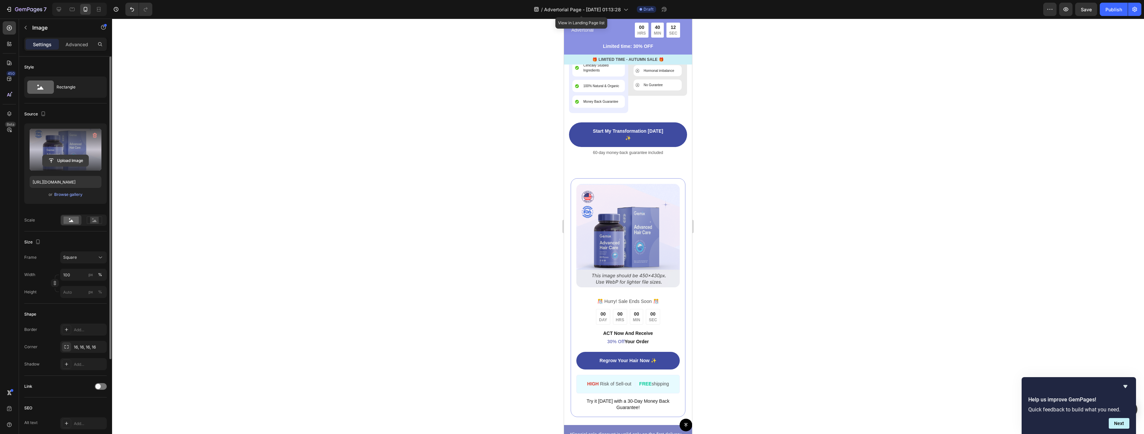
click at [56, 159] on input "file" at bounding box center [66, 160] width 46 height 11
type input "[URL][DOMAIN_NAME]"
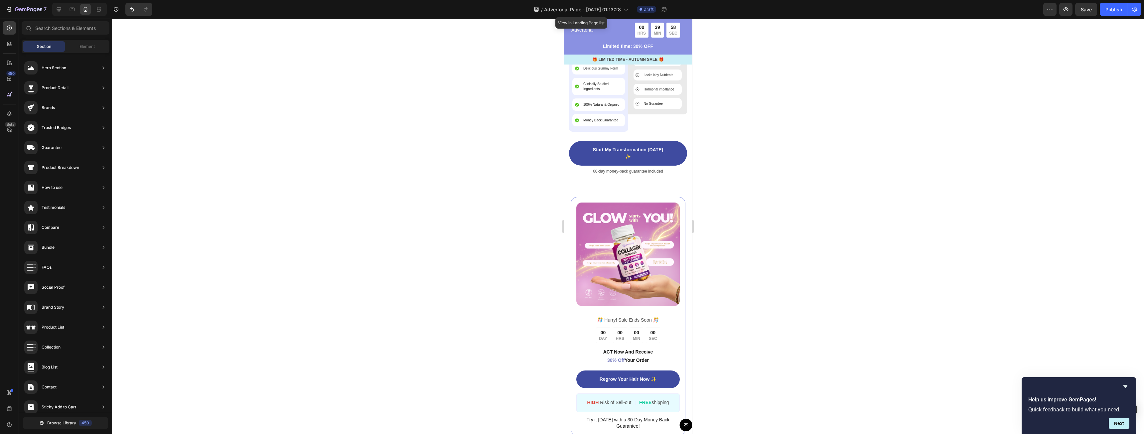
scroll to position [2586, 0]
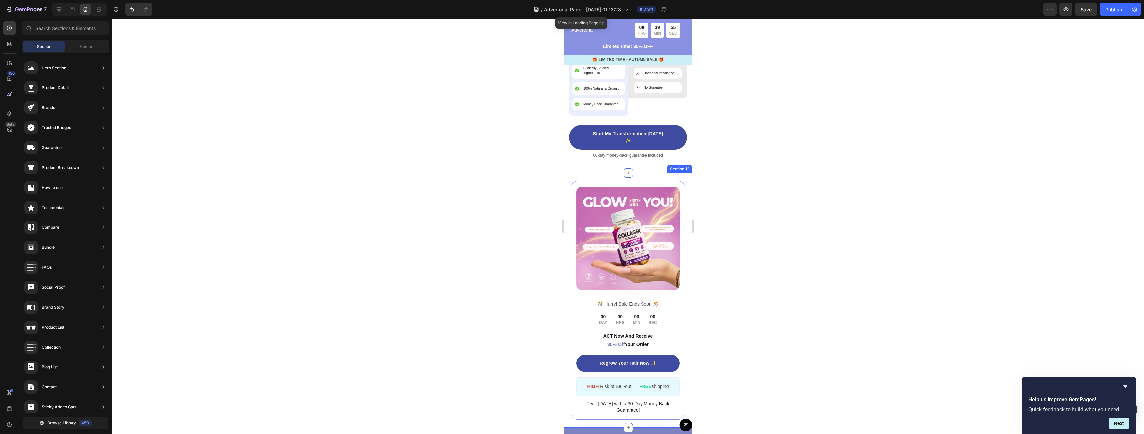
click at [684, 184] on div "Image ️🎊 Hurry! Sale Ends Soon ️🎊 Text Block 00 DAY 00 HRS 00 MIN 00 SEC Countd…" at bounding box center [628, 300] width 128 height 254
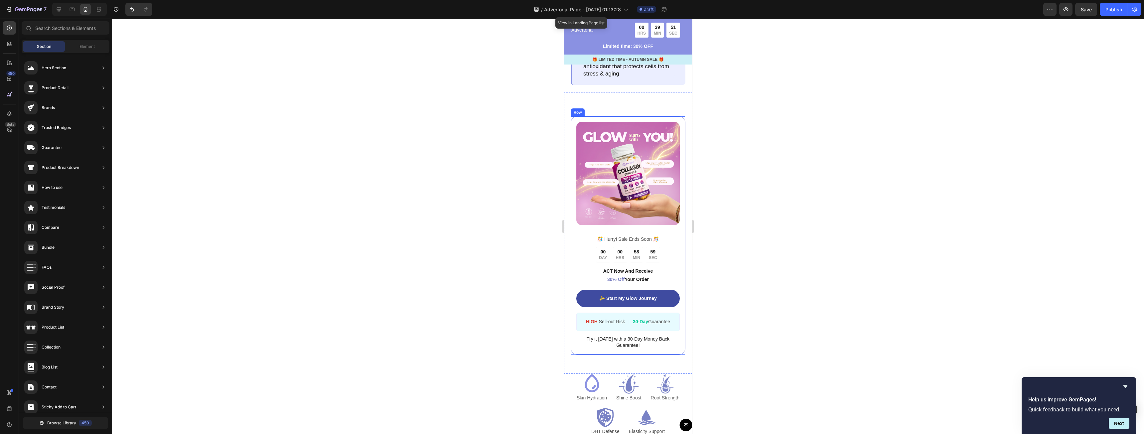
scroll to position [1253, 0]
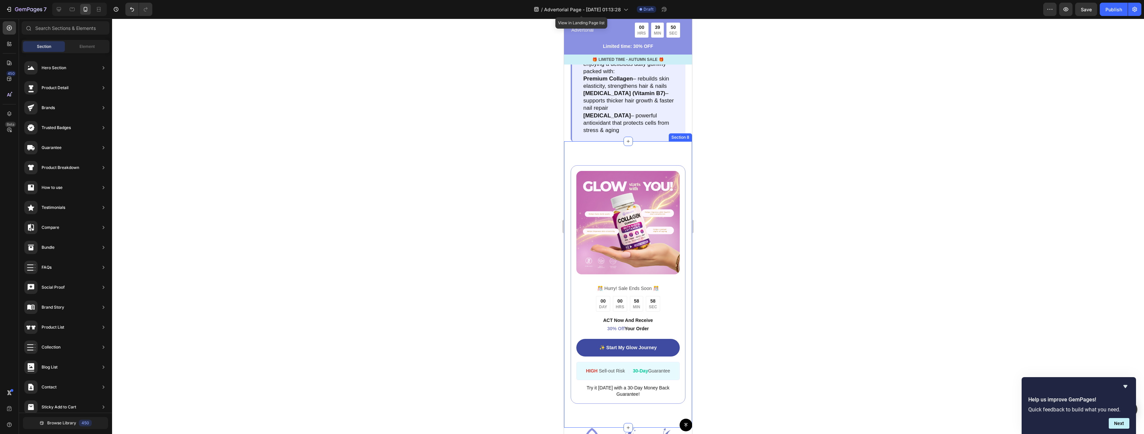
click at [682, 165] on div "Image ️🎊 Hurry! Sale Ends Soon ️🎊 Text Block 00 DAY 00 HRS 58 MIN 58 SEC Countd…" at bounding box center [628, 284] width 128 height 286
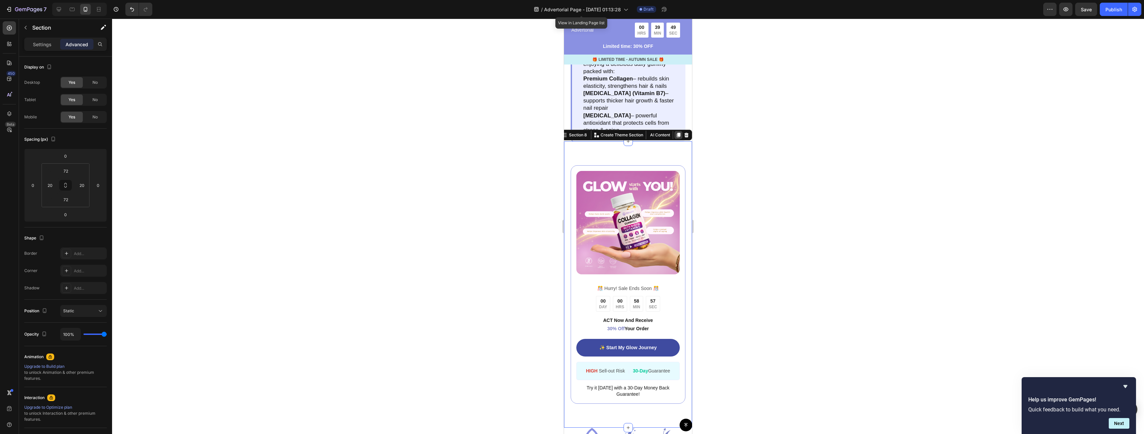
click at [676, 138] on icon at bounding box center [678, 134] width 5 height 5
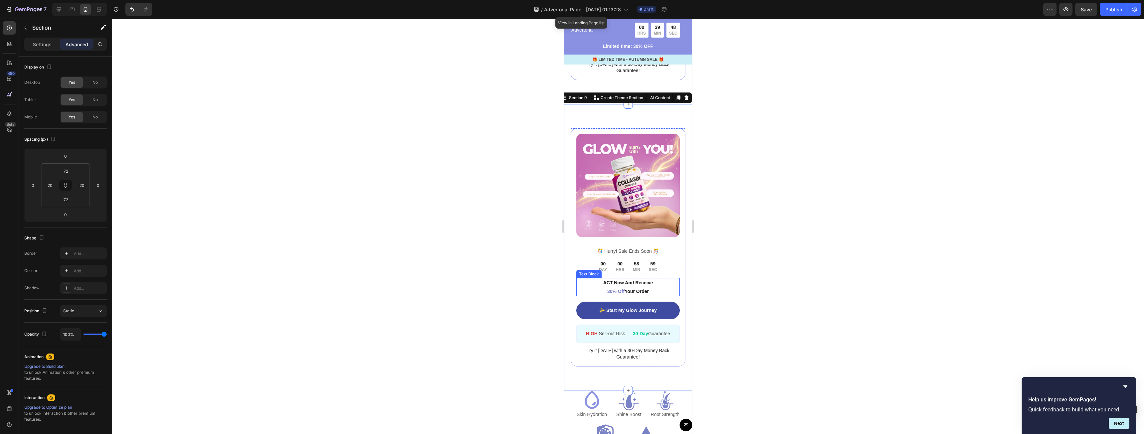
scroll to position [1542, 0]
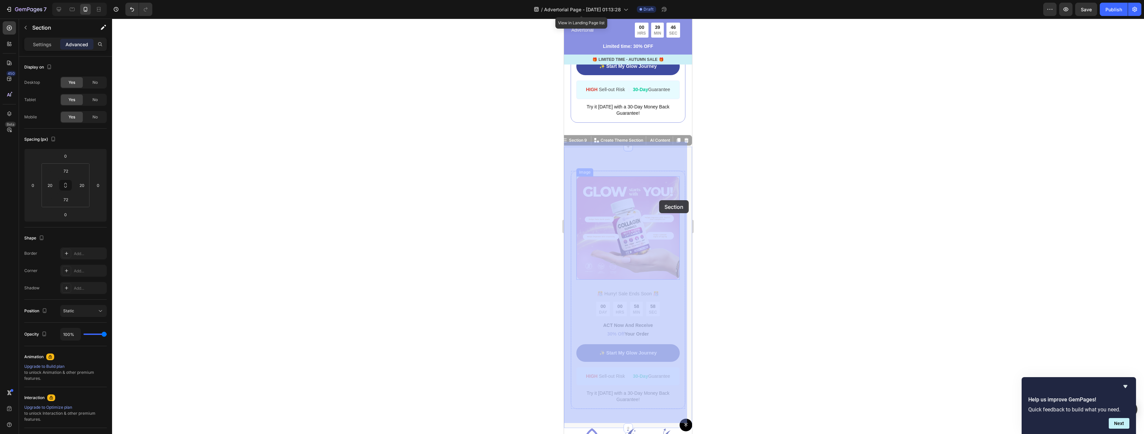
drag, startPoint x: 656, startPoint y: 156, endPoint x: 659, endPoint y: 204, distance: 47.7
click at [660, 202] on div "Button Sticky Advertorial Text Block 00 HRS 39 MIN 46 SEC Countdown Timer Row L…" at bounding box center [628, 164] width 128 height 3346
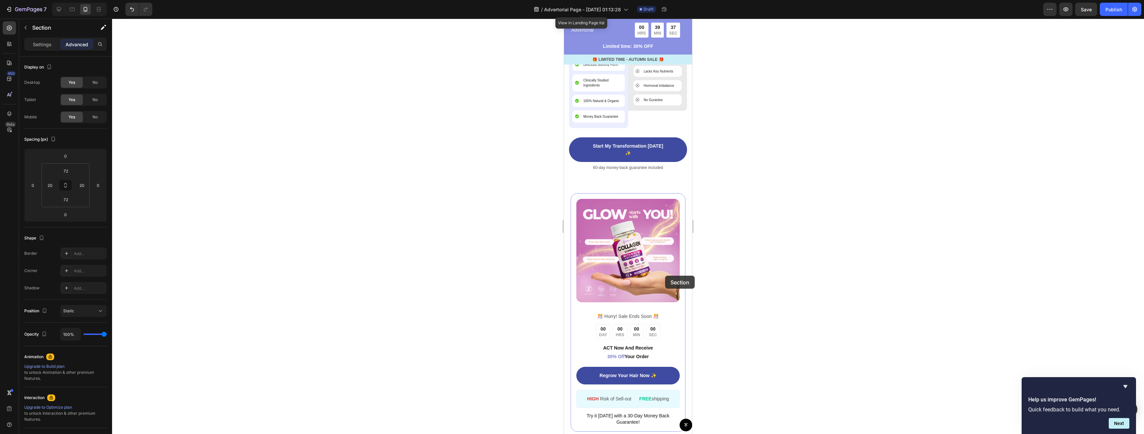
scroll to position [2858, 0]
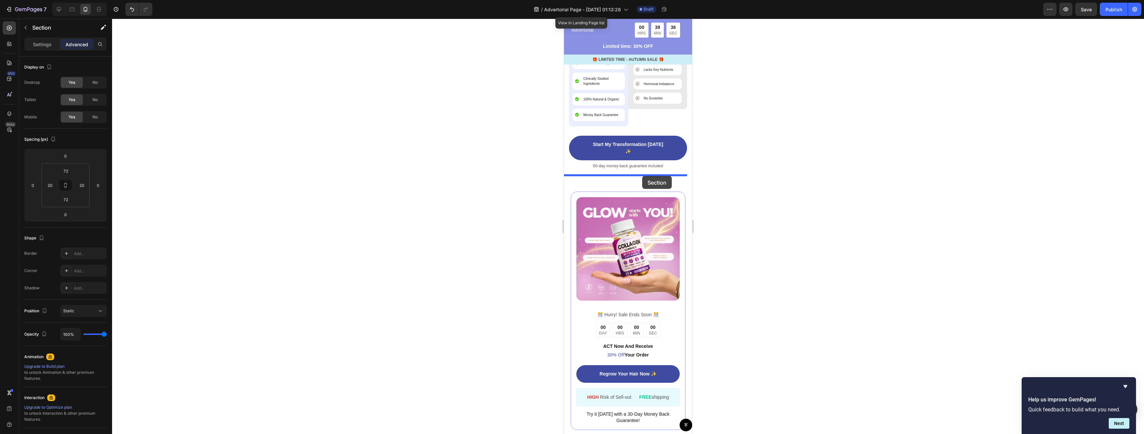
drag, startPoint x: 661, startPoint y: 132, endPoint x: 642, endPoint y: 176, distance: 47.5
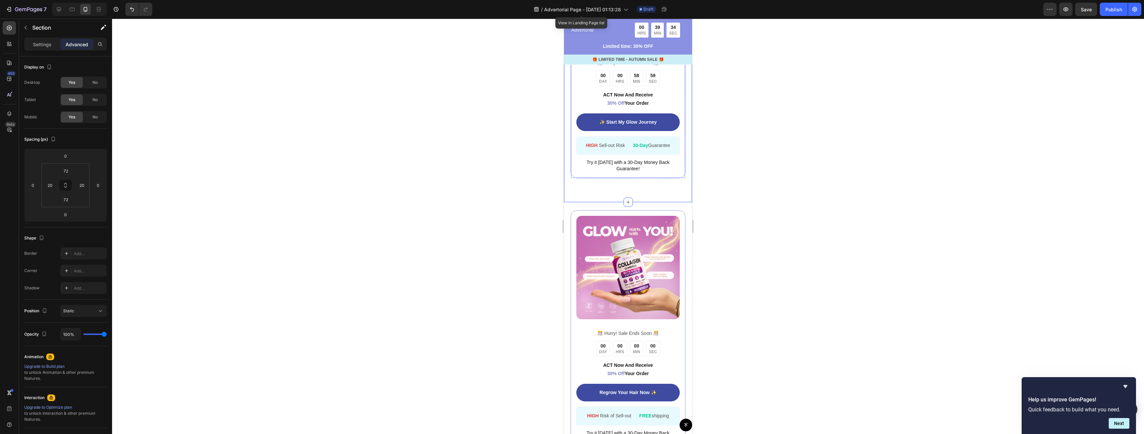
scroll to position [2876, 0]
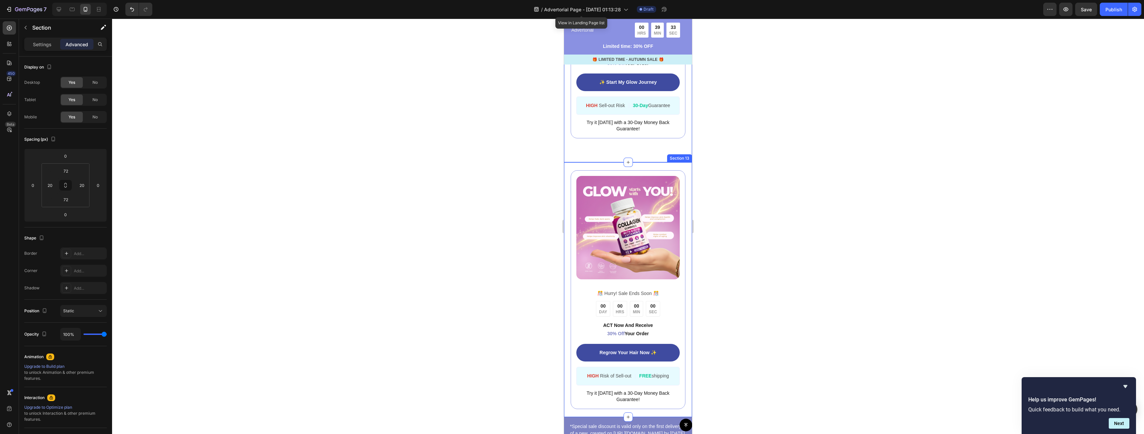
click at [684, 183] on div "Image ️🎊 Hurry! Sale Ends Soon ️🎊 Text Block 00 DAY 00 HRS 00 MIN 00 SEC Countd…" at bounding box center [628, 289] width 128 height 254
click at [684, 153] on icon at bounding box center [686, 155] width 5 height 5
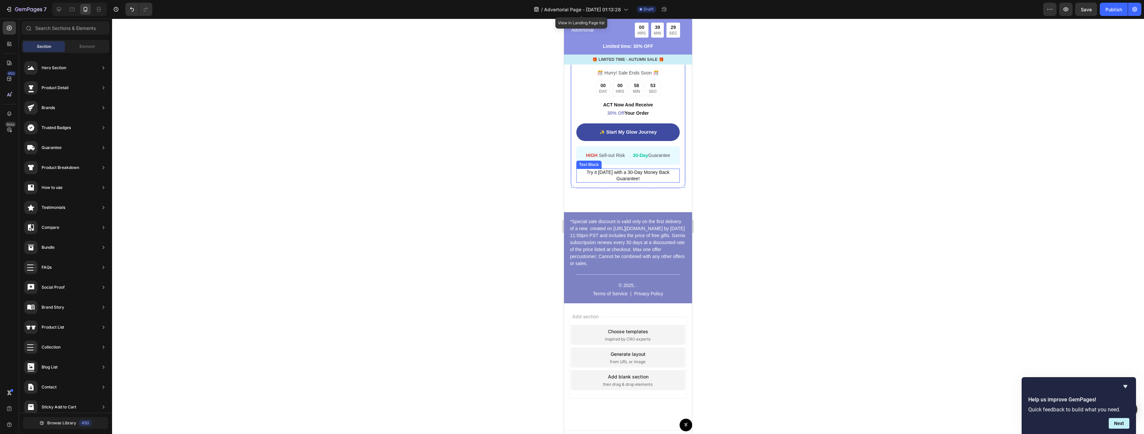
scroll to position [2831, 0]
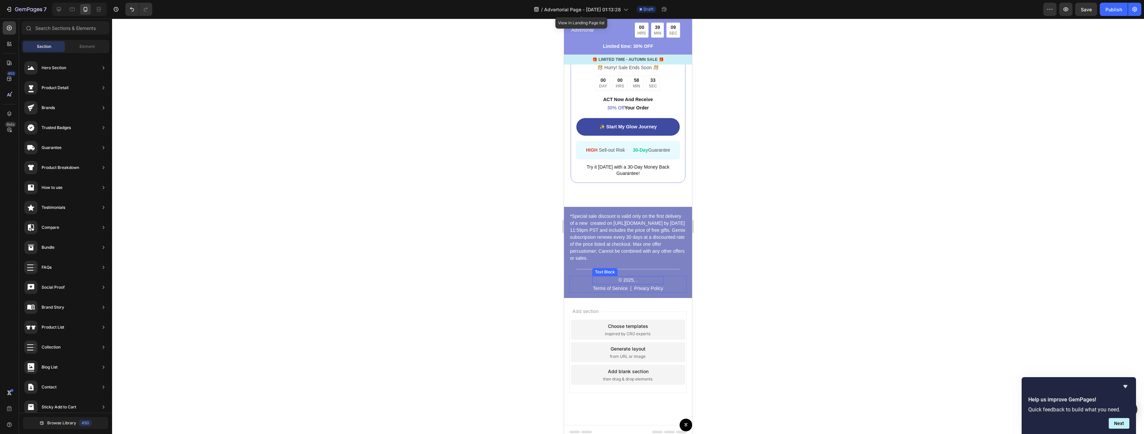
click at [634, 277] on p "© 2025, ." at bounding box center [628, 280] width 70 height 7
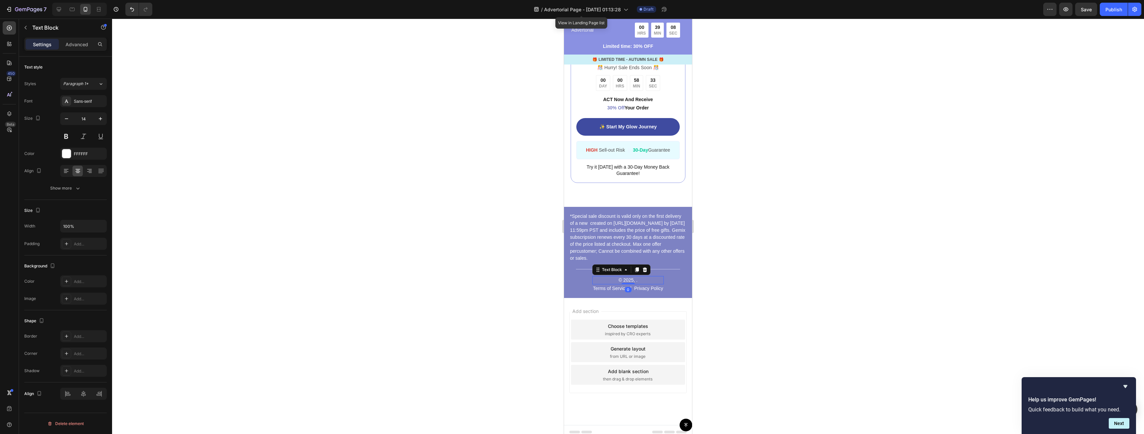
click at [640, 277] on p "© 2025, ." at bounding box center [628, 280] width 70 height 7
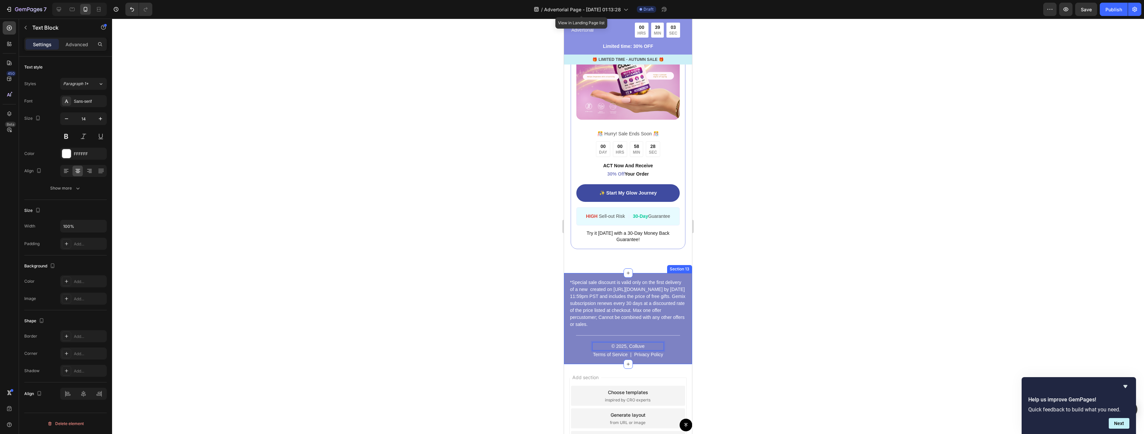
scroll to position [2764, 0]
click at [747, 321] on div at bounding box center [628, 226] width 1032 height 415
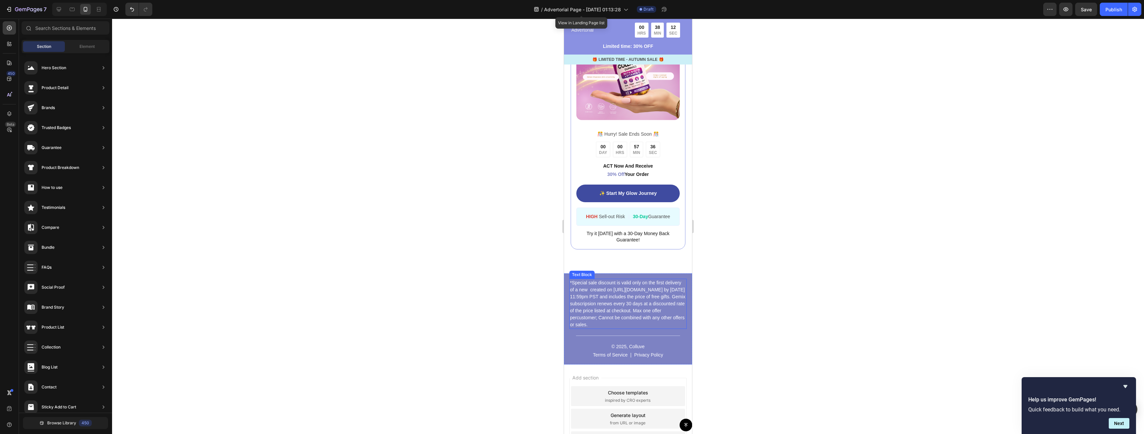
click at [629, 285] on p "*Special sale discount is valid only on the first delivery of a new created on …" at bounding box center [628, 303] width 116 height 49
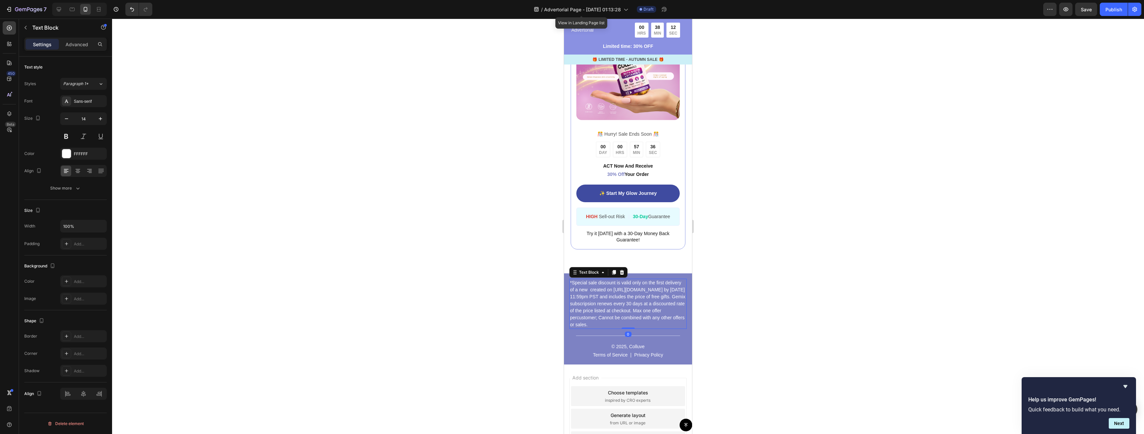
click at [629, 285] on p "*Special sale discount is valid only on the first delivery of a new created on …" at bounding box center [628, 303] width 116 height 49
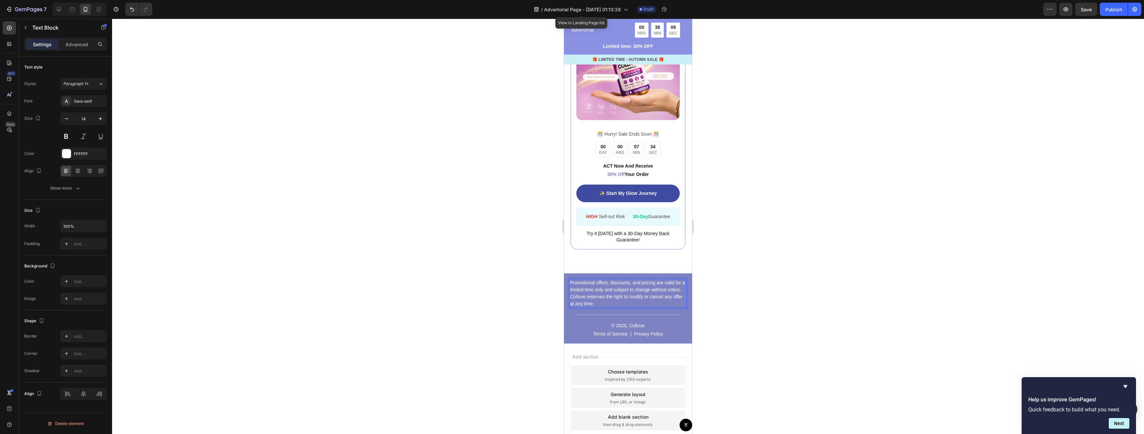
click at [639, 294] on p "Promotional offers, discounts, and pricing are valid for a limited time only an…" at bounding box center [628, 293] width 116 height 28
click at [629, 295] on p "Promotional offers, discounts, and pricing are valid for a limited time only an…" at bounding box center [628, 293] width 116 height 28
click at [628, 299] on p "Promotional offers, discounts, and pricing are valid for a limited time only an…" at bounding box center [628, 293] width 116 height 28
click at [623, 299] on p "Promotional offers, discounts, and pricing are valid for a limited time only an…" at bounding box center [628, 293] width 116 height 28
drag, startPoint x: 622, startPoint y: 299, endPoint x: 586, endPoint y: 290, distance: 36.9
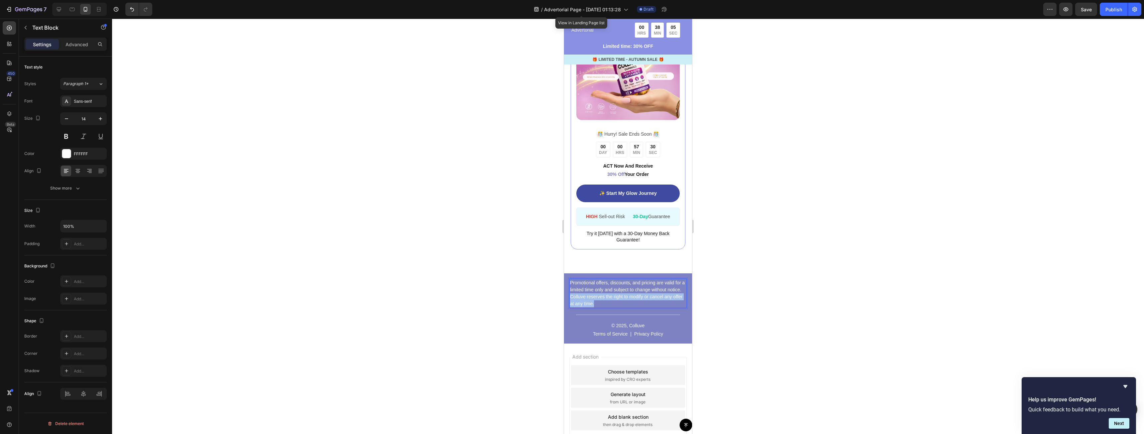
click at [586, 290] on p "Promotional offers, discounts, and pricing are valid for a limited time only an…" at bounding box center [628, 293] width 116 height 28
click at [626, 293] on p "Promotional offers, discounts, and pricing are valid for a limited time only an…" at bounding box center [628, 293] width 116 height 28
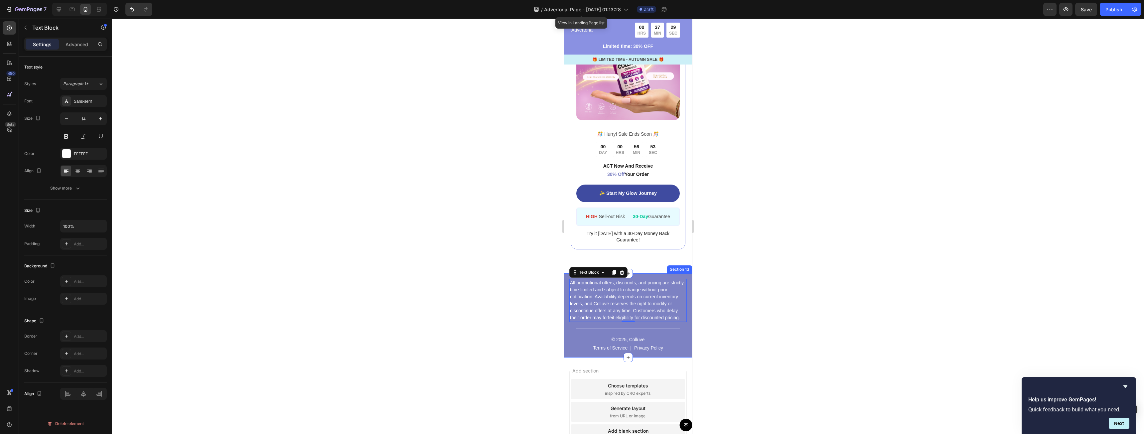
click at [734, 320] on div at bounding box center [628, 226] width 1032 height 415
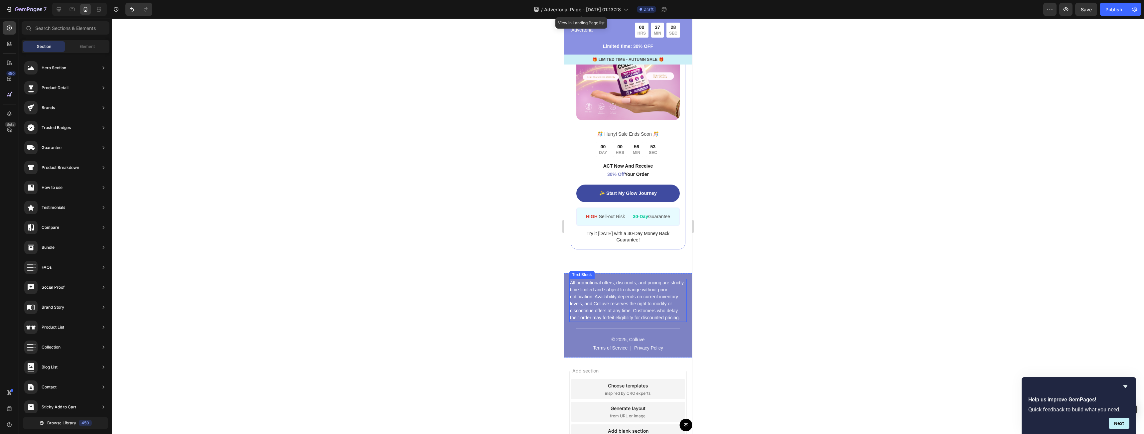
click at [658, 316] on p "All promotional offers, discounts, and pricing are strictly time-limited and su…" at bounding box center [628, 300] width 116 height 42
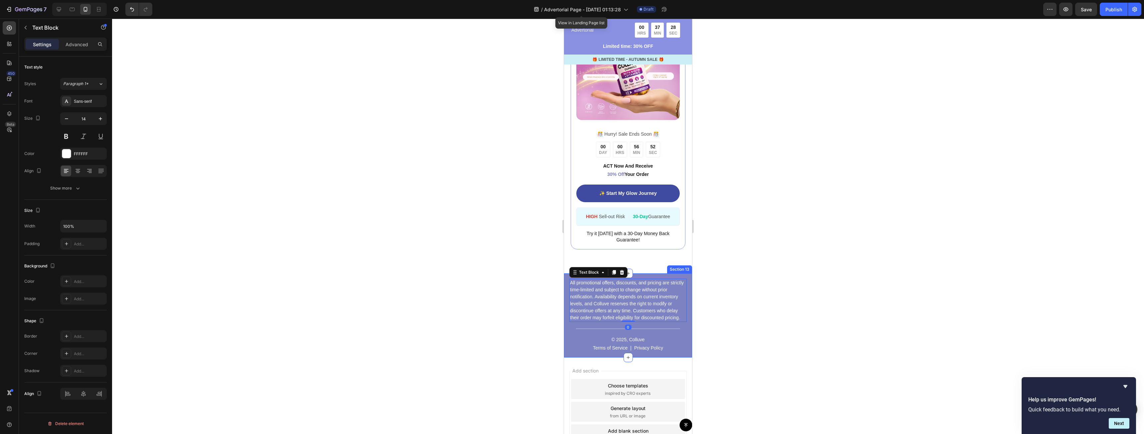
click at [731, 342] on div at bounding box center [628, 226] width 1032 height 415
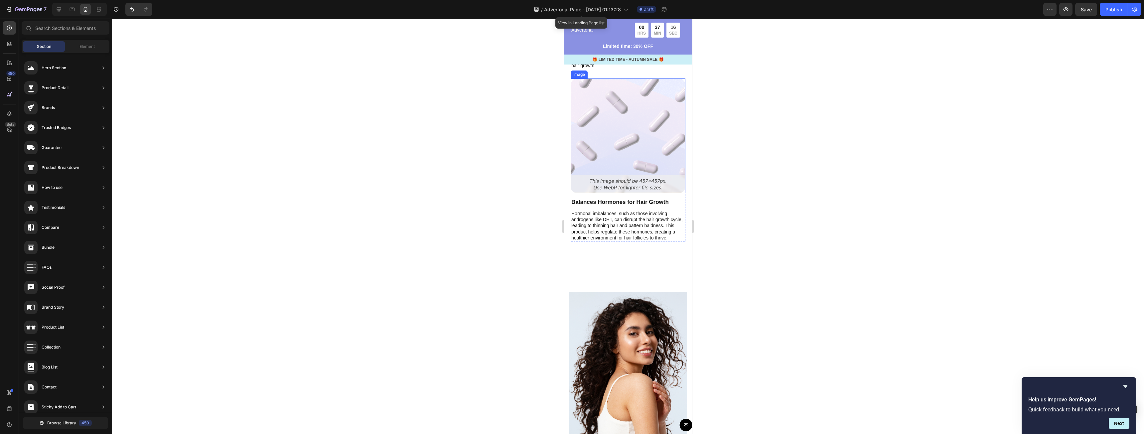
scroll to position [2099, 0]
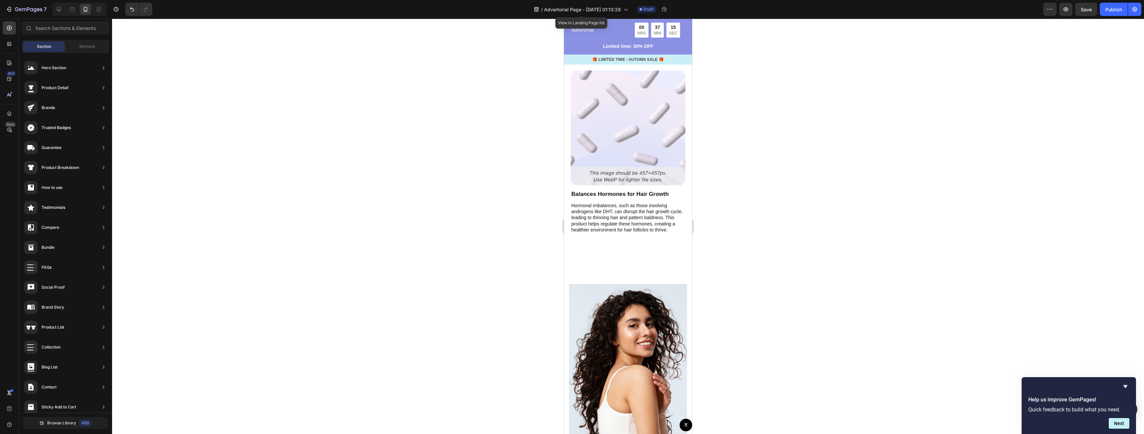
click at [640, 284] on img at bounding box center [628, 374] width 118 height 181
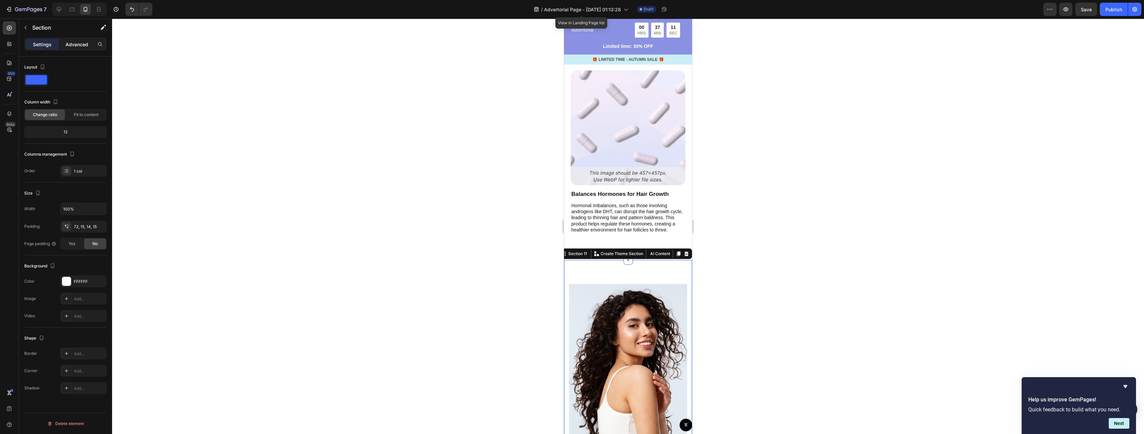
click at [74, 41] on p "Advanced" at bounding box center [77, 44] width 23 height 7
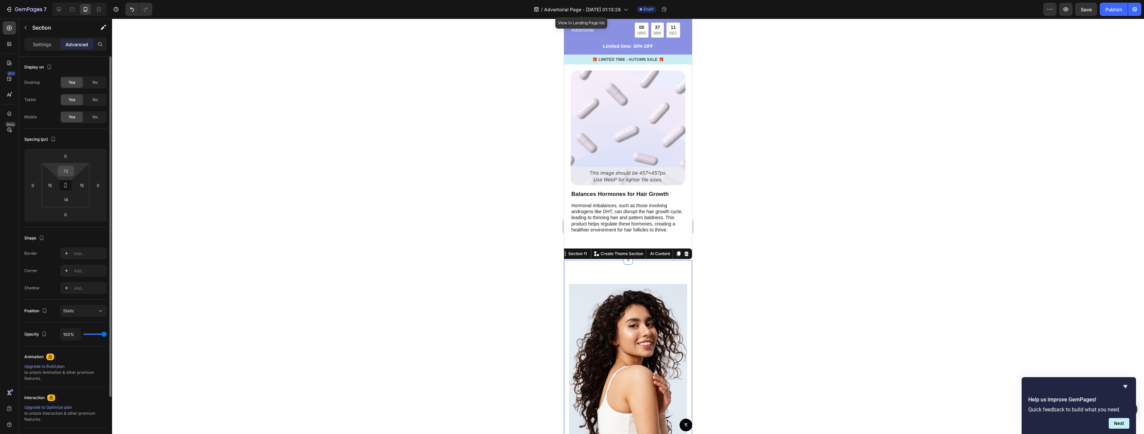
click at [63, 173] on input "72" at bounding box center [65, 171] width 13 height 10
click at [89, 186] on p "Auto" at bounding box center [83, 185] width 30 height 5
type input "Auto"
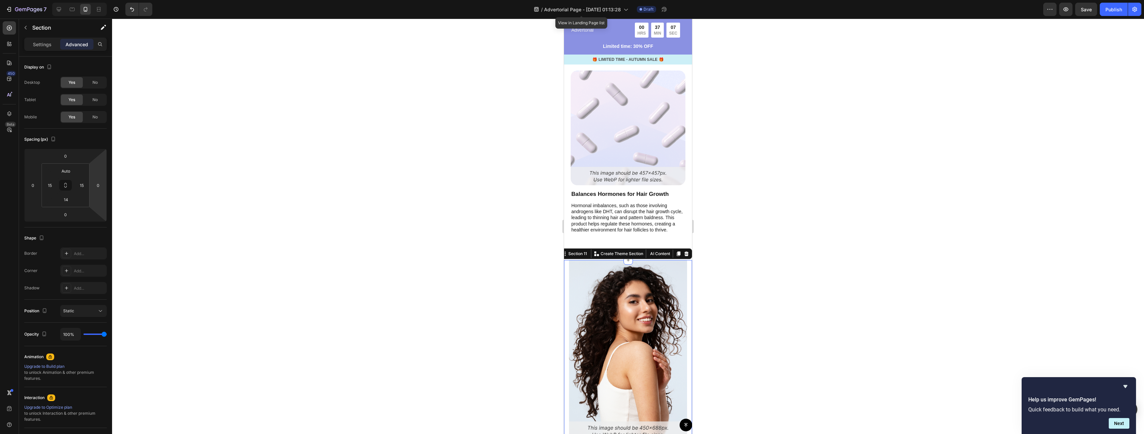
click at [720, 301] on div at bounding box center [628, 226] width 1032 height 415
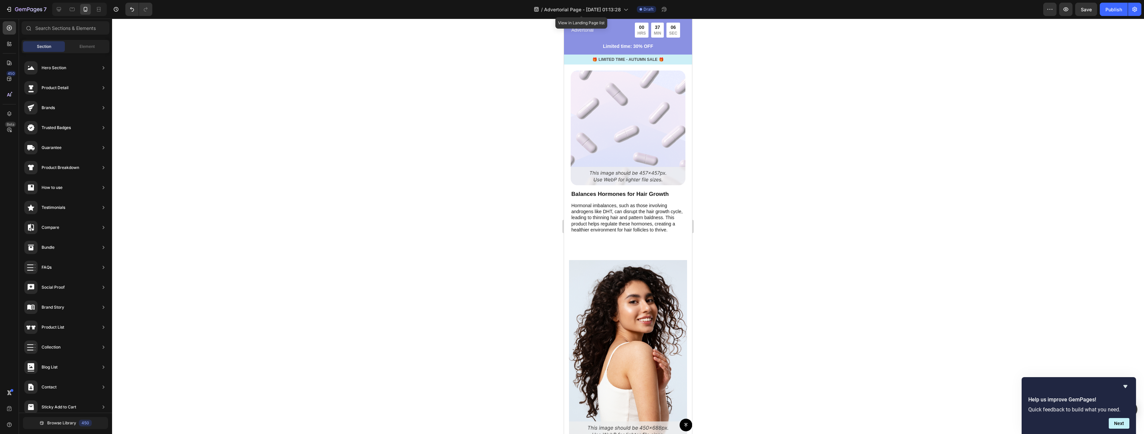
click at [639, 217] on p "Hormonal imbalances, such as those involving androgens like DHT, can disrupt th…" at bounding box center [627, 218] width 113 height 30
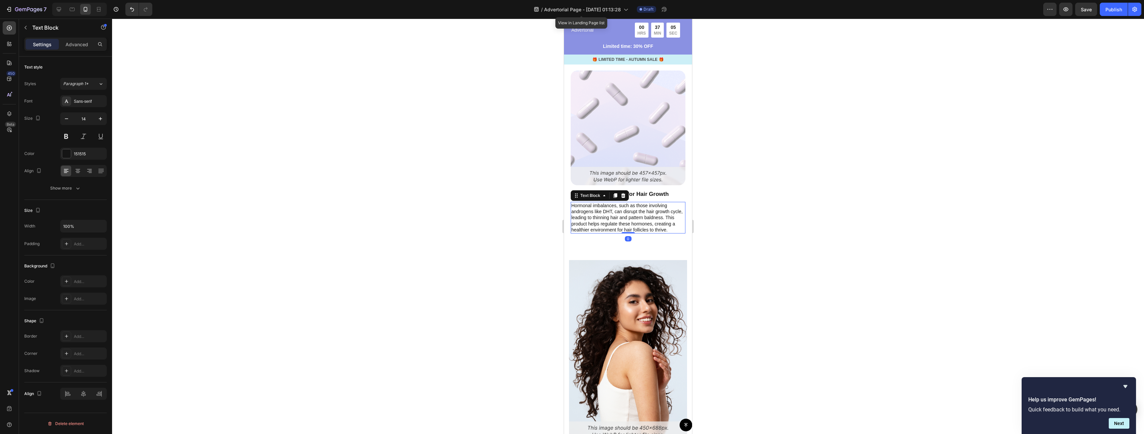
click at [641, 209] on p "Hormonal imbalances, such as those involving androgens like DHT, can disrupt th…" at bounding box center [627, 218] width 113 height 30
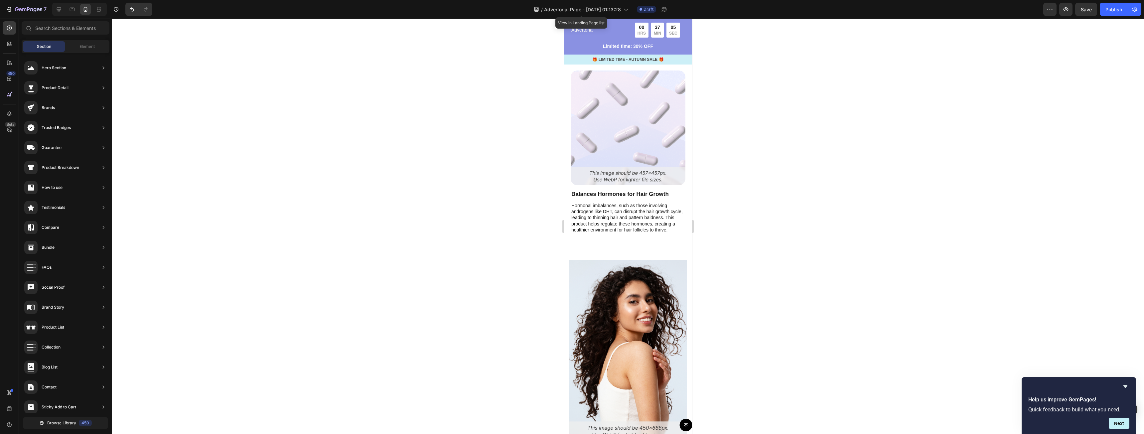
click at [672, 203] on p "Hormonal imbalances, such as those involving androgens like DHT, can disrupt th…" at bounding box center [627, 218] width 113 height 30
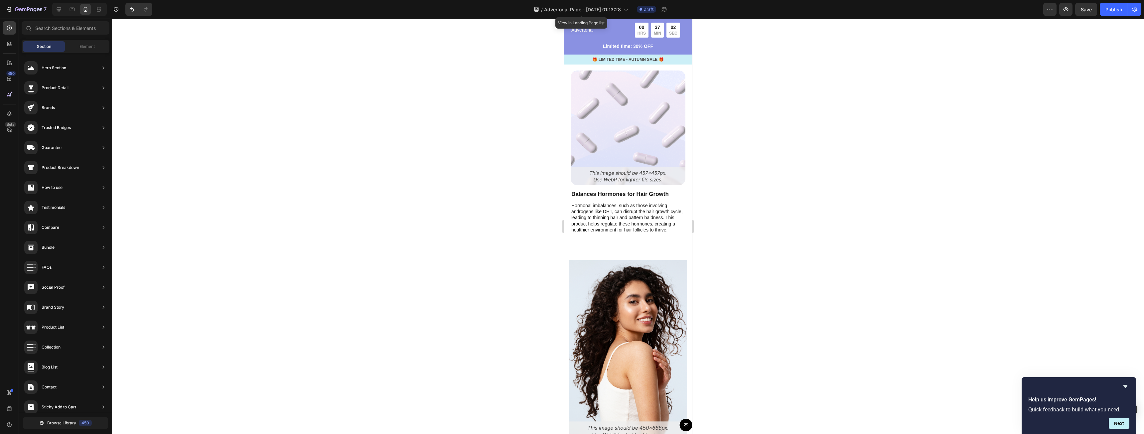
drag, startPoint x: 682, startPoint y: 246, endPoint x: 676, endPoint y: 251, distance: 7.4
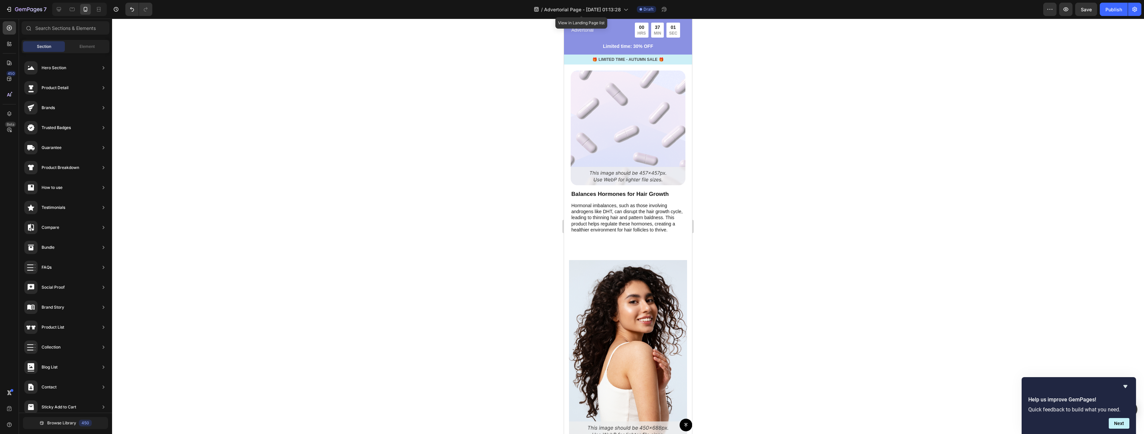
click at [647, 260] on img at bounding box center [628, 350] width 118 height 181
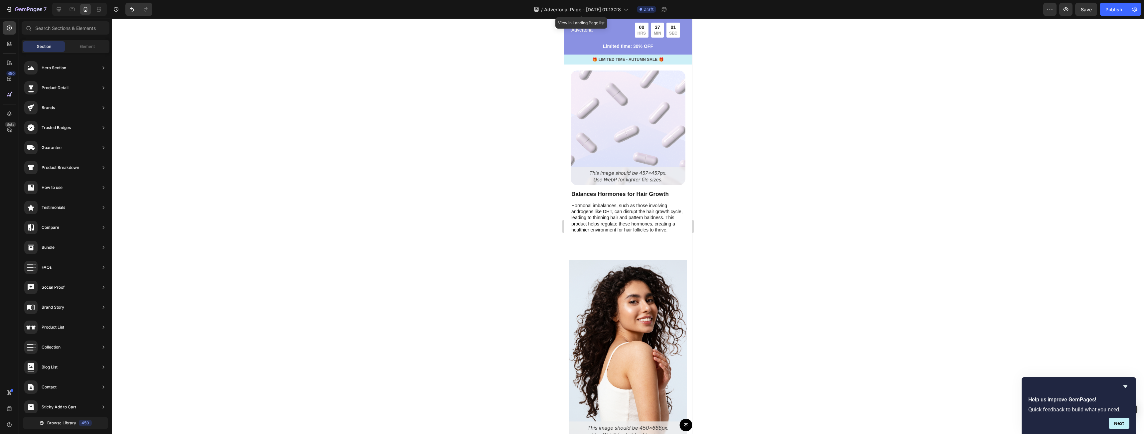
click at [676, 203] on p "Hormonal imbalances, such as those involving androgens like DHT, can disrupt th…" at bounding box center [627, 218] width 113 height 30
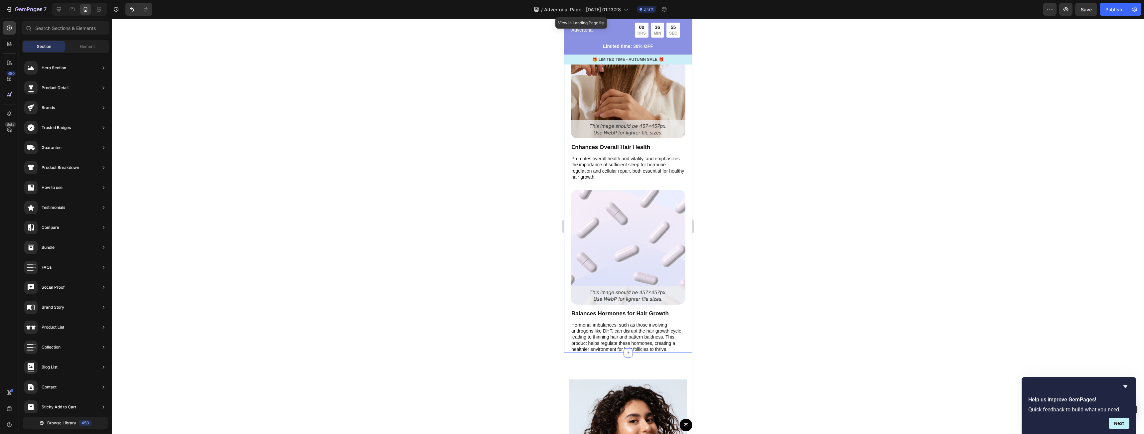
scroll to position [1966, 0]
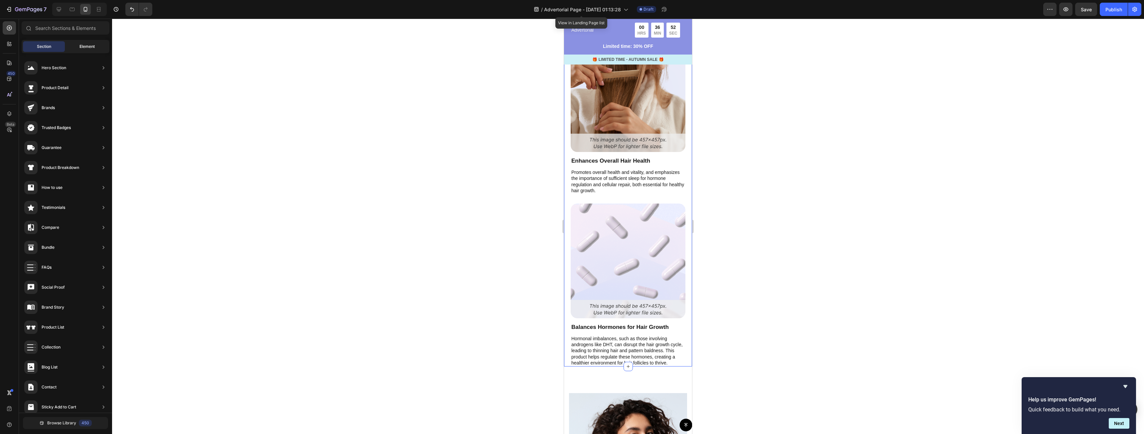
click at [90, 50] on div "Element" at bounding box center [87, 46] width 42 height 11
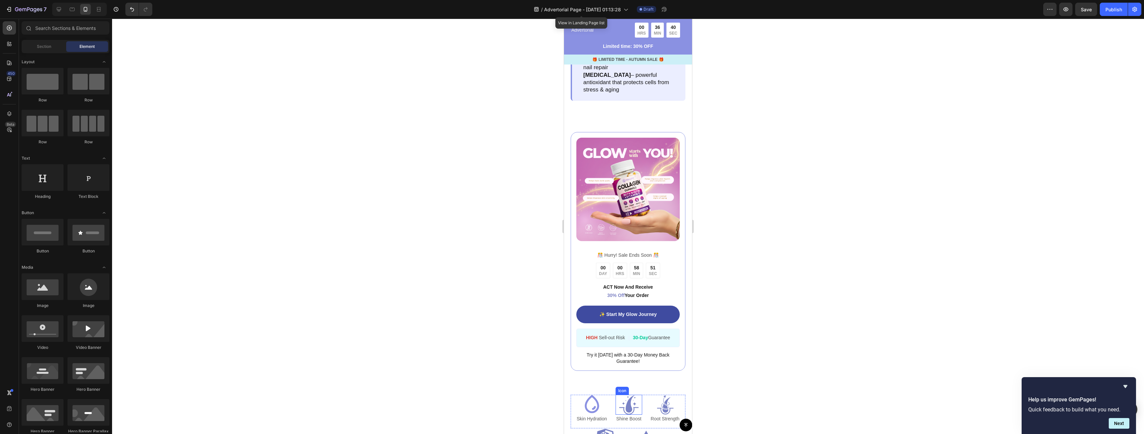
scroll to position [1286, 0]
click at [1089, 8] on span "Save" at bounding box center [1086, 10] width 11 height 6
click at [1083, 11] on button "button" at bounding box center [1086, 9] width 22 height 13
